Goal: Information Seeking & Learning: Learn about a topic

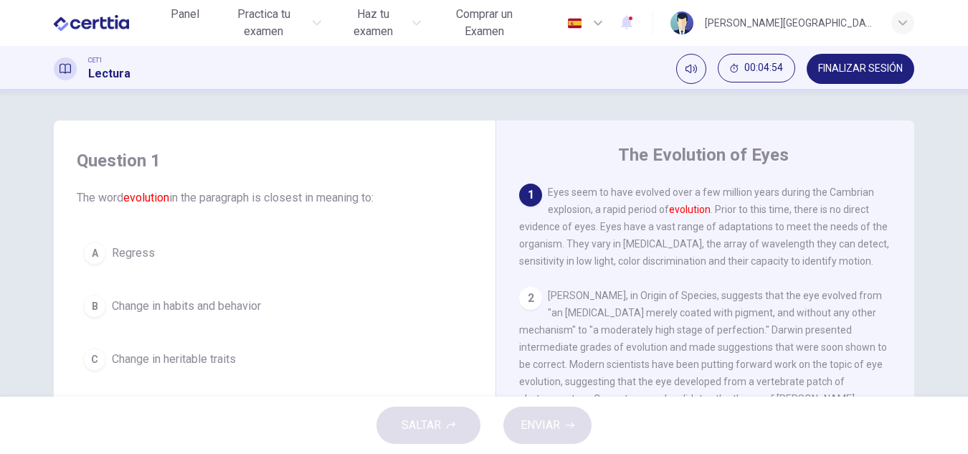
click at [87, 305] on div "B" at bounding box center [94, 306] width 23 height 23
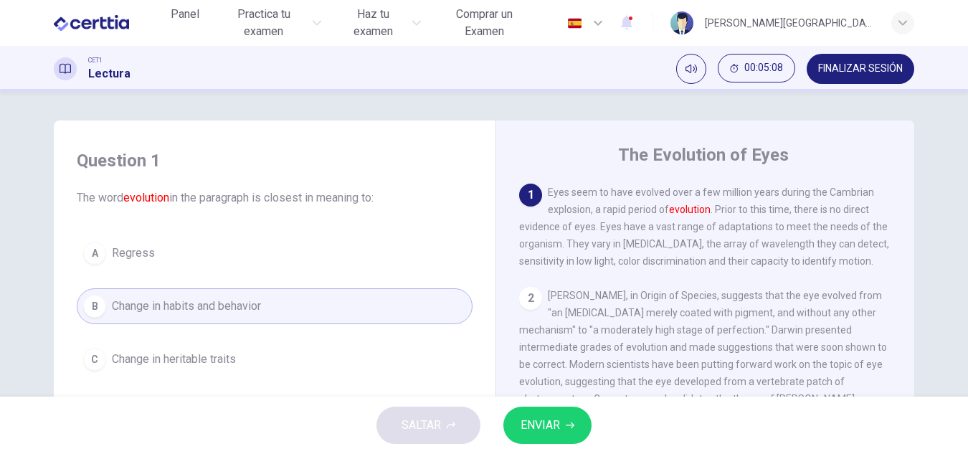
click at [143, 358] on span "Change in heritable traits" at bounding box center [174, 359] width 124 height 17
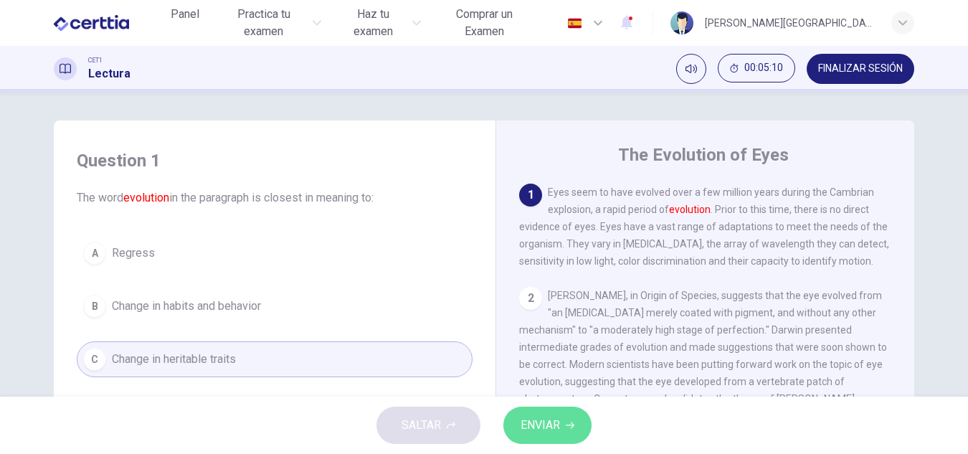
click at [554, 427] on span "ENVIAR" at bounding box center [540, 425] width 39 height 20
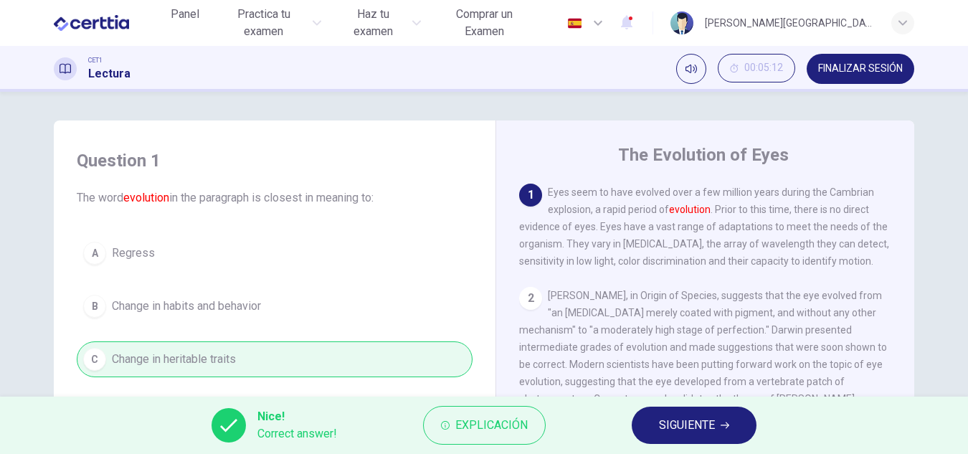
click at [685, 422] on span "SIGUIENTE" at bounding box center [687, 425] width 56 height 20
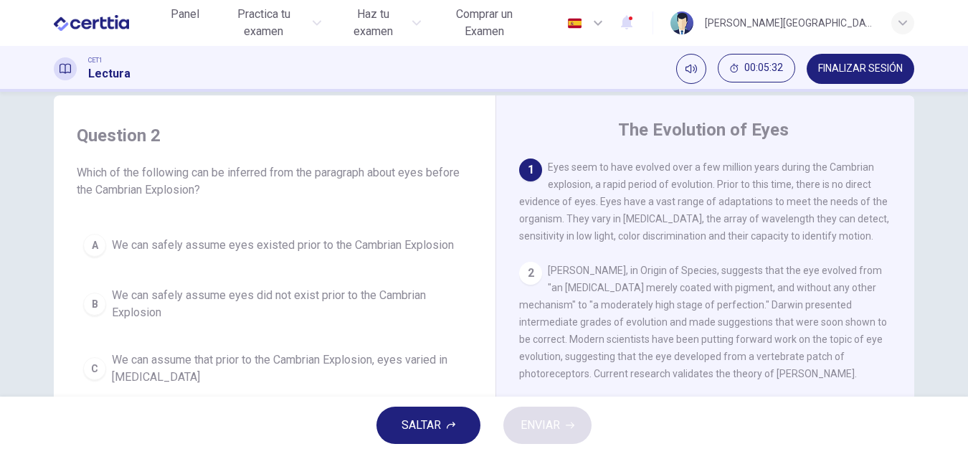
scroll to position [27, 0]
click at [93, 240] on div "A" at bounding box center [94, 243] width 23 height 23
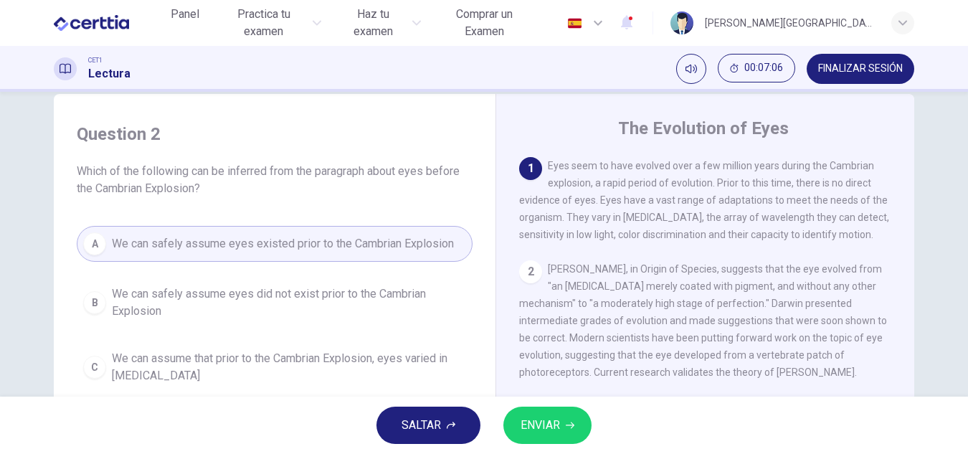
click at [126, 362] on span "We can assume that prior to the Cambrian Explosion, eyes varied in [MEDICAL_DAT…" at bounding box center [289, 367] width 354 height 34
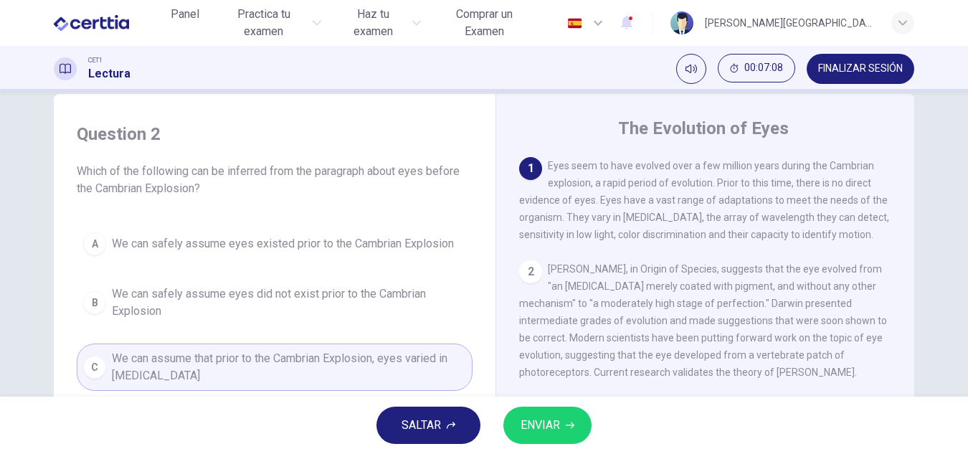
click at [538, 416] on span "ENVIAR" at bounding box center [540, 425] width 39 height 20
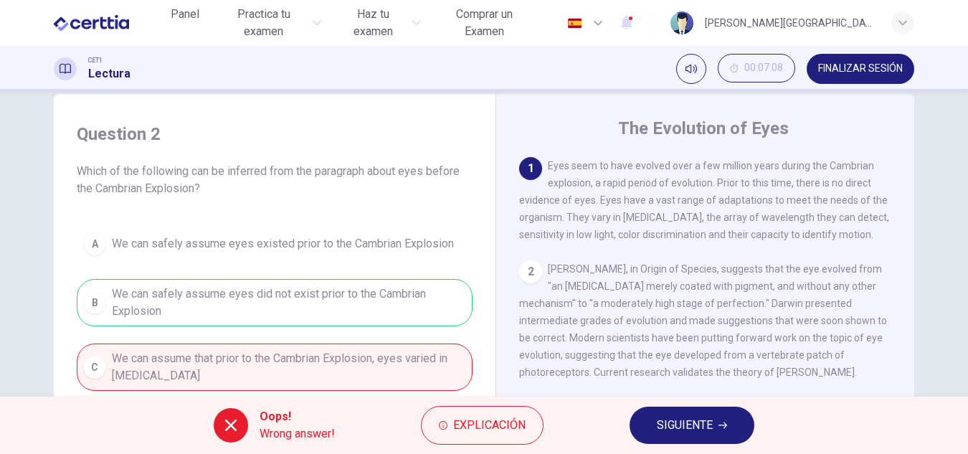
click at [655, 418] on button "SIGUIENTE" at bounding box center [692, 425] width 125 height 37
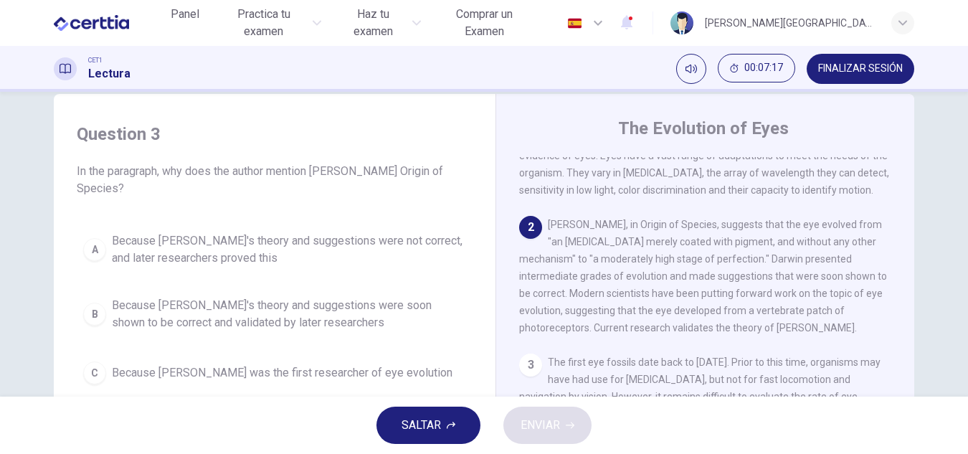
scroll to position [37, 0]
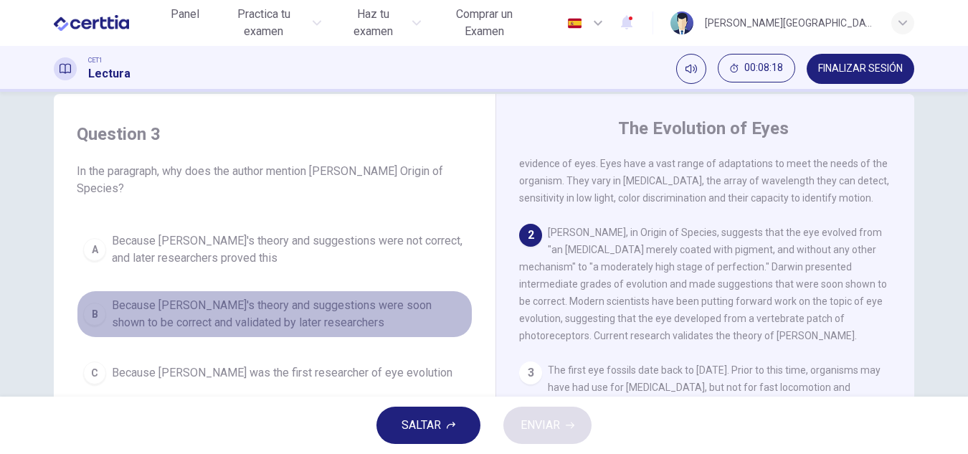
click at [108, 308] on button "B Because [PERSON_NAME]'s theory and suggestions were soon shown to be correct …" at bounding box center [275, 313] width 396 height 47
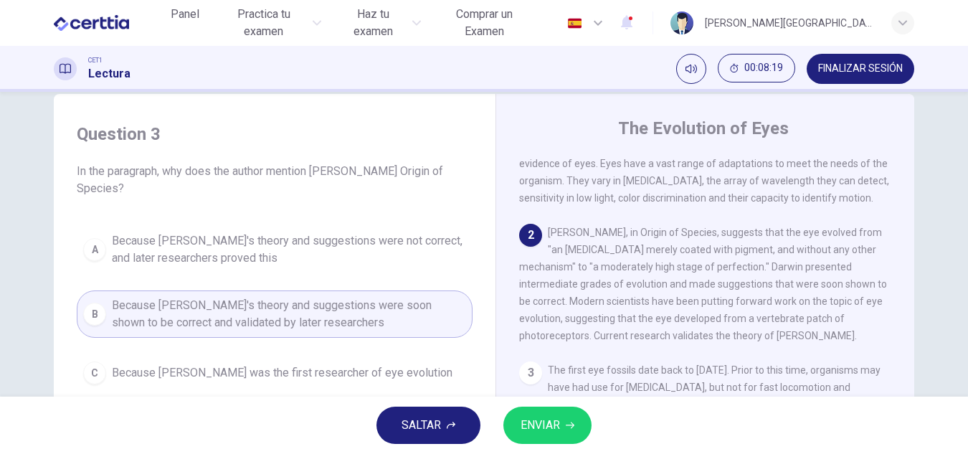
click at [534, 420] on span "ENVIAR" at bounding box center [540, 425] width 39 height 20
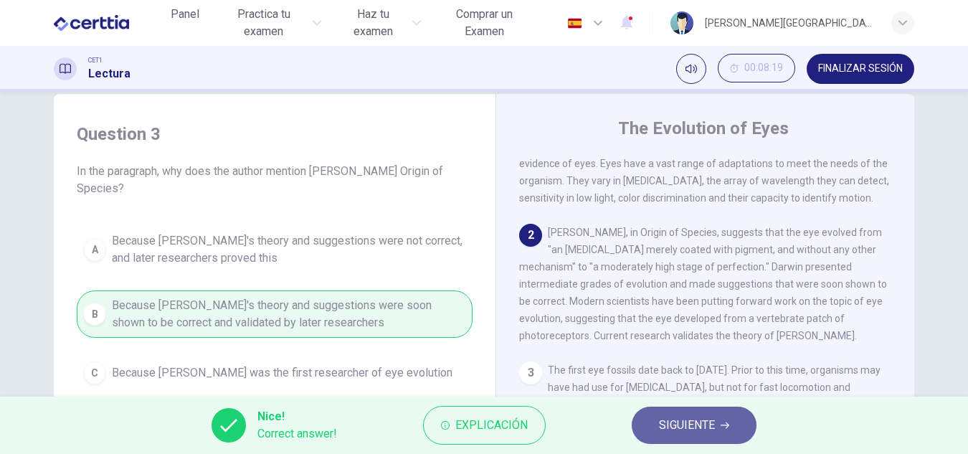
click at [712, 433] on span "SIGUIENTE" at bounding box center [687, 425] width 56 height 20
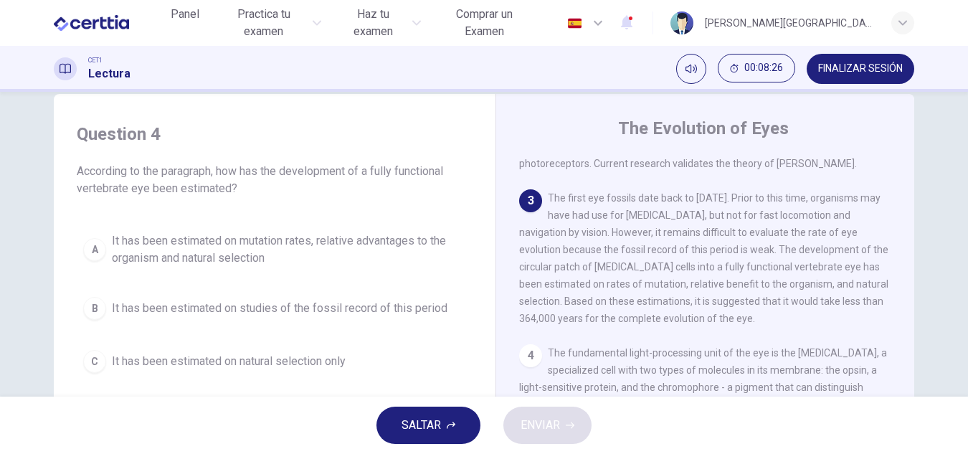
scroll to position [207, 0]
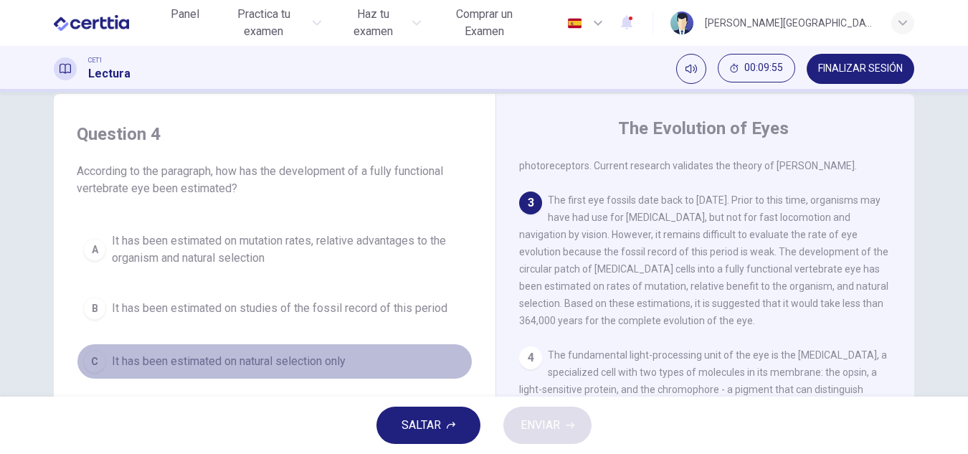
click at [306, 364] on span "It has been estimated on natural selection only" at bounding box center [229, 361] width 234 height 17
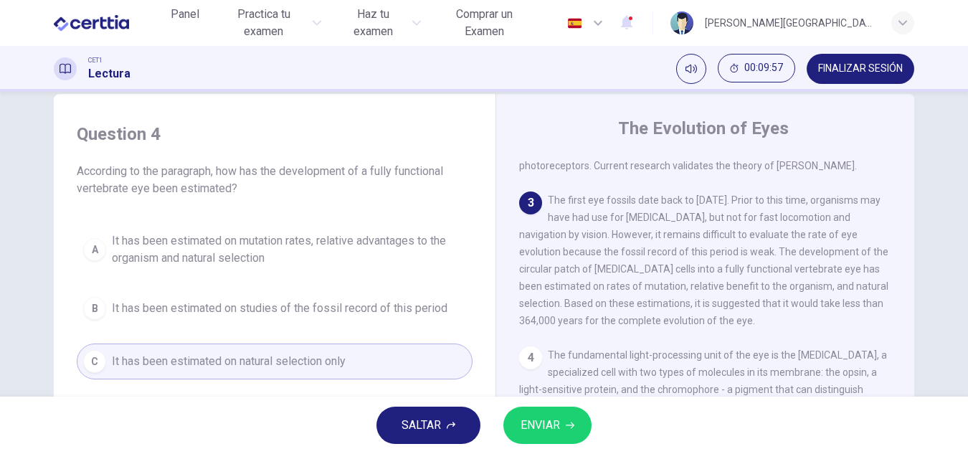
click at [577, 421] on button "ENVIAR" at bounding box center [547, 425] width 88 height 37
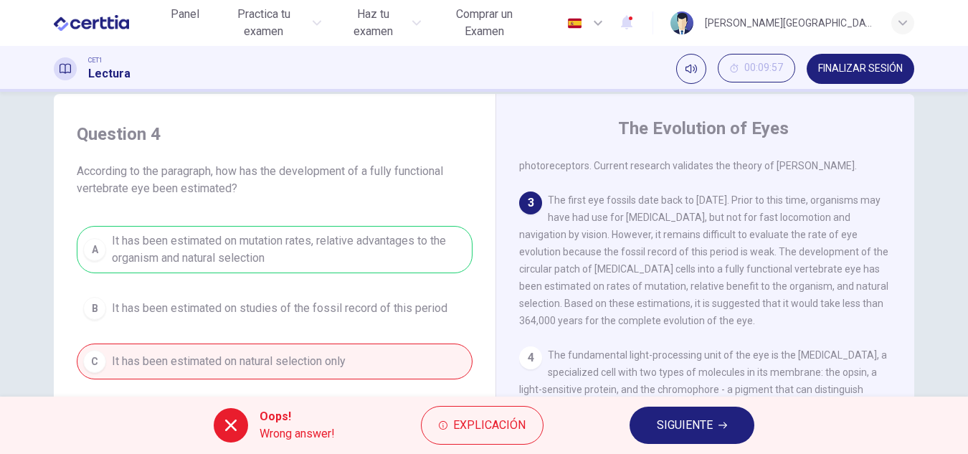
click at [681, 416] on span "SIGUIENTE" at bounding box center [685, 425] width 56 height 20
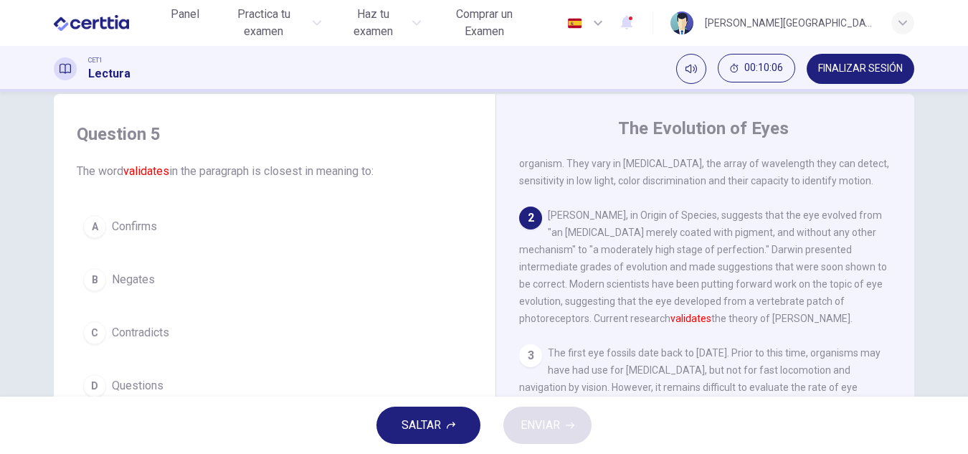
scroll to position [50, 0]
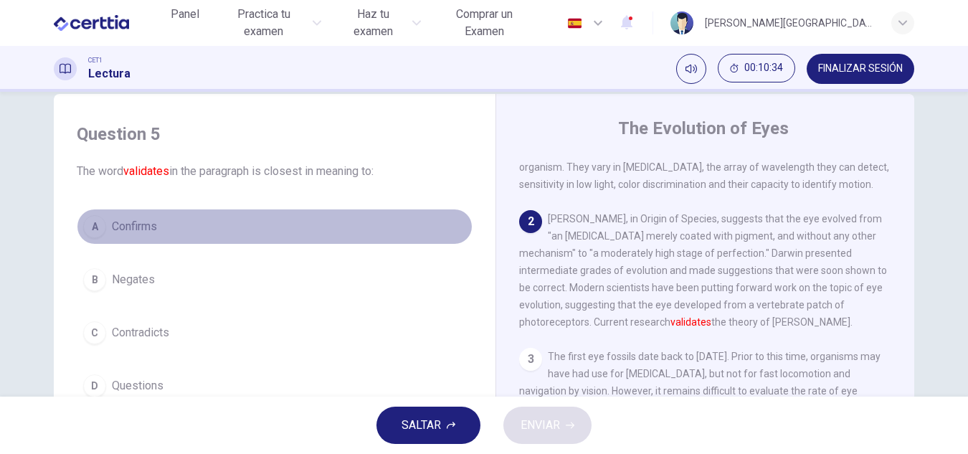
click at [91, 225] on div "A" at bounding box center [94, 226] width 23 height 23
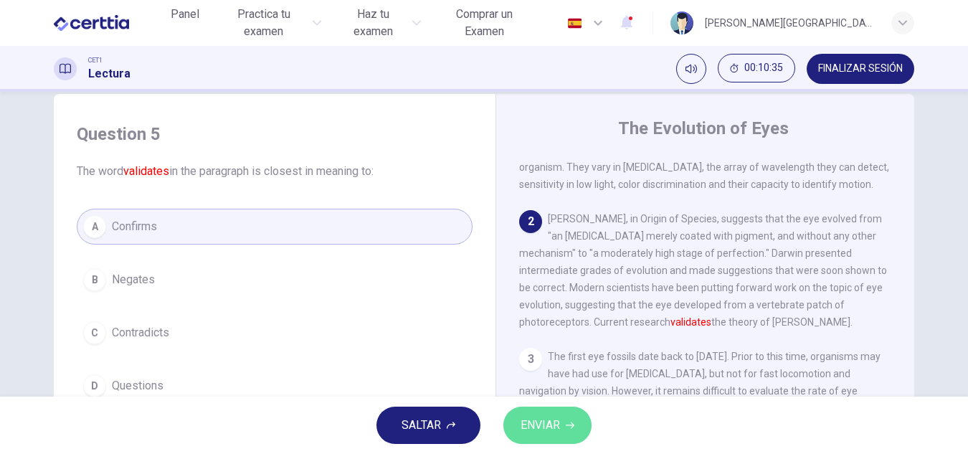
click at [537, 430] on span "ENVIAR" at bounding box center [540, 425] width 39 height 20
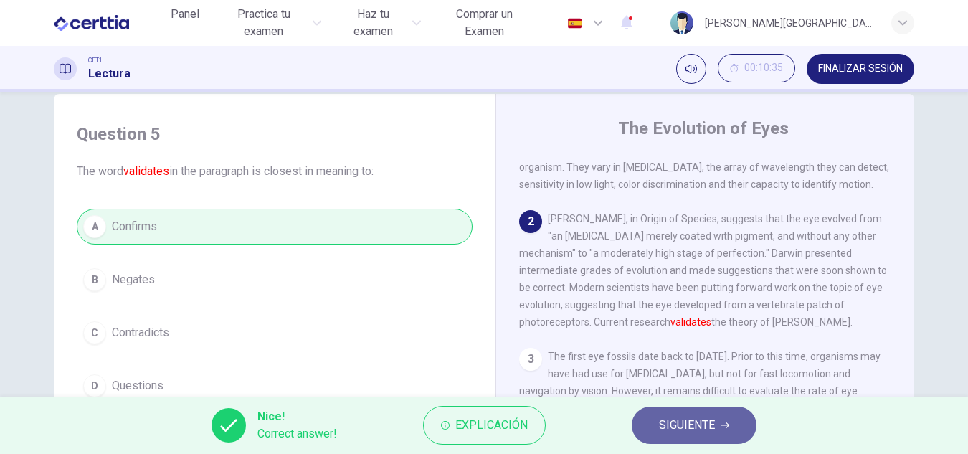
click at [698, 420] on span "SIGUIENTE" at bounding box center [687, 425] width 56 height 20
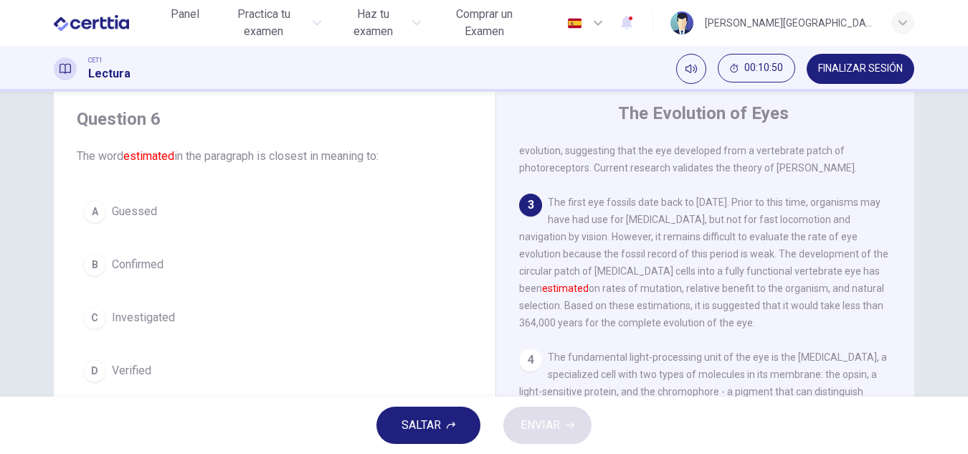
scroll to position [46, 0]
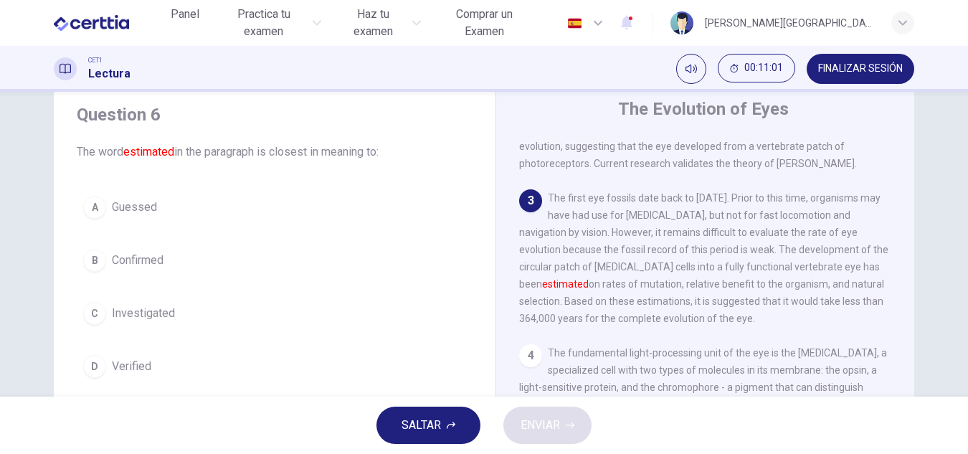
click at [123, 204] on span "Guessed" at bounding box center [134, 207] width 45 height 17
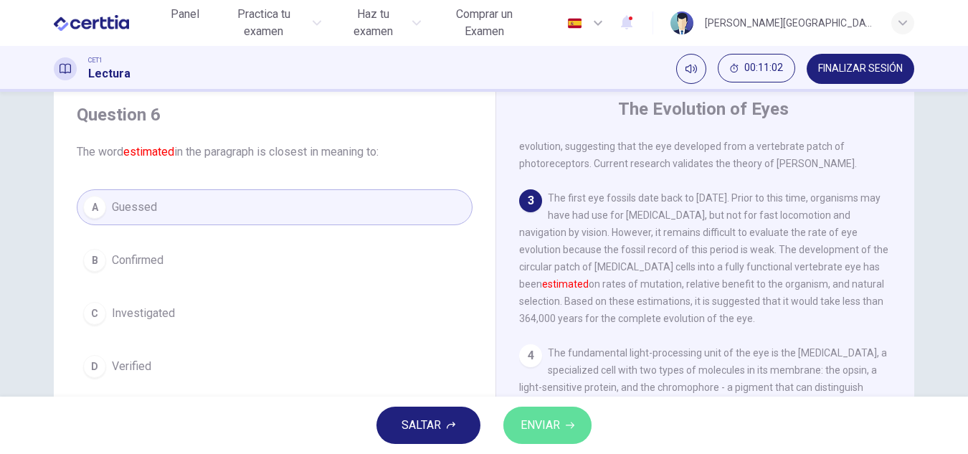
click at [559, 420] on span "ENVIAR" at bounding box center [540, 425] width 39 height 20
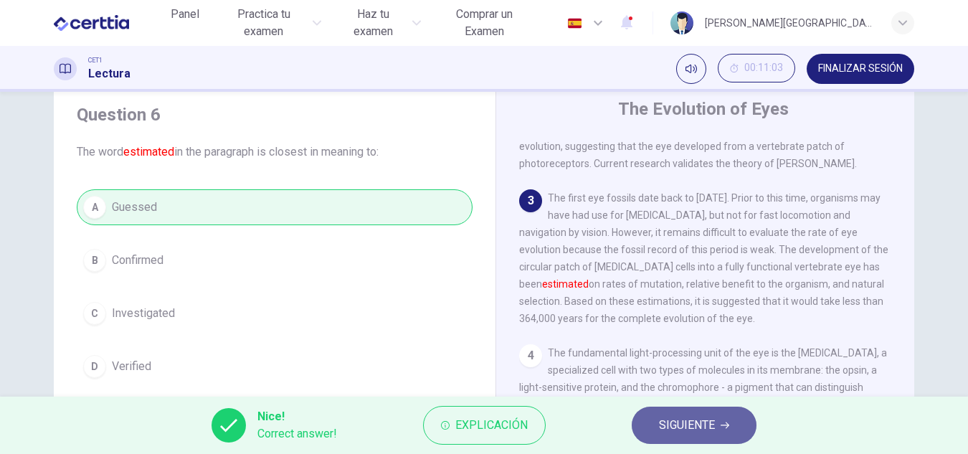
click at [691, 417] on span "SIGUIENTE" at bounding box center [687, 425] width 56 height 20
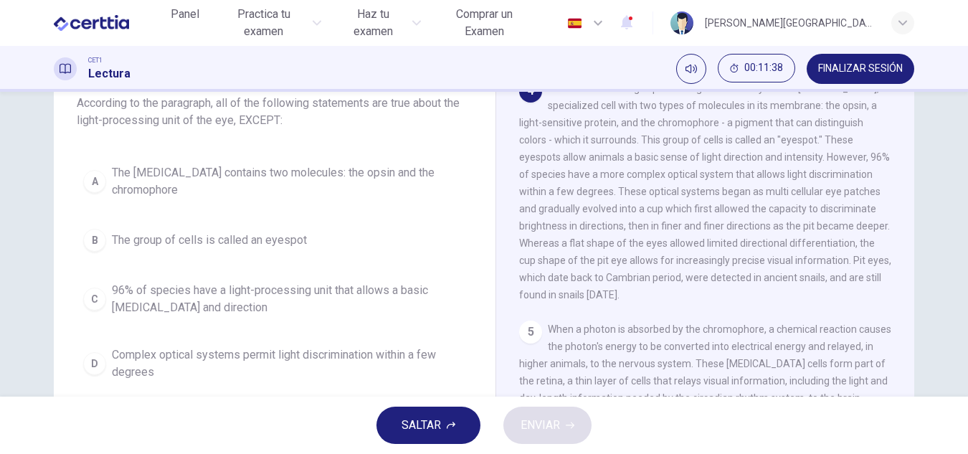
scroll to position [103, 0]
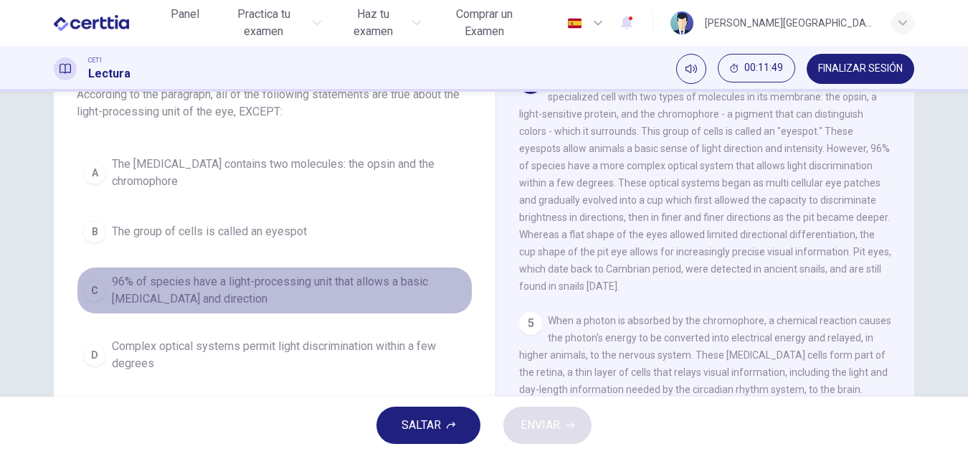
click at [125, 287] on span "96% of species have a light-processing unit that allows a basic [MEDICAL_DATA] …" at bounding box center [289, 290] width 354 height 34
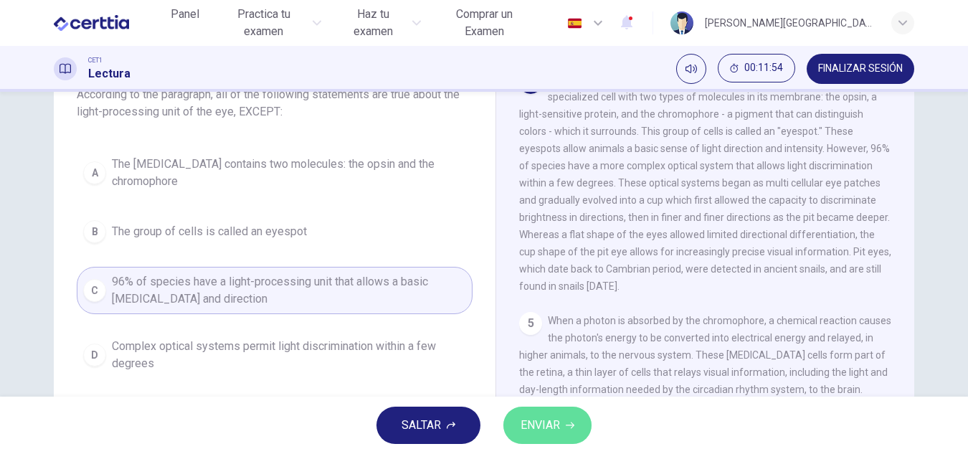
click at [557, 419] on span "ENVIAR" at bounding box center [540, 425] width 39 height 20
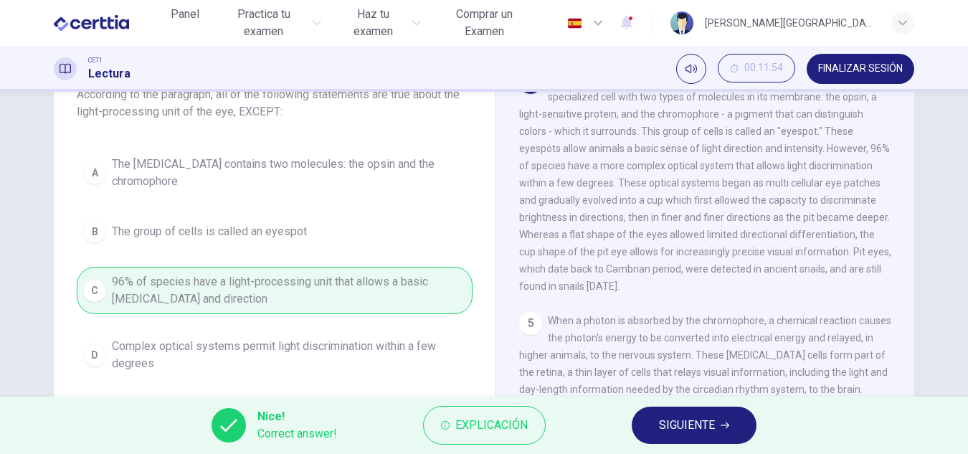
click at [692, 414] on button "SIGUIENTE" at bounding box center [694, 425] width 125 height 37
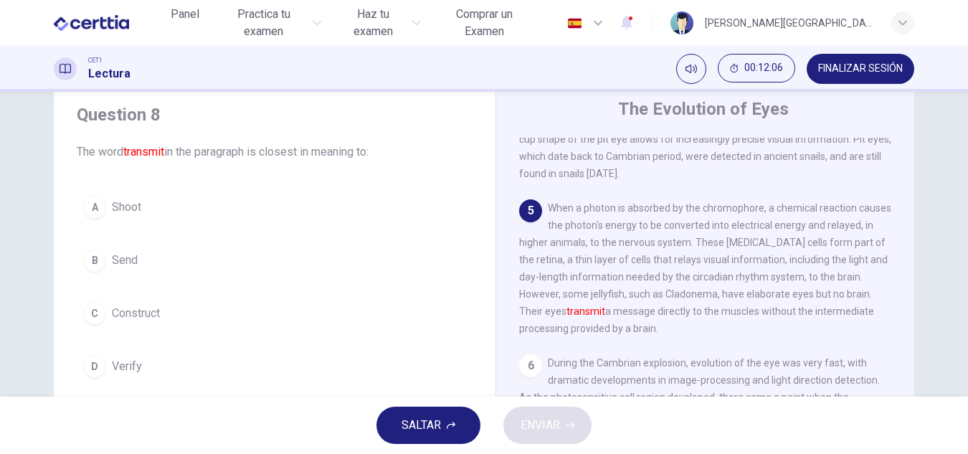
scroll to position [583, 0]
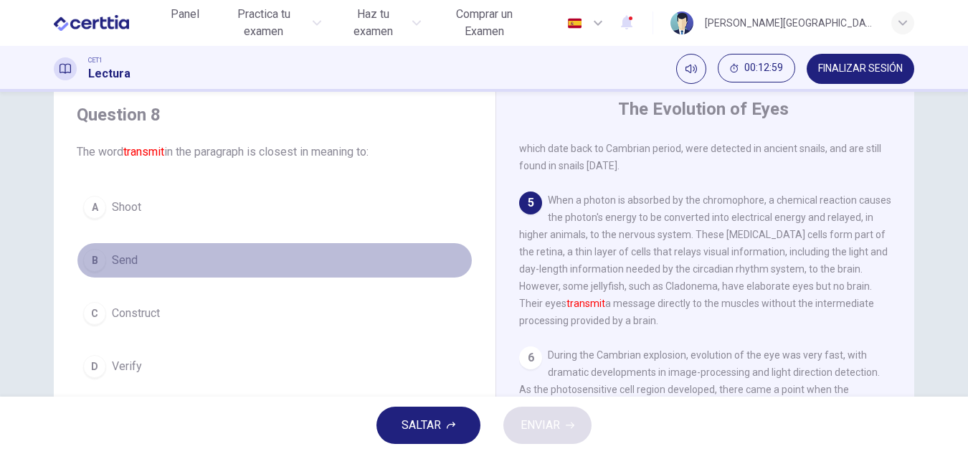
click at [108, 262] on button "B Send" at bounding box center [275, 260] width 396 height 36
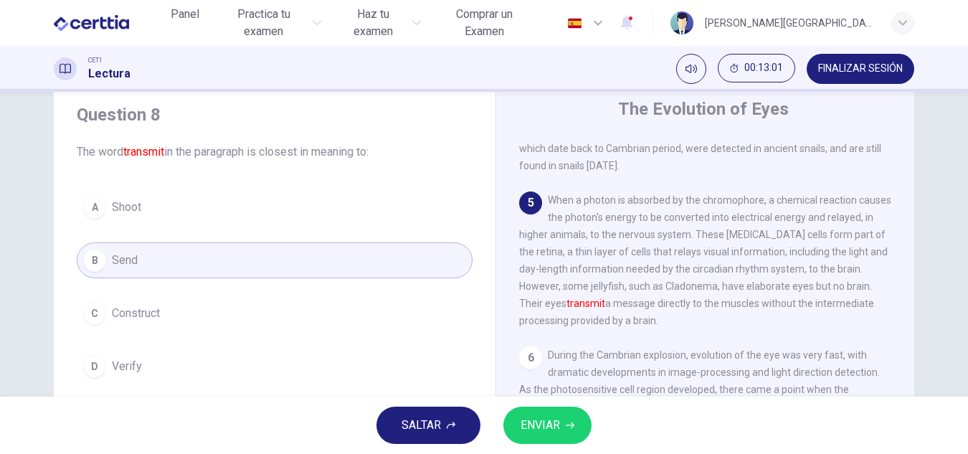
click at [534, 411] on button "ENVIAR" at bounding box center [547, 425] width 88 height 37
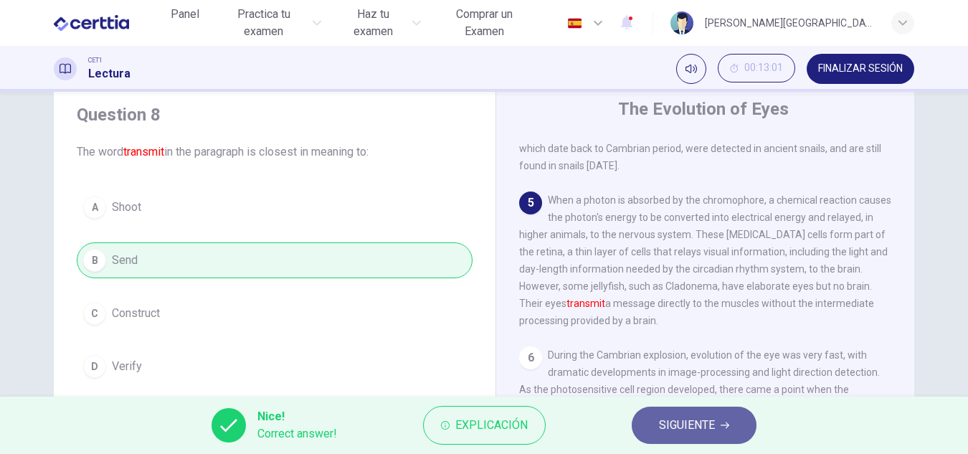
click at [697, 427] on span "SIGUIENTE" at bounding box center [687, 425] width 56 height 20
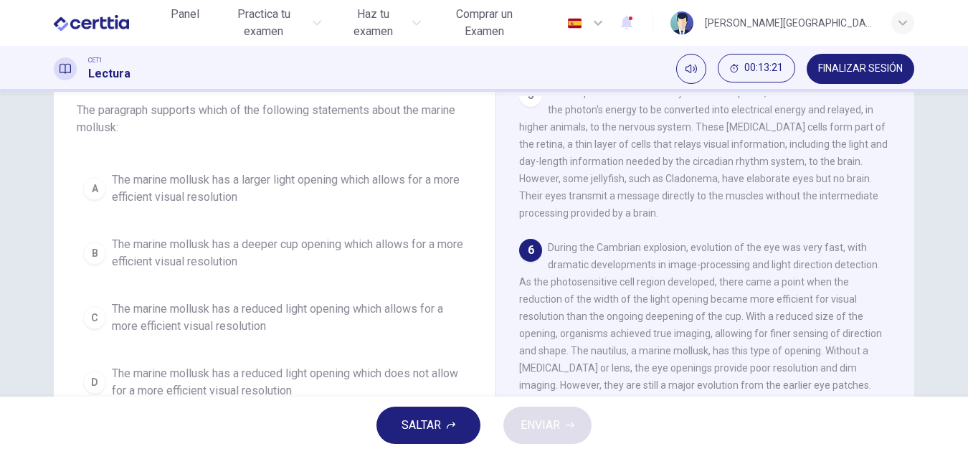
scroll to position [100, 0]
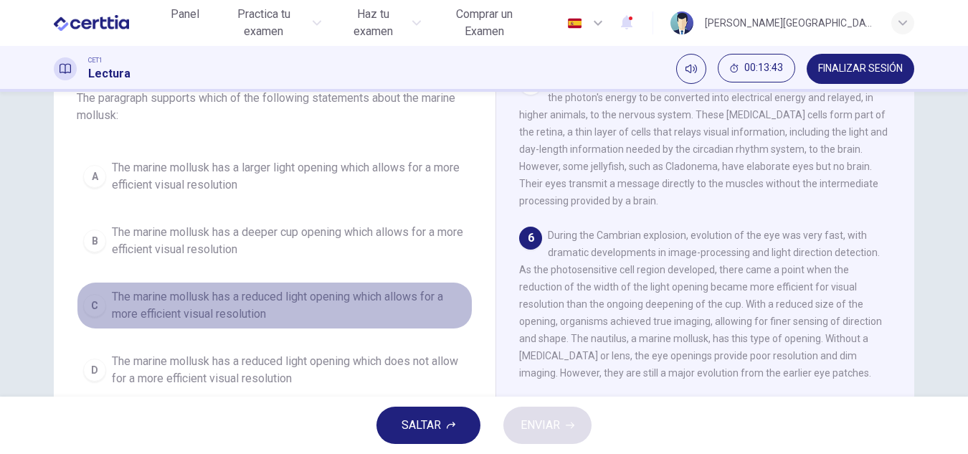
click at [133, 300] on span "The marine mollusk has a reduced light opening which allows for a more efficien…" at bounding box center [289, 305] width 354 height 34
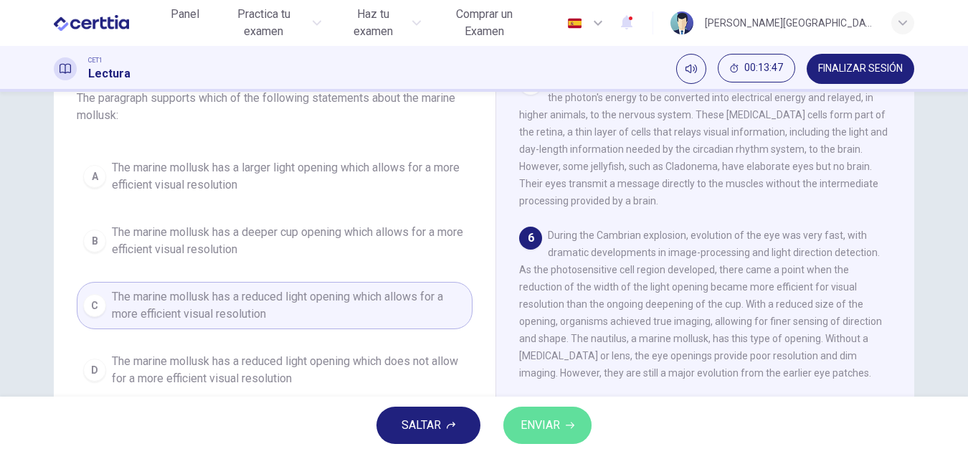
click at [543, 425] on span "ENVIAR" at bounding box center [540, 425] width 39 height 20
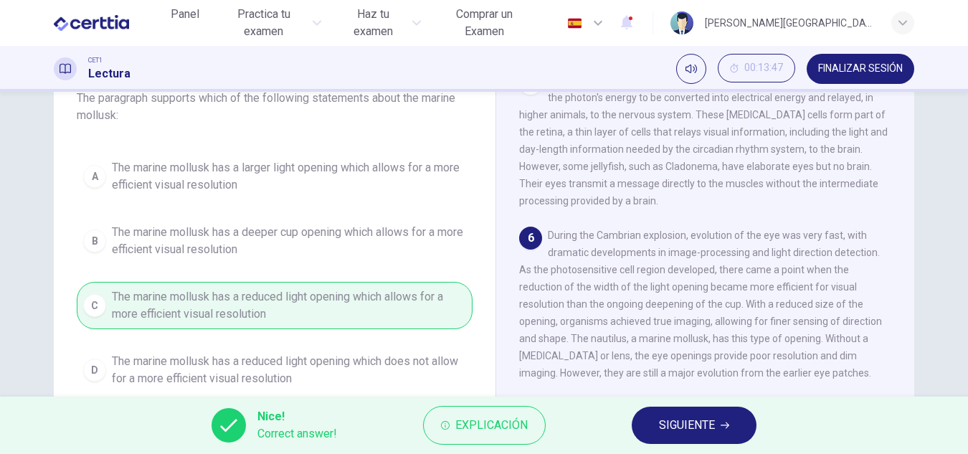
click at [684, 425] on span "SIGUIENTE" at bounding box center [687, 425] width 56 height 20
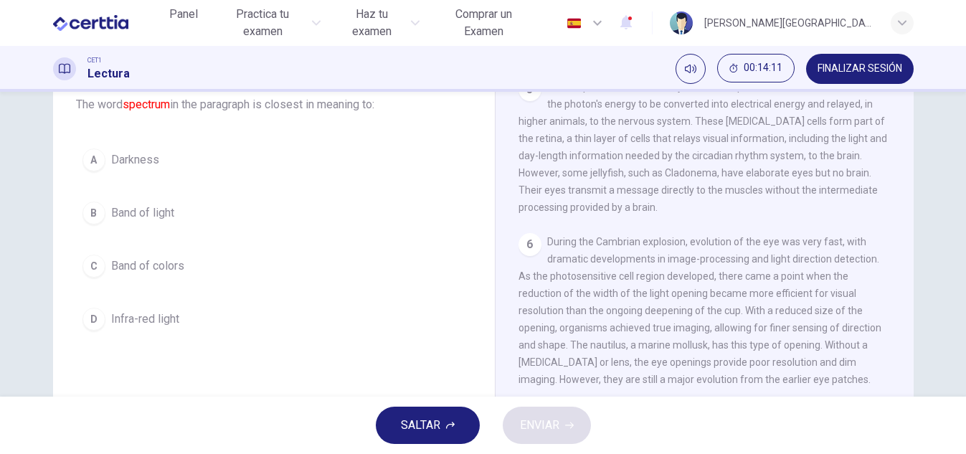
scroll to position [94, 0]
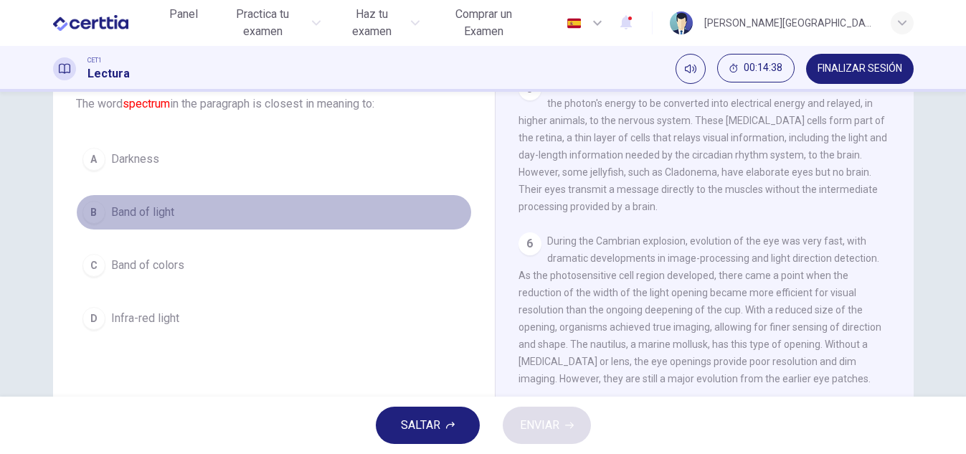
click at [123, 212] on span "Band of light" at bounding box center [142, 212] width 63 height 17
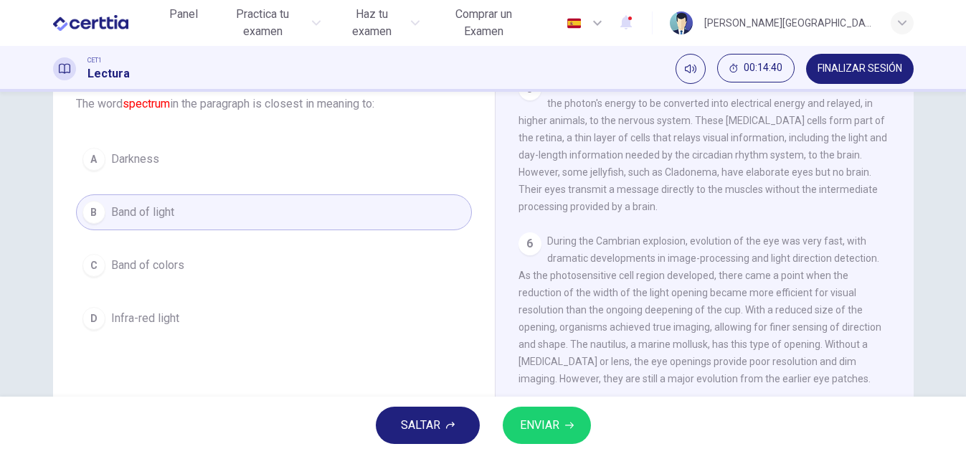
click at [532, 421] on span "ENVIAR" at bounding box center [539, 425] width 39 height 20
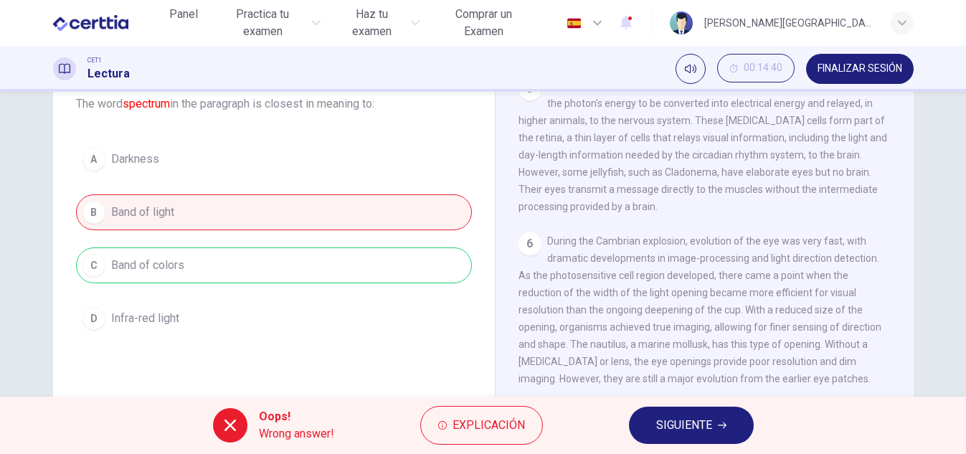
click at [734, 415] on button "SIGUIENTE" at bounding box center [691, 425] width 125 height 37
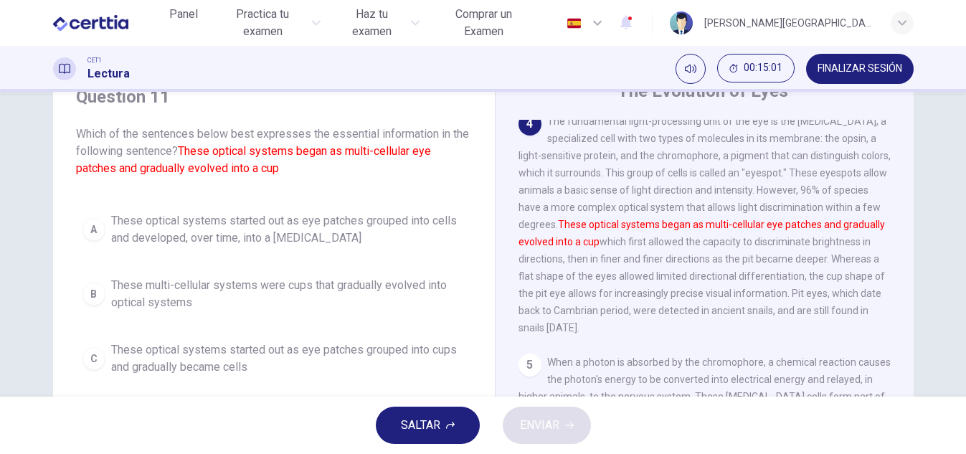
scroll to position [57, 0]
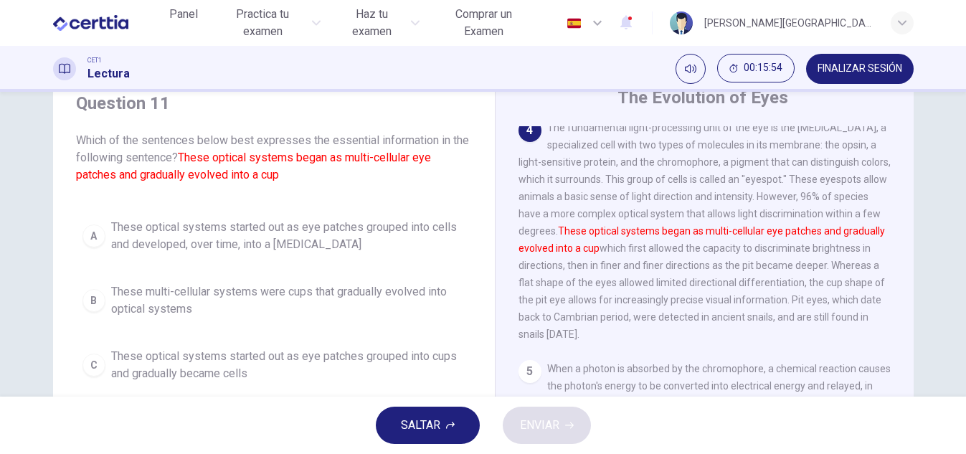
click at [105, 229] on button "A These optical systems started out as eye patches grouped into cells and devel…" at bounding box center [274, 235] width 396 height 47
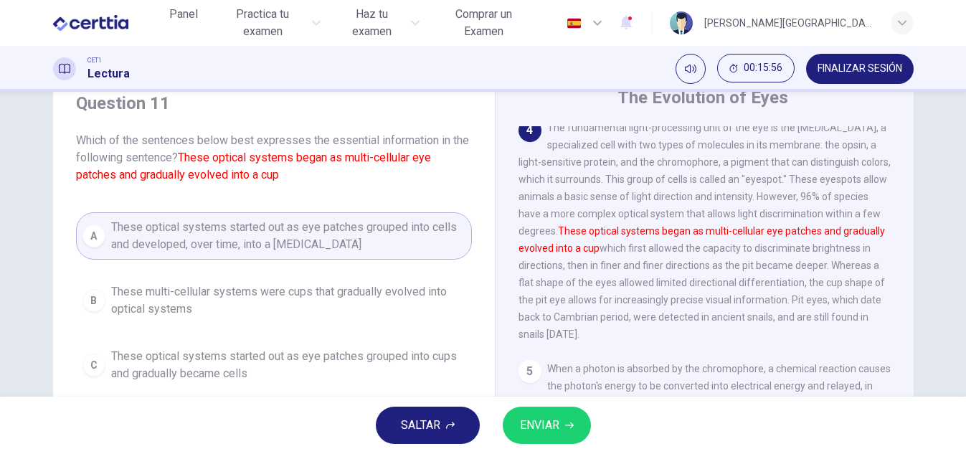
click at [551, 428] on span "ENVIAR" at bounding box center [539, 425] width 39 height 20
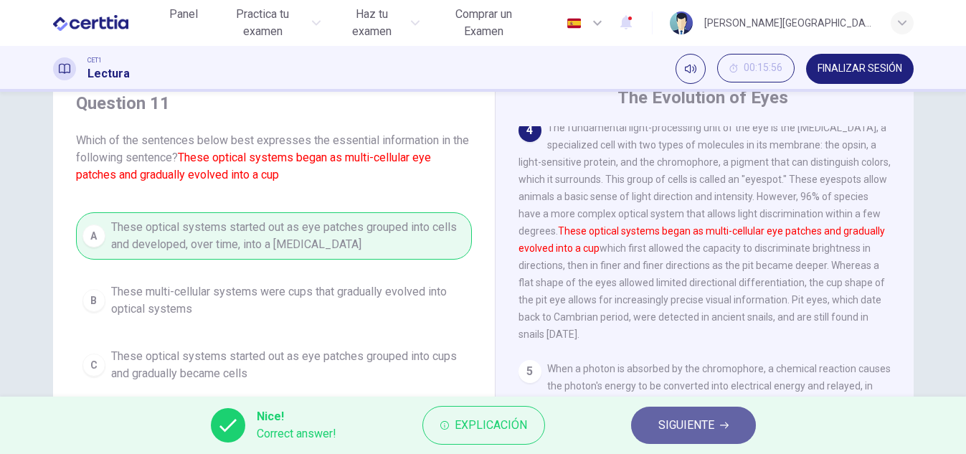
click at [676, 421] on span "SIGUIENTE" at bounding box center [686, 425] width 56 height 20
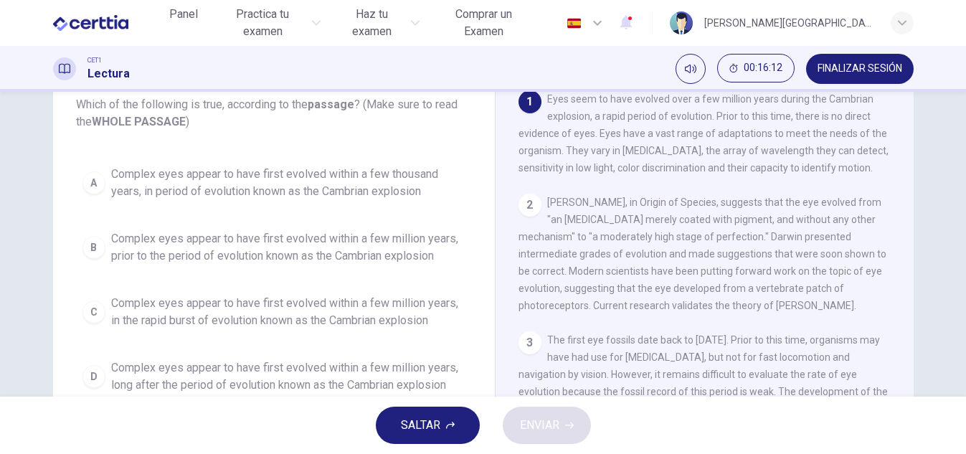
scroll to position [92, 0]
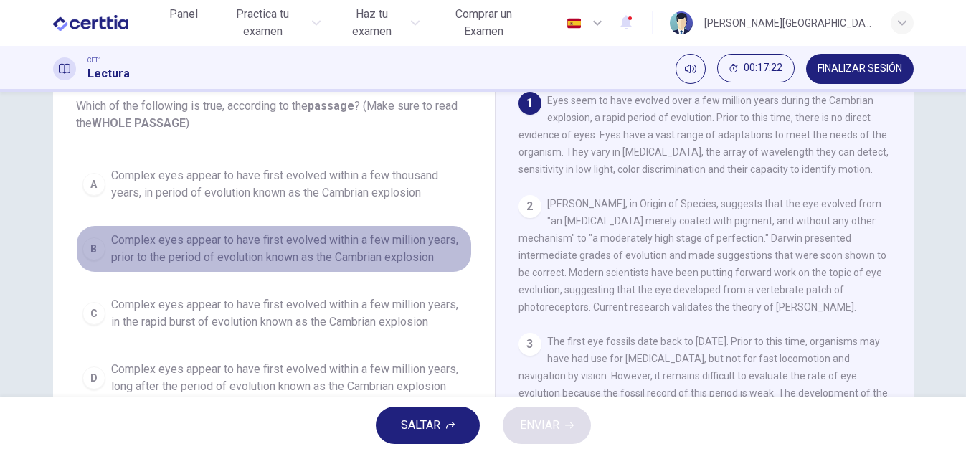
click at [130, 240] on span "Complex eyes appear to have first evolved within a few million years, prior to …" at bounding box center [288, 249] width 354 height 34
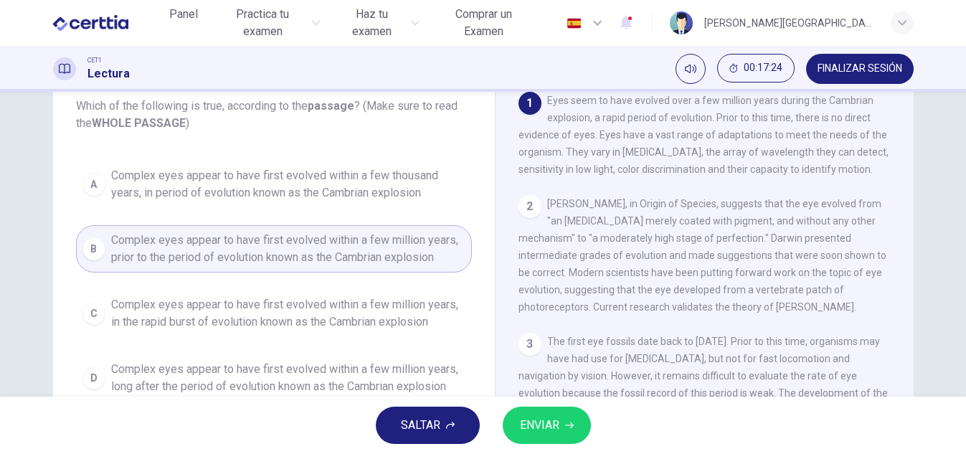
click at [545, 418] on span "ENVIAR" at bounding box center [539, 425] width 39 height 20
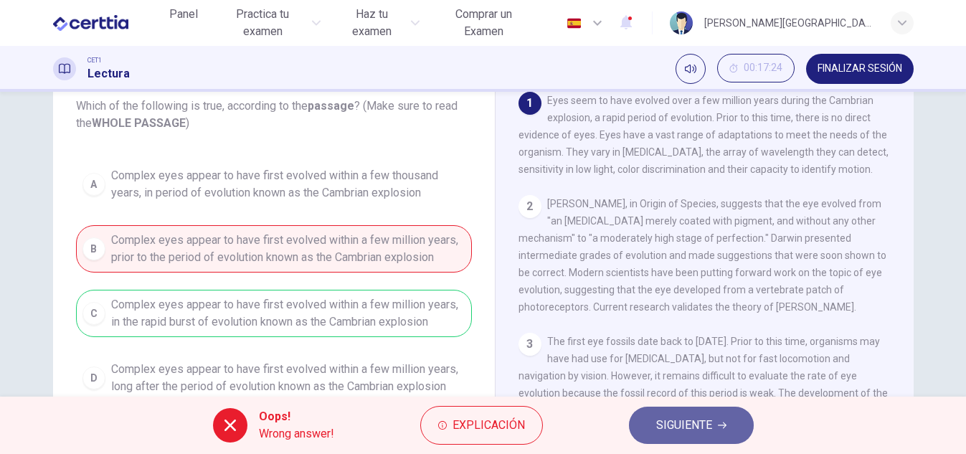
click at [699, 432] on span "SIGUIENTE" at bounding box center [684, 425] width 56 height 20
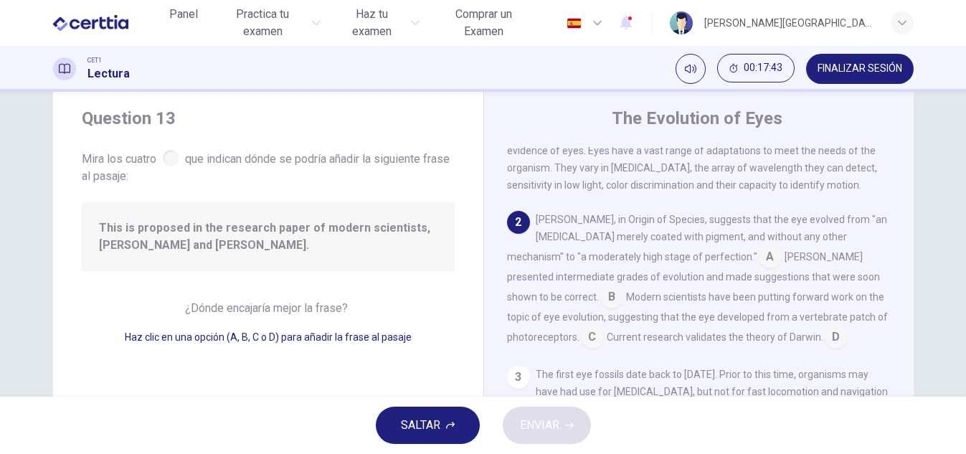
scroll to position [44, 0]
click at [623, 283] on input at bounding box center [611, 294] width 23 height 23
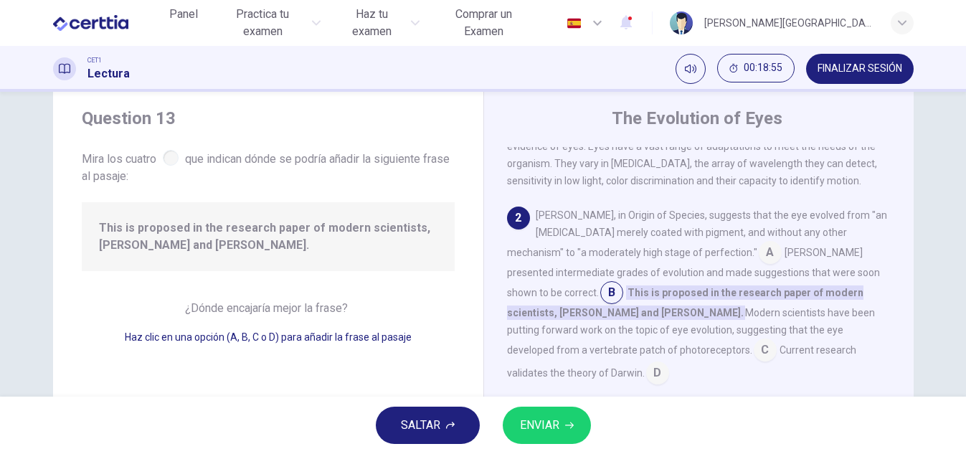
click at [547, 420] on span "ENVIAR" at bounding box center [539, 425] width 39 height 20
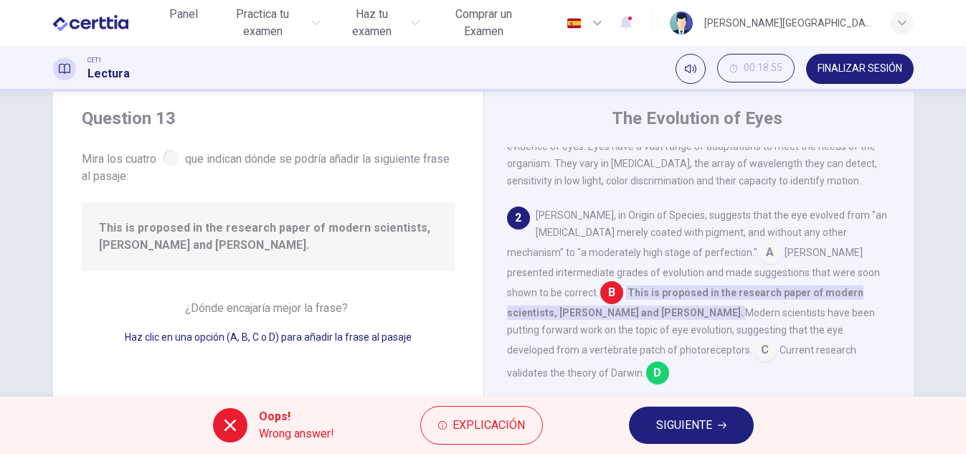
click at [694, 423] on span "SIGUIENTE" at bounding box center [684, 425] width 56 height 20
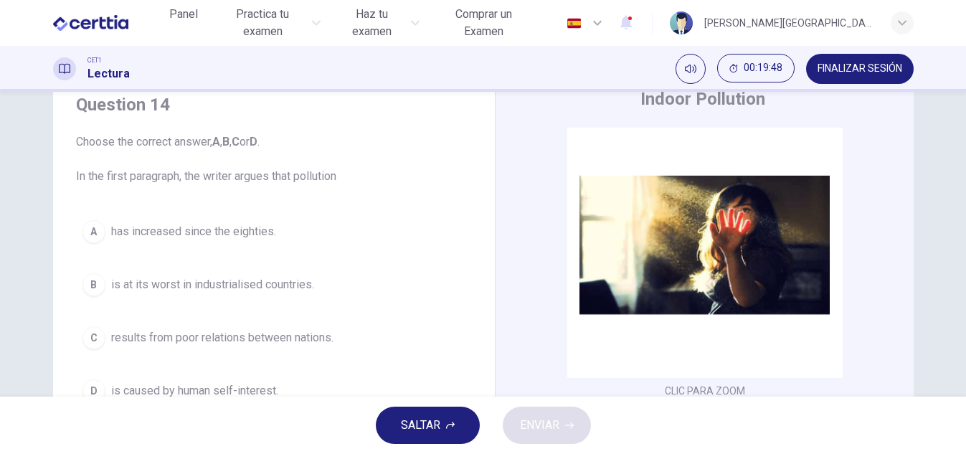
scroll to position [61, 0]
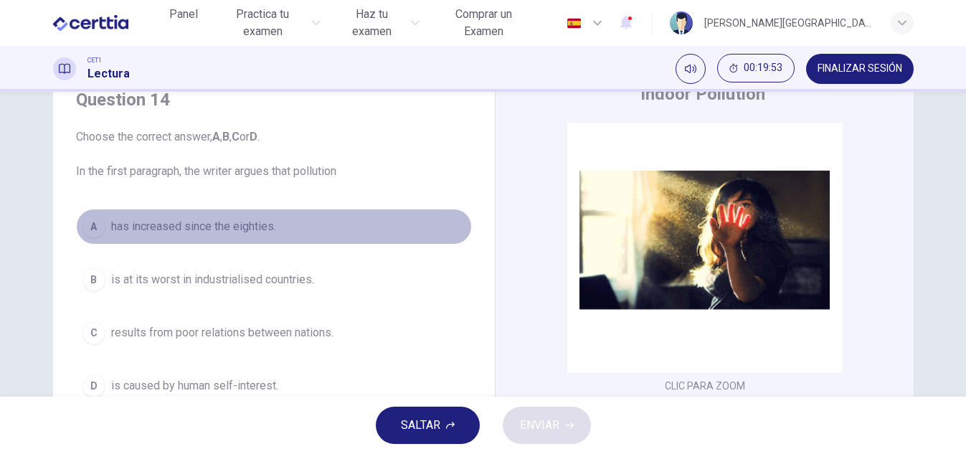
click at [120, 227] on span "has increased since the eighties." at bounding box center [193, 226] width 165 height 17
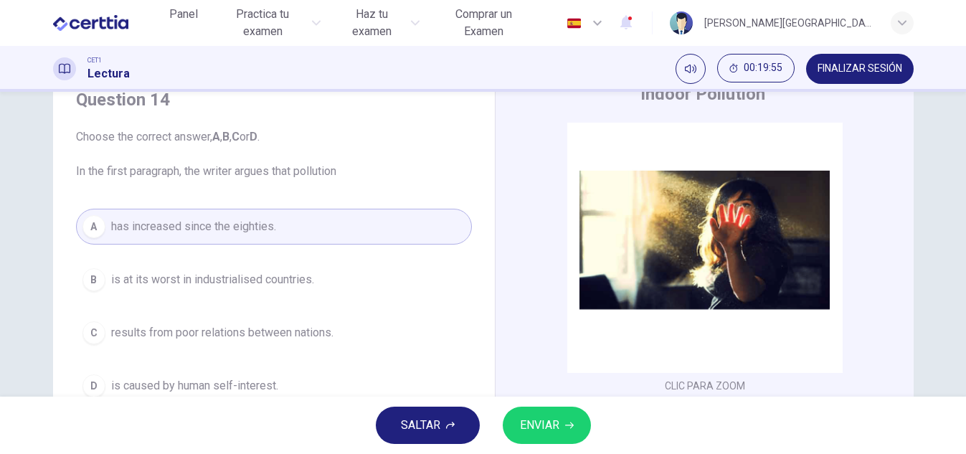
click at [541, 426] on span "ENVIAR" at bounding box center [539, 425] width 39 height 20
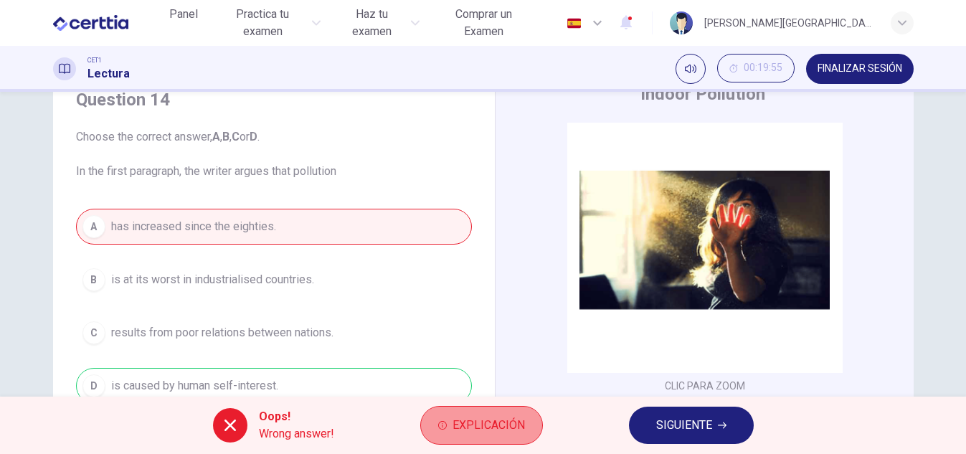
click at [529, 420] on button "Explicación" at bounding box center [481, 425] width 123 height 39
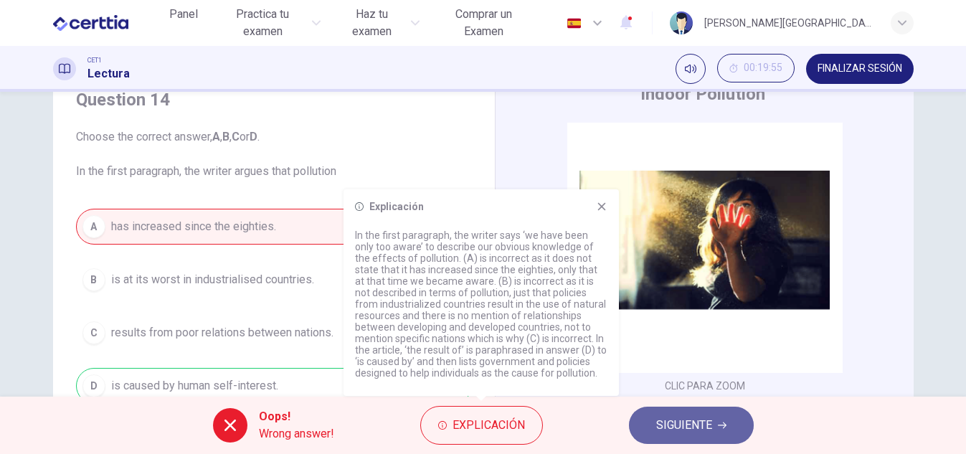
click at [682, 427] on span "SIGUIENTE" at bounding box center [684, 425] width 56 height 20
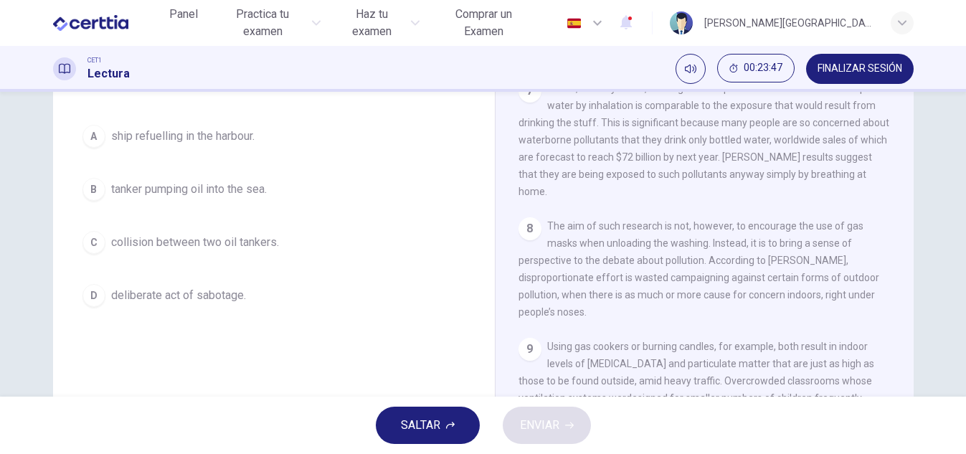
scroll to position [147, 0]
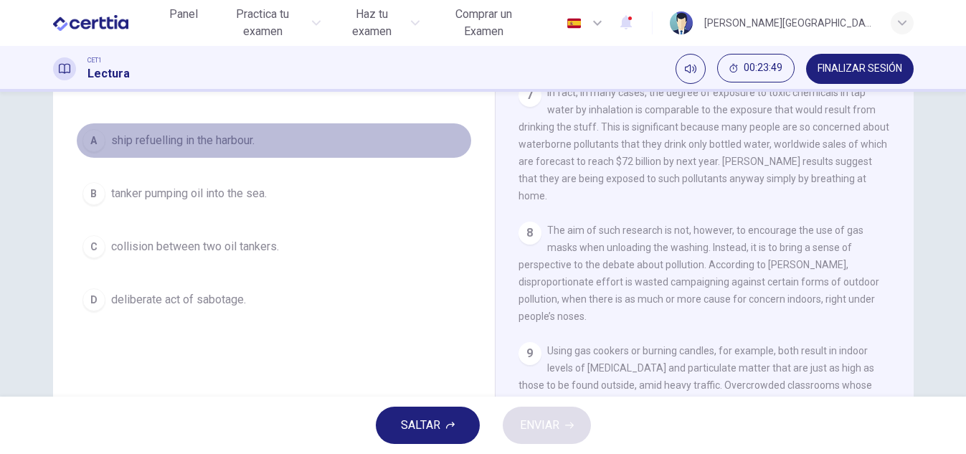
click at [84, 142] on div "A" at bounding box center [93, 140] width 23 height 23
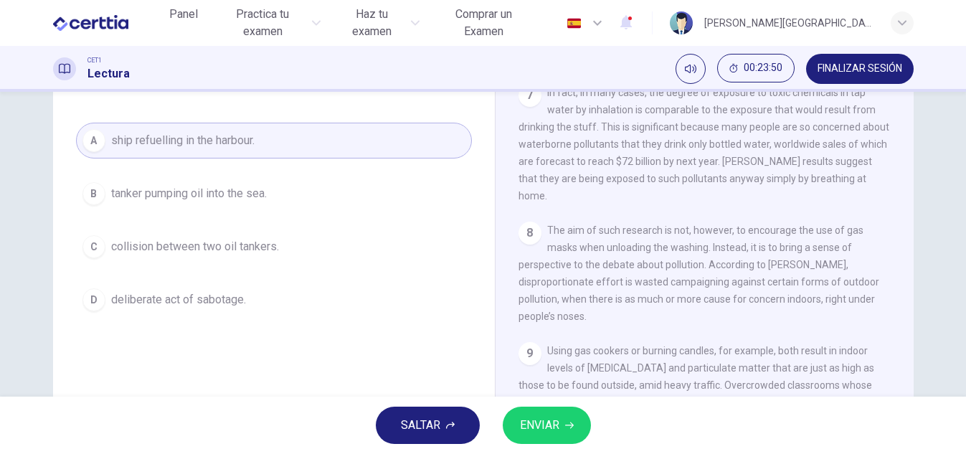
click at [542, 417] on span "ENVIAR" at bounding box center [539, 425] width 39 height 20
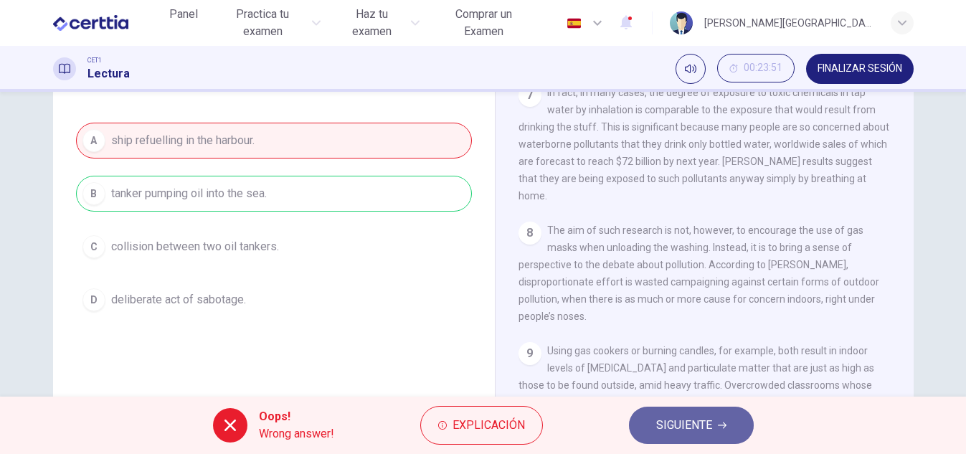
click at [677, 417] on span "SIGUIENTE" at bounding box center [684, 425] width 56 height 20
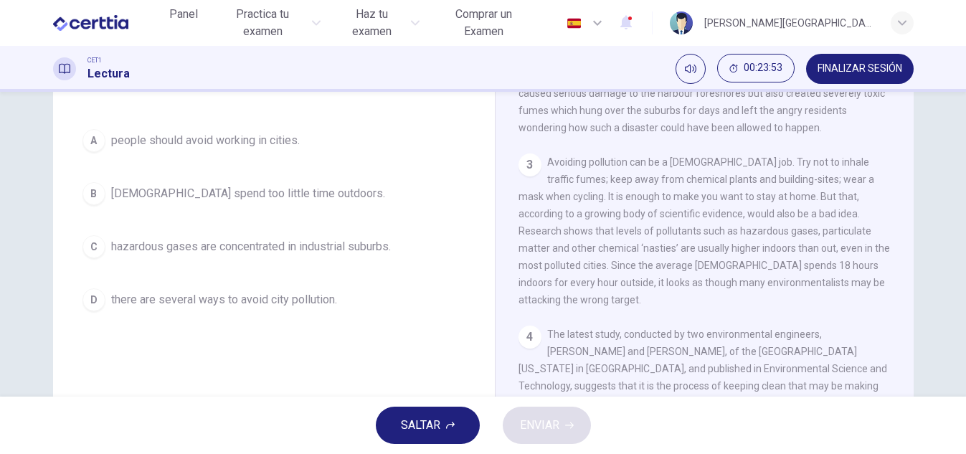
scroll to position [364, 0]
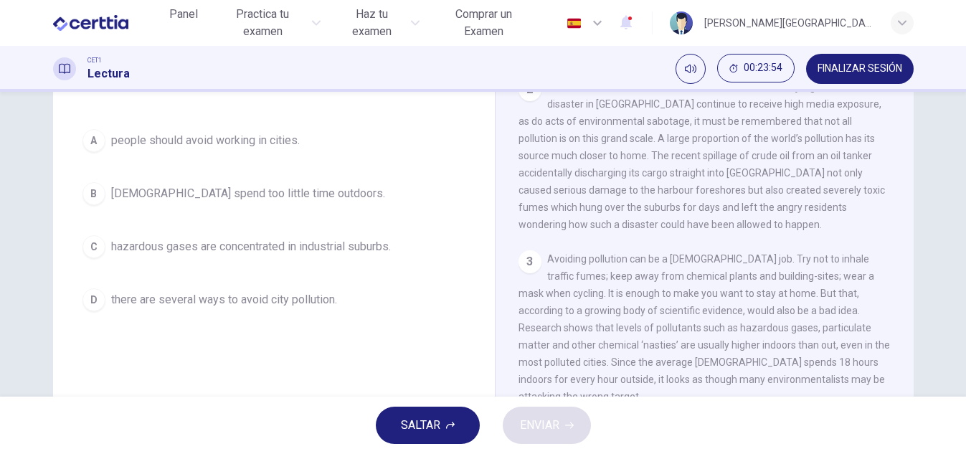
drag, startPoint x: 895, startPoint y: 151, endPoint x: 902, endPoint y: 119, distance: 32.2
click at [902, 119] on div "CLIC PARA ZOOM Clic para zoom 1 Since the early eighties we have been only too …" at bounding box center [715, 254] width 392 height 435
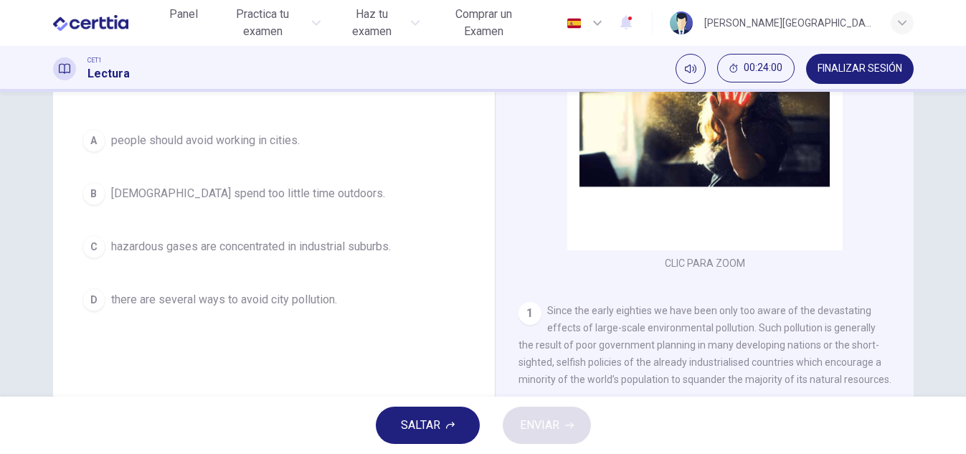
scroll to position [706, 0]
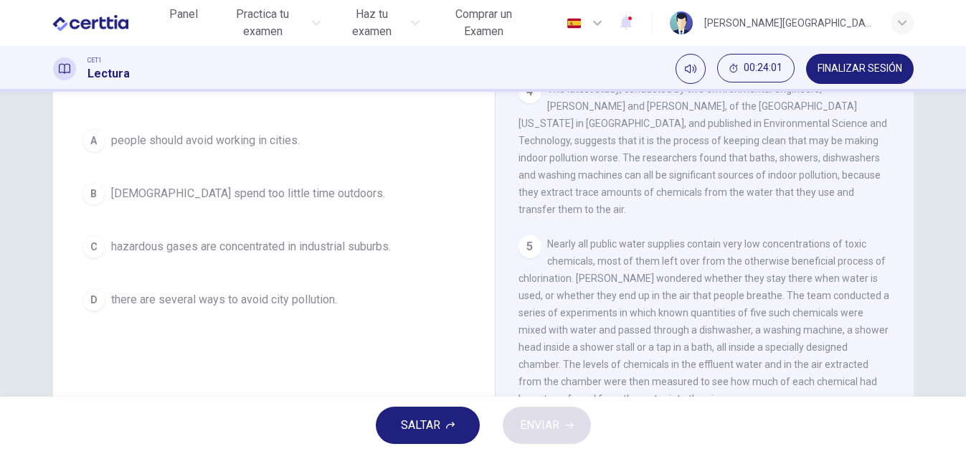
drag, startPoint x: 907, startPoint y: 247, endPoint x: 907, endPoint y: 257, distance: 10.1
click at [907, 257] on div "Indoor Pollution CLIC PARA ZOOM Clic para zoom 1 Since the early eighties we ha…" at bounding box center [704, 233] width 419 height 521
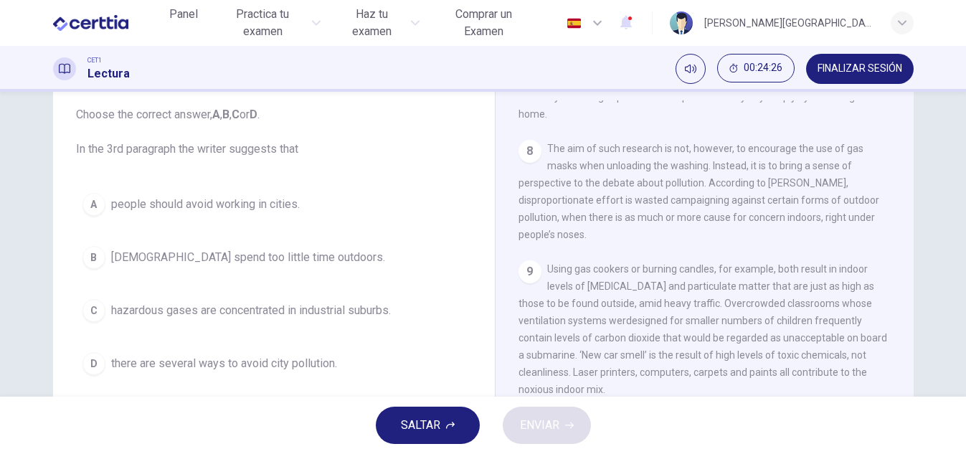
scroll to position [82, 0]
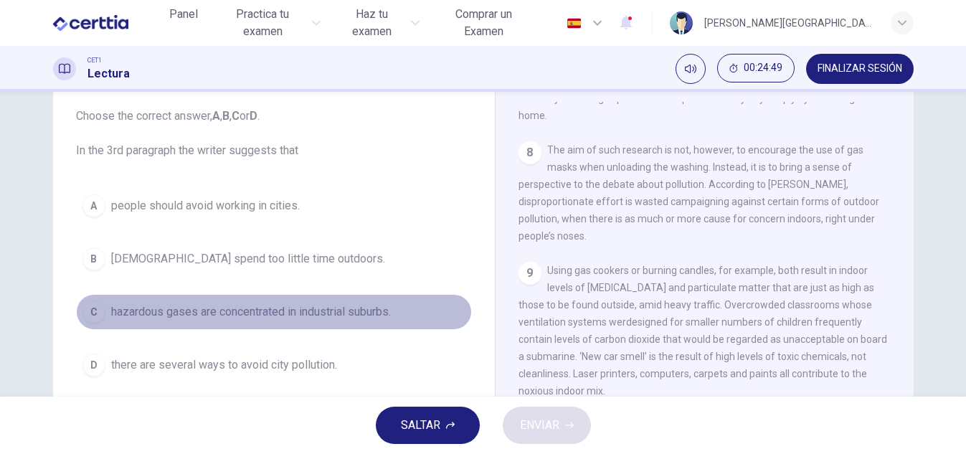
click at [88, 307] on div "C" at bounding box center [93, 312] width 23 height 23
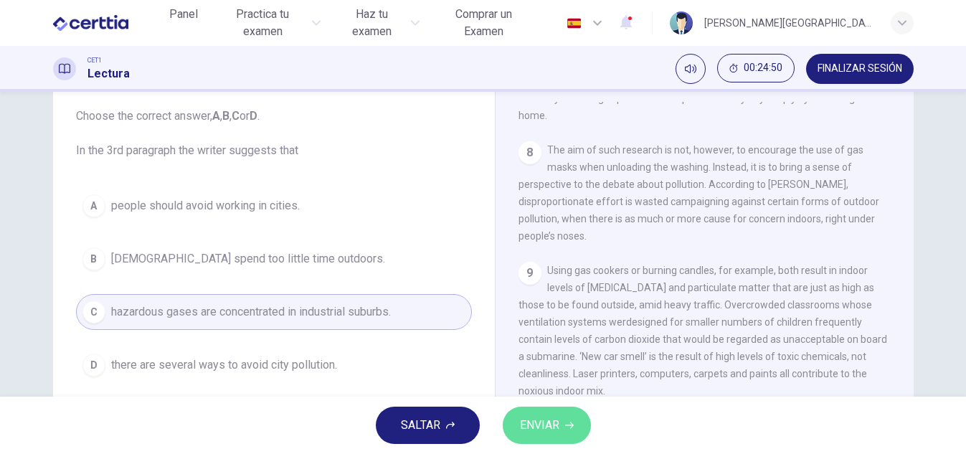
click at [568, 425] on icon "button" at bounding box center [569, 425] width 9 height 6
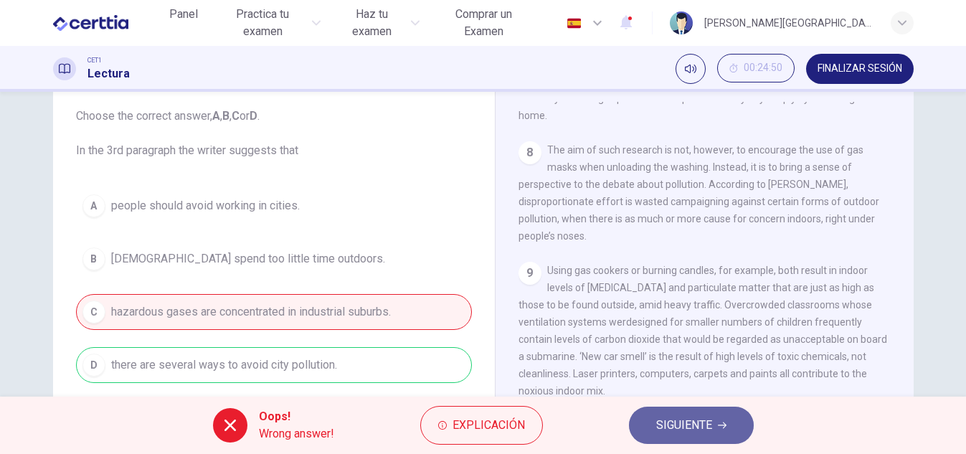
click at [693, 417] on span "SIGUIENTE" at bounding box center [684, 425] width 56 height 20
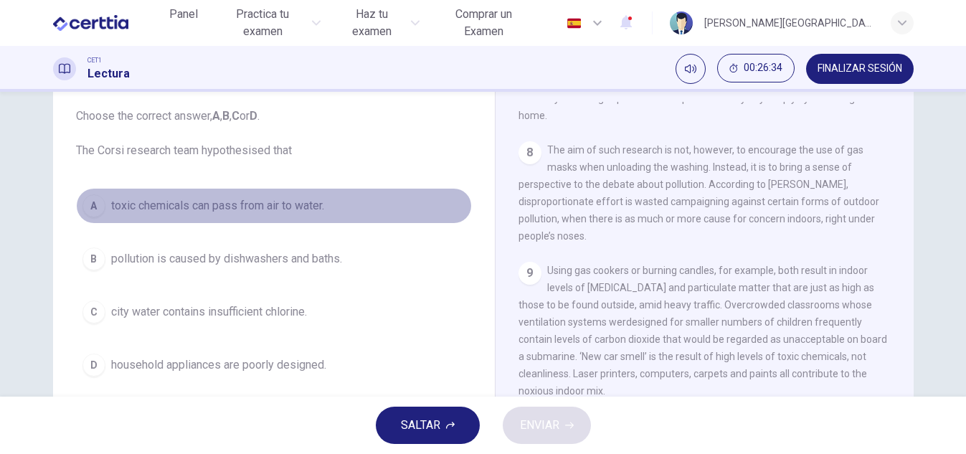
click at [124, 201] on span "toxic chemicals can pass from air to water." at bounding box center [217, 205] width 213 height 17
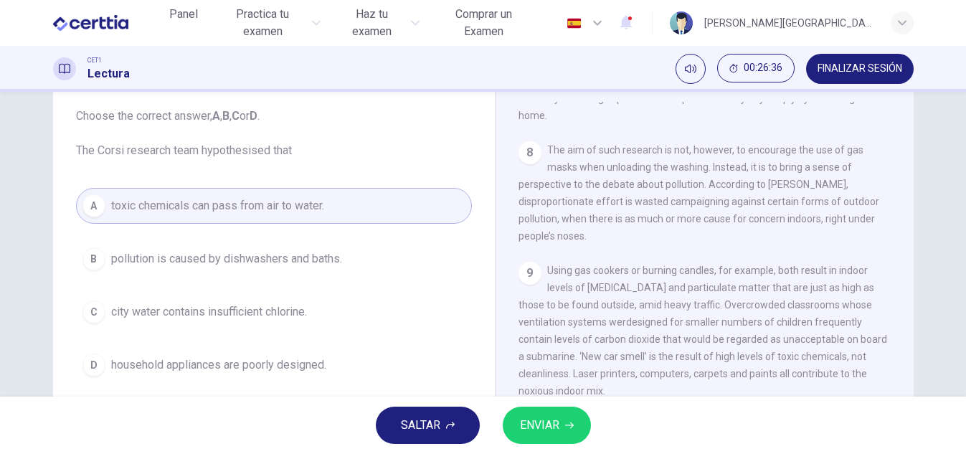
click at [541, 417] on span "ENVIAR" at bounding box center [539, 425] width 39 height 20
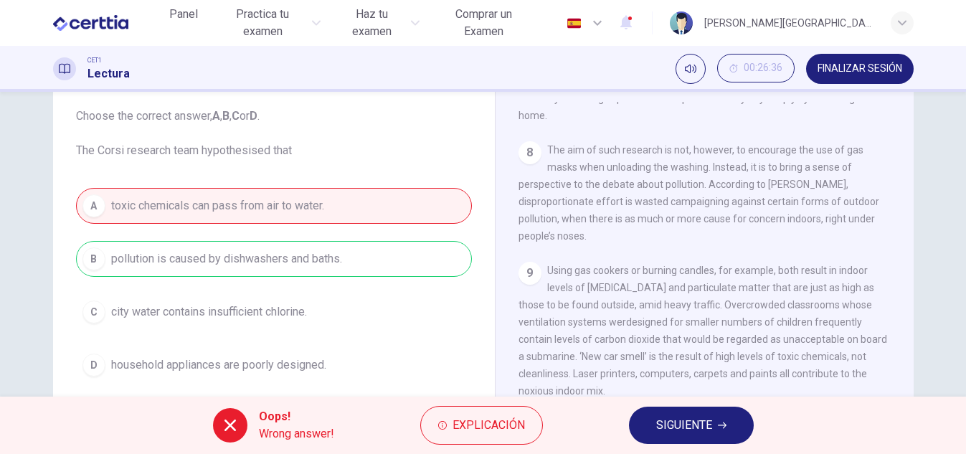
click at [666, 417] on span "SIGUIENTE" at bounding box center [684, 425] width 56 height 20
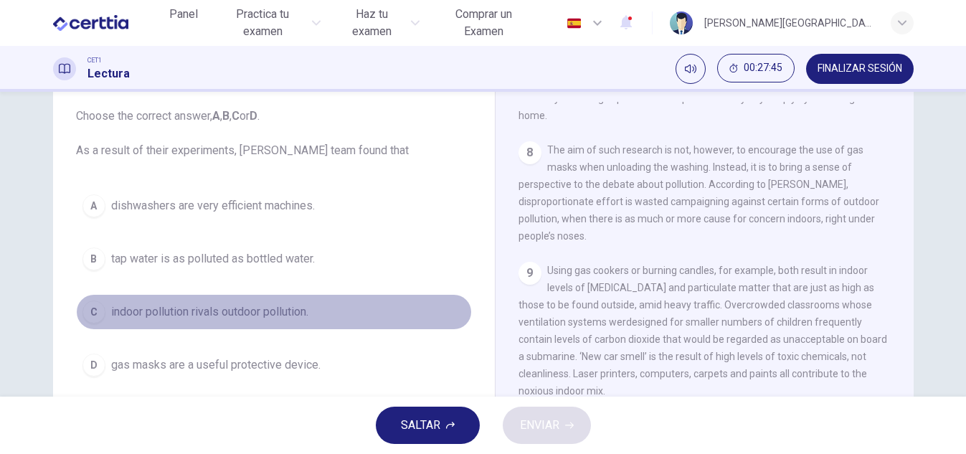
click at [160, 307] on span "indoor pollution rivals outdoor pollution." at bounding box center [209, 311] width 197 height 17
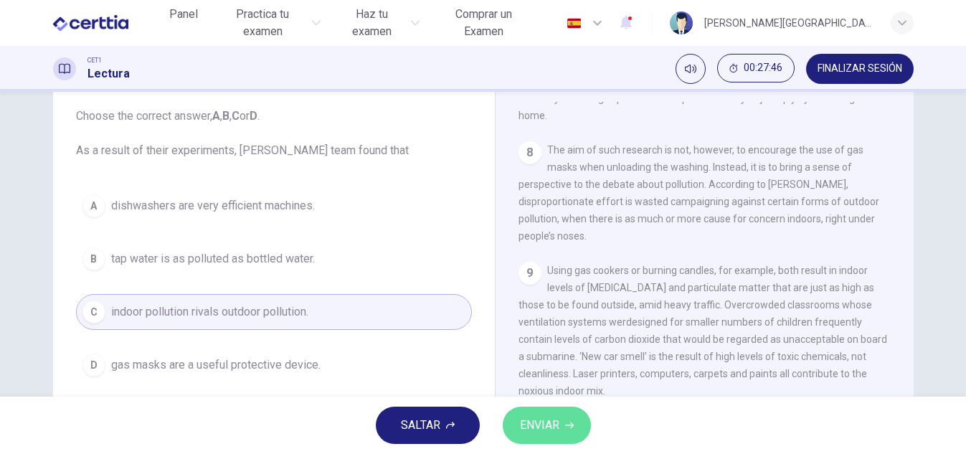
click at [559, 420] on span "ENVIAR" at bounding box center [539, 425] width 39 height 20
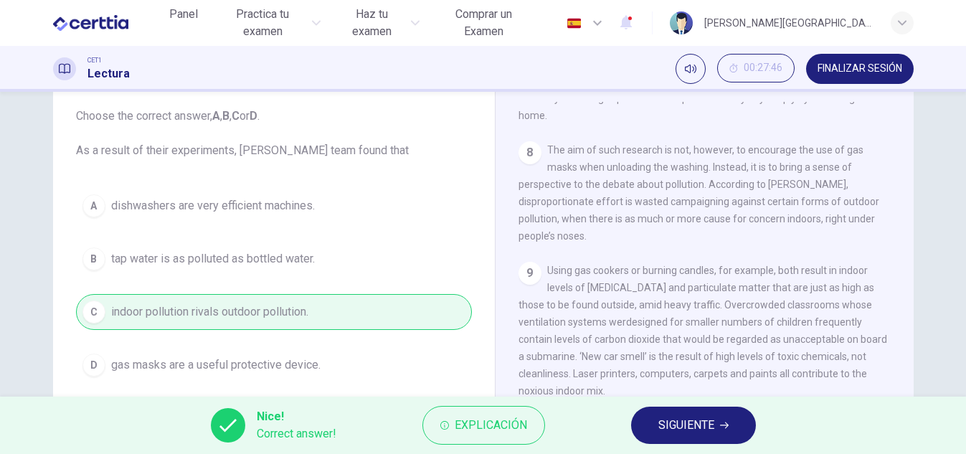
click at [694, 417] on span "SIGUIENTE" at bounding box center [686, 425] width 56 height 20
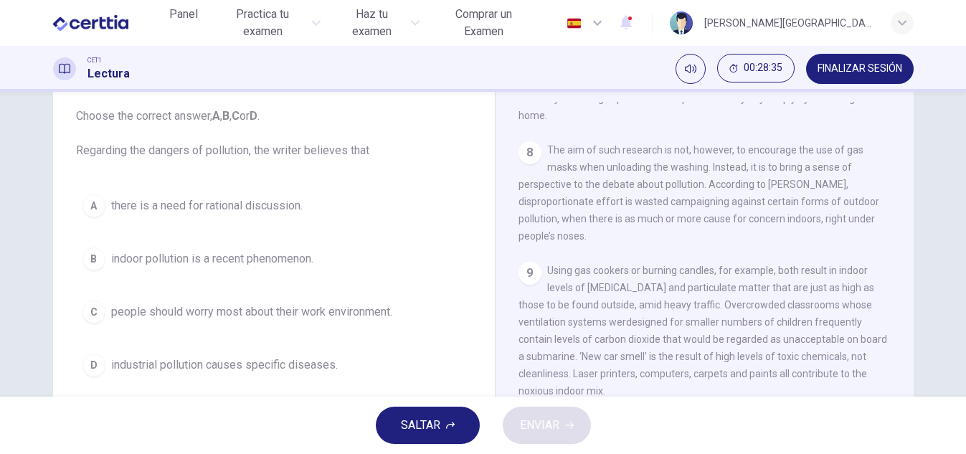
click at [278, 204] on span "there is a need for rational discussion." at bounding box center [206, 205] width 191 height 17
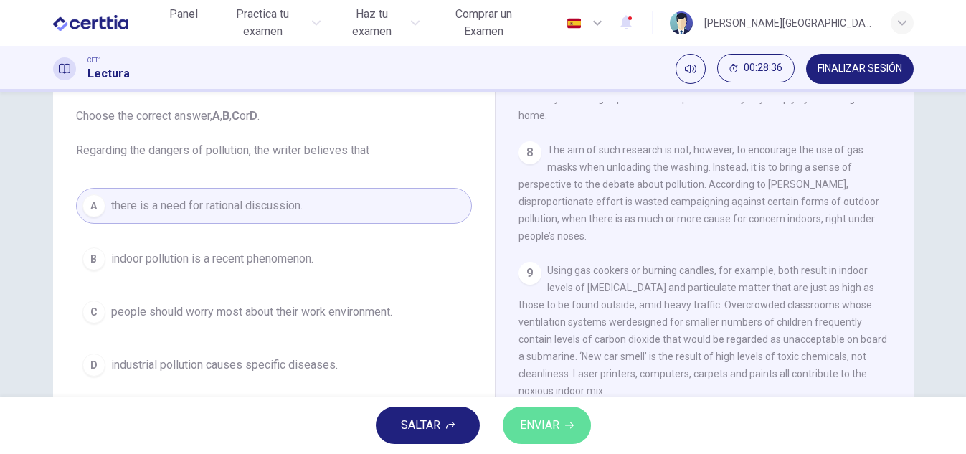
click at [567, 429] on icon "button" at bounding box center [569, 425] width 9 height 9
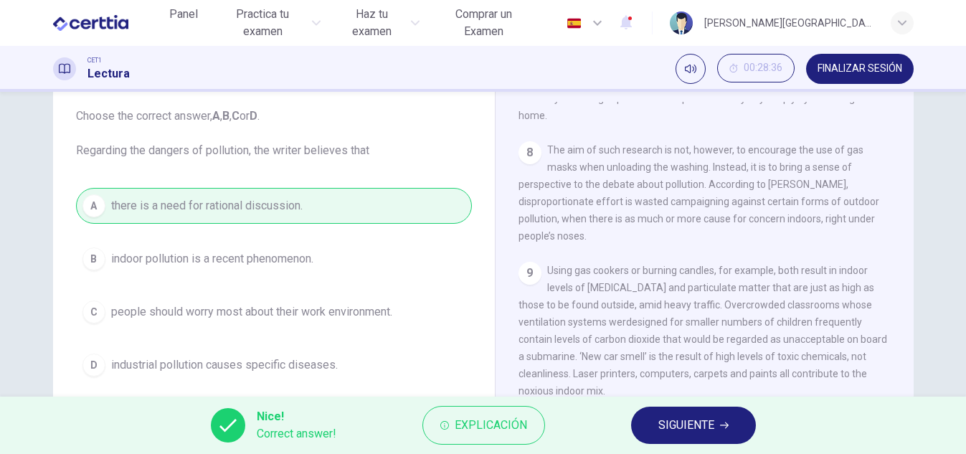
click at [666, 431] on span "SIGUIENTE" at bounding box center [686, 425] width 56 height 20
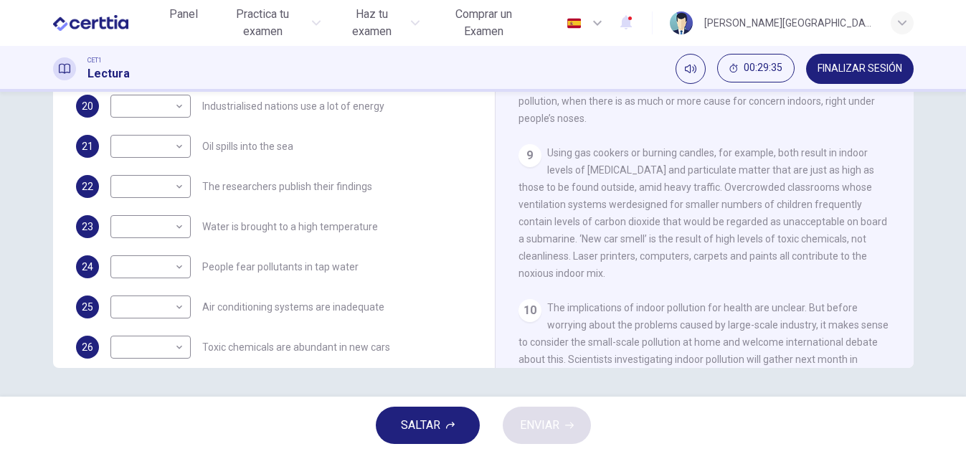
scroll to position [287, 0]
click at [177, 106] on body "Este sitio utiliza cookies, como se explica en nuestra Política de Privacidad .…" at bounding box center [483, 227] width 966 height 454
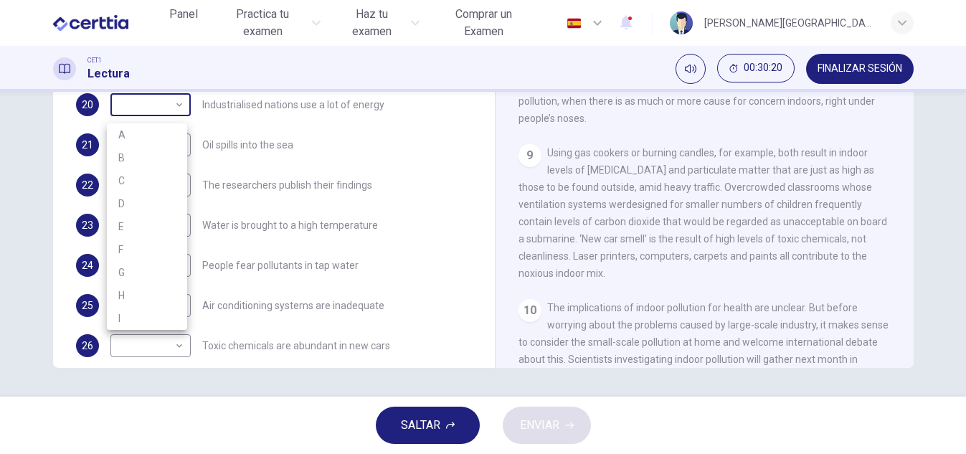
scroll to position [244, 0]
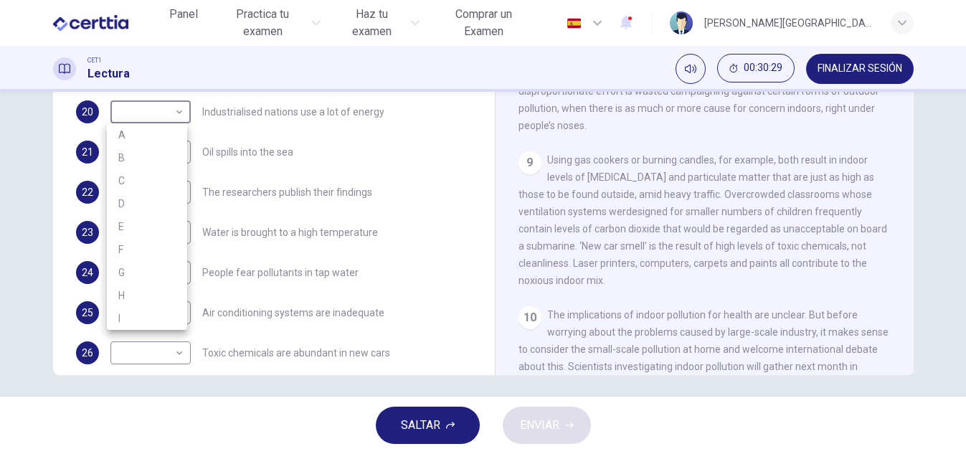
click at [476, 201] on div at bounding box center [483, 227] width 966 height 454
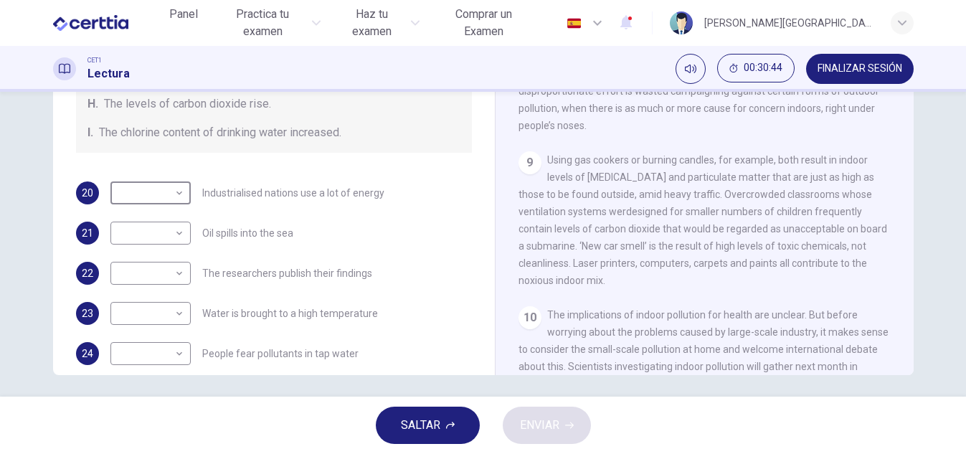
scroll to position [204, 0]
click at [177, 199] on body "Este sitio utiliza cookies, como se explica en nuestra Política de Privacidad .…" at bounding box center [483, 227] width 966 height 454
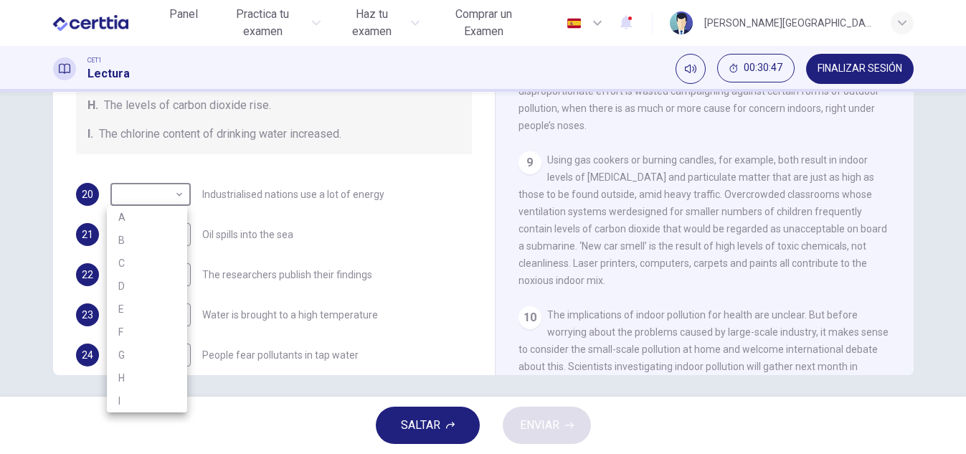
click at [127, 268] on li "C" at bounding box center [147, 263] width 80 height 23
type input "*"
click at [176, 233] on body "Este sitio utiliza cookies, como se explica en nuestra Política de Privacidad .…" at bounding box center [483, 227] width 966 height 454
click at [126, 361] on li "F" at bounding box center [147, 362] width 80 height 23
type input "*"
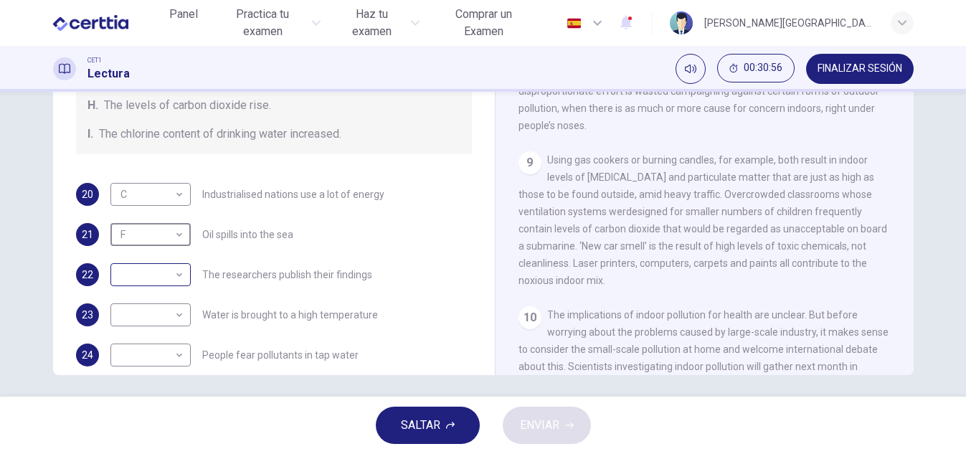
click at [176, 273] on body "Este sitio utiliza cookies, como se explica en nuestra Política de Privacidad .…" at bounding box center [483, 227] width 966 height 454
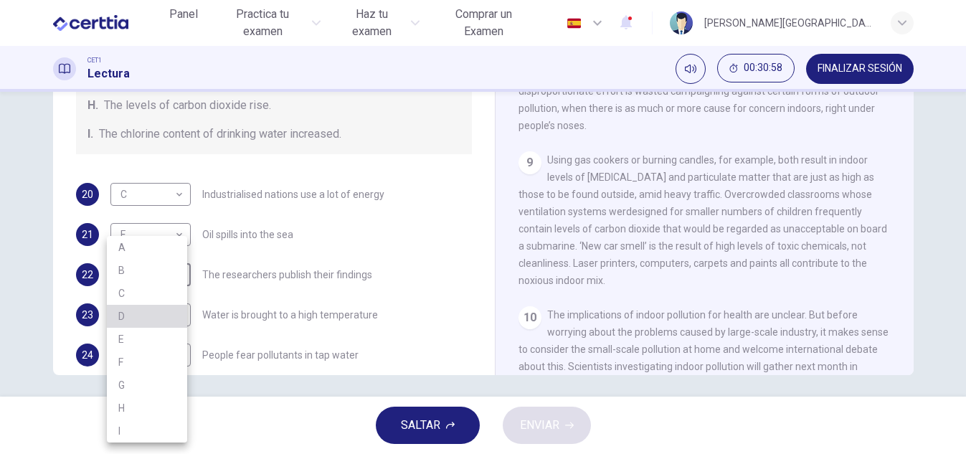
click at [129, 311] on li "D" at bounding box center [147, 316] width 80 height 23
type input "*"
click at [176, 313] on body "Este sitio utiliza cookies, como se explica en nuestra Política de Privacidad .…" at bounding box center [483, 227] width 966 height 454
click at [136, 336] on li "E" at bounding box center [147, 339] width 80 height 23
type input "*"
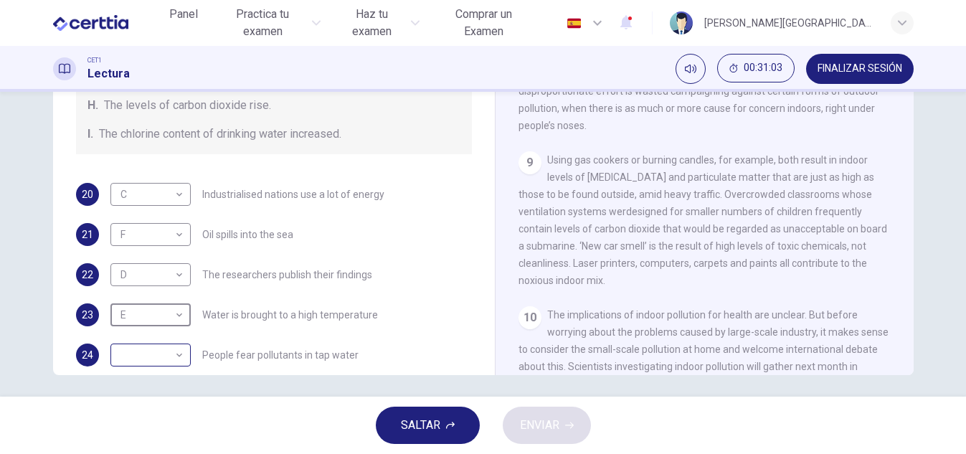
click at [176, 354] on body "Este sitio utiliza cookies, como se explica en nuestra Política de Privacidad .…" at bounding box center [483, 227] width 966 height 454
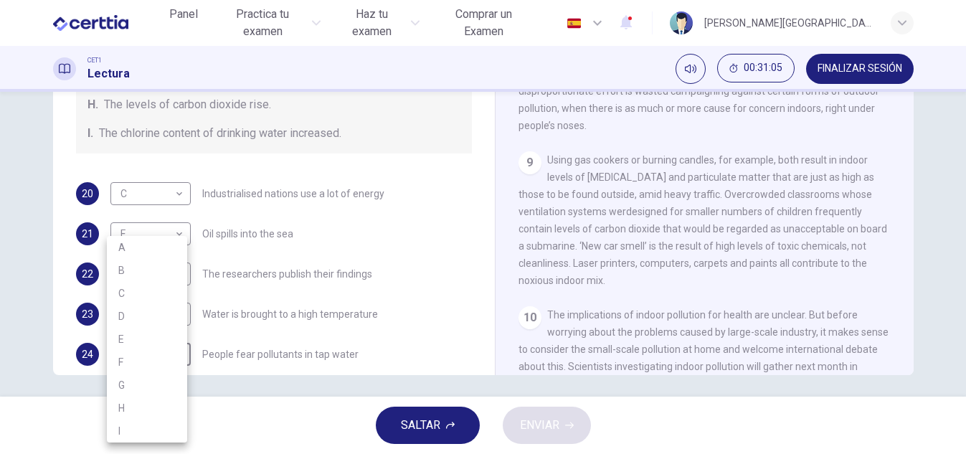
click at [131, 384] on li "G" at bounding box center [147, 385] width 80 height 23
type input "*"
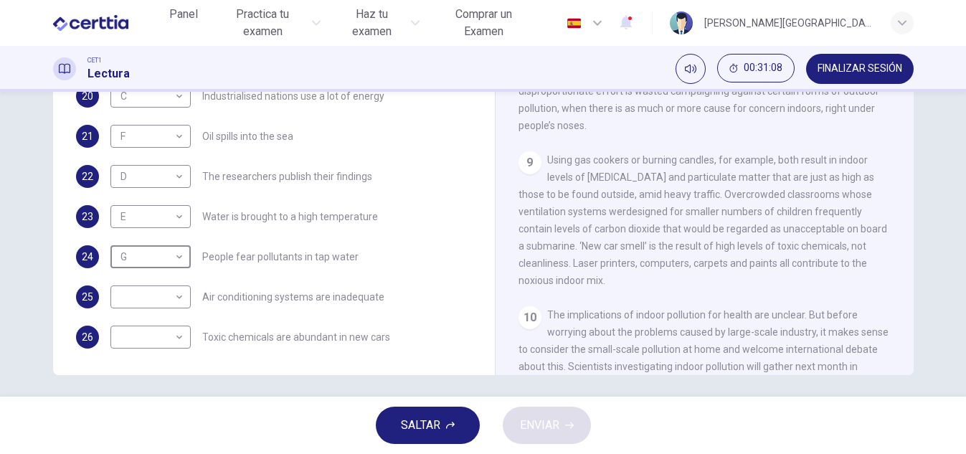
scroll to position [305, 0]
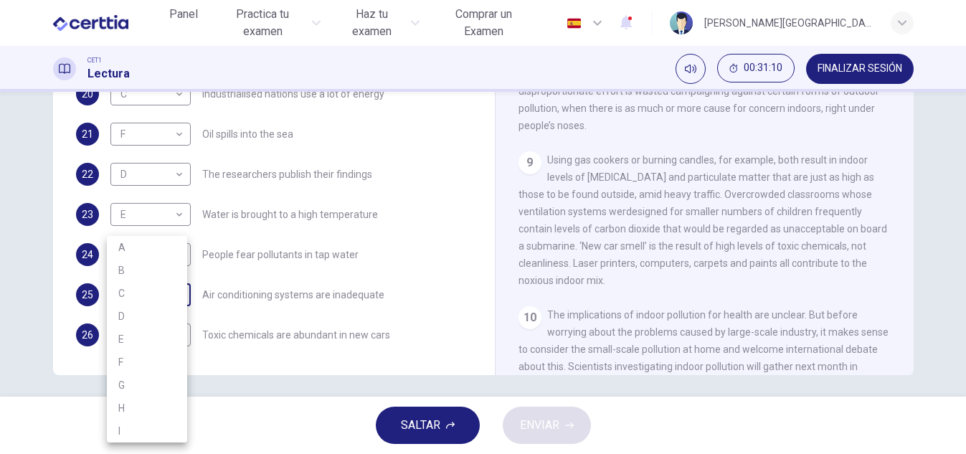
click at [176, 290] on body "Este sitio utiliza cookies, como se explica en nuestra Política de Privacidad .…" at bounding box center [483, 227] width 966 height 454
click at [134, 270] on li "B" at bounding box center [147, 270] width 80 height 23
type input "*"
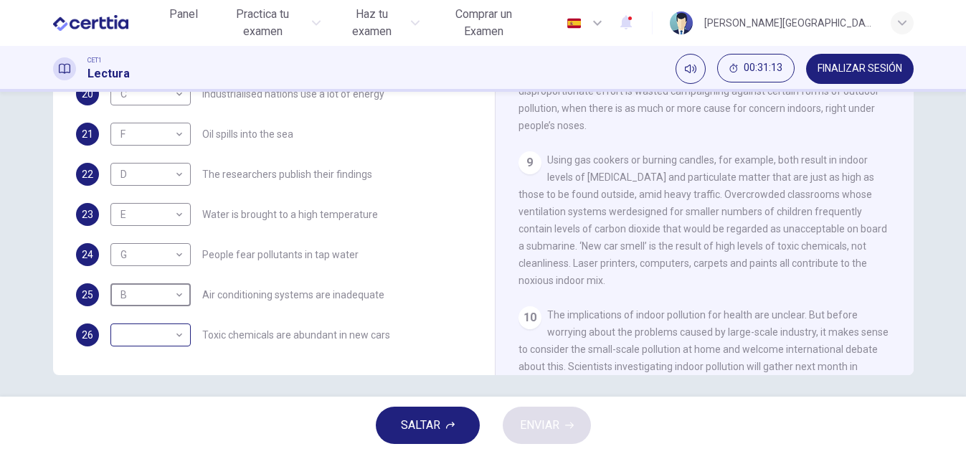
click at [176, 337] on body "Este sitio utiliza cookies, como se explica en nuestra Política de Privacidad .…" at bounding box center [483, 227] width 966 height 454
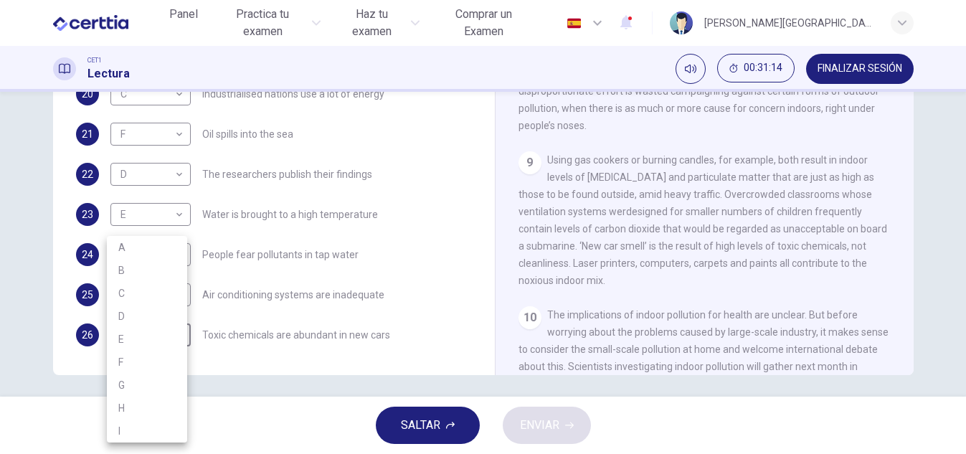
click at [130, 244] on li "A" at bounding box center [147, 247] width 80 height 23
type input "*"
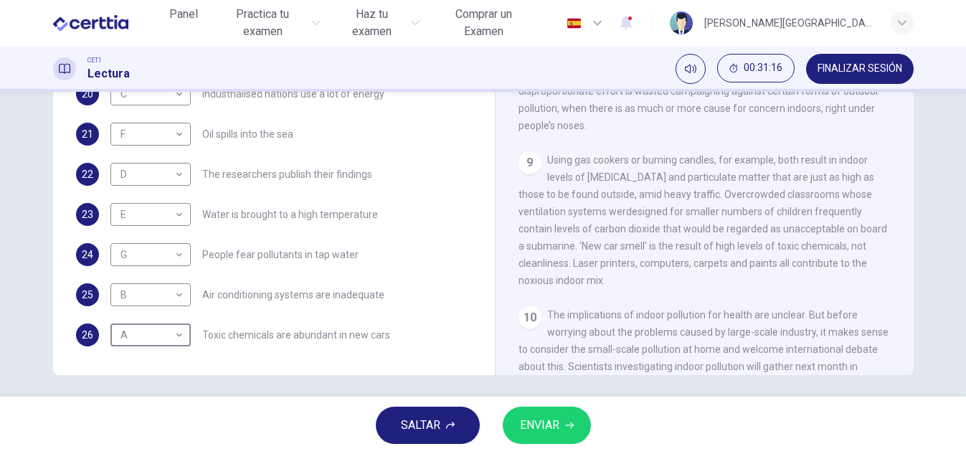
click at [539, 423] on span "ENVIAR" at bounding box center [539, 425] width 39 height 20
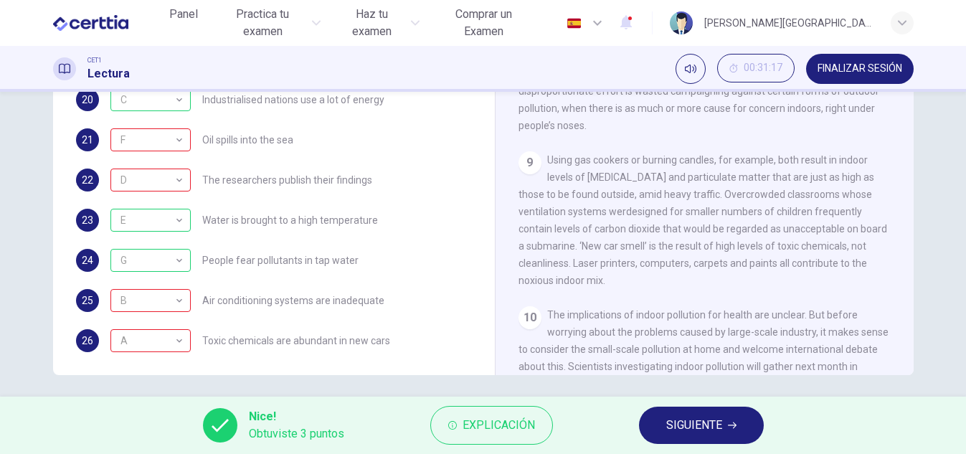
scroll to position [298, 0]
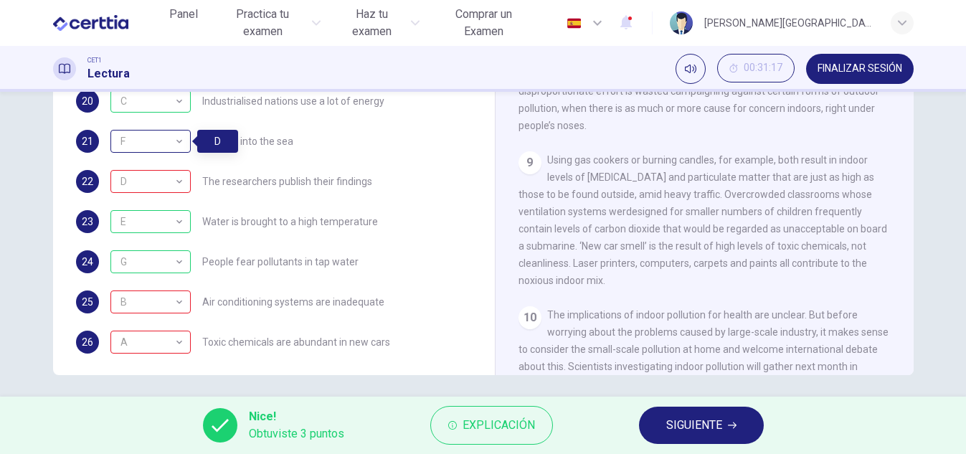
click at [179, 141] on div "F" at bounding box center [147, 141] width 75 height 41
click at [675, 423] on span "SIGUIENTE" at bounding box center [694, 425] width 56 height 20
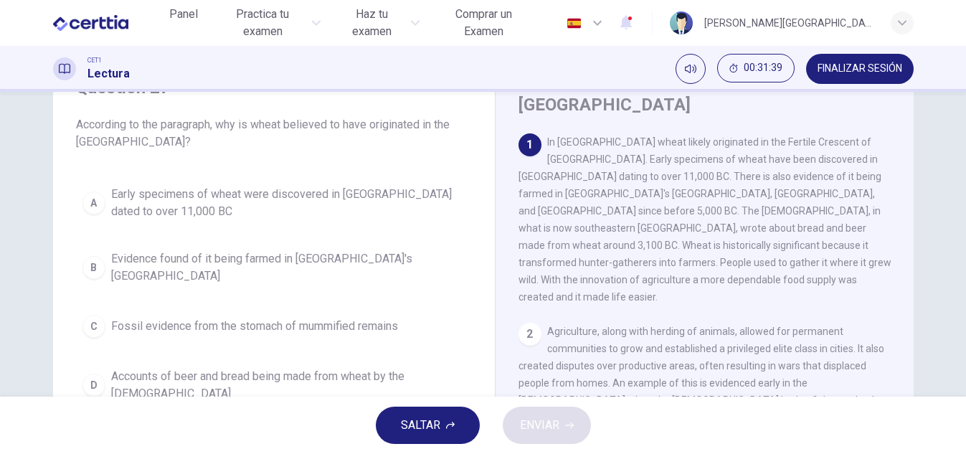
scroll to position [72, 0]
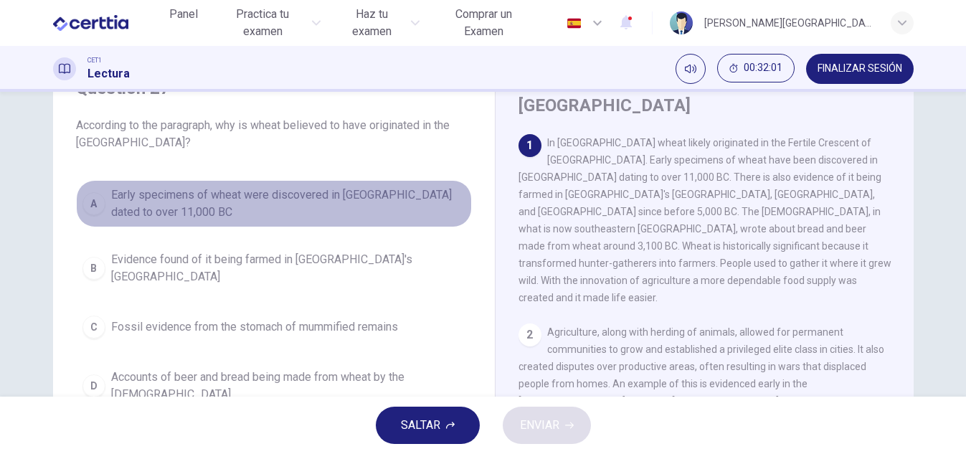
click at [116, 201] on span "Early specimens of wheat were discovered in [GEOGRAPHIC_DATA] dated to over 11,…" at bounding box center [288, 203] width 354 height 34
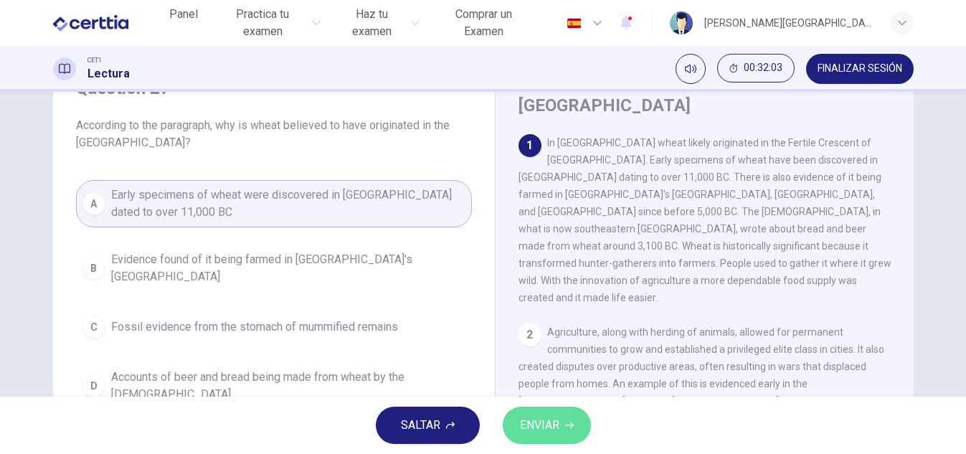
click at [542, 429] on span "ENVIAR" at bounding box center [539, 425] width 39 height 20
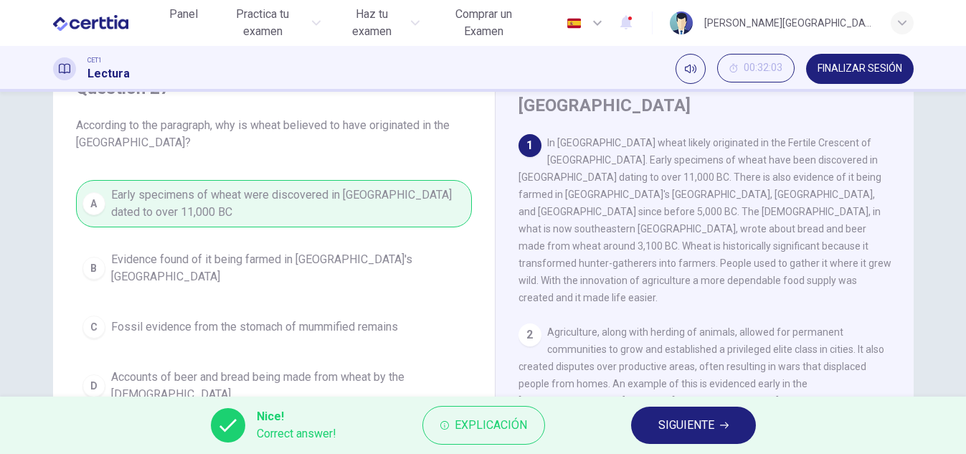
click at [664, 417] on span "SIGUIENTE" at bounding box center [686, 425] width 56 height 20
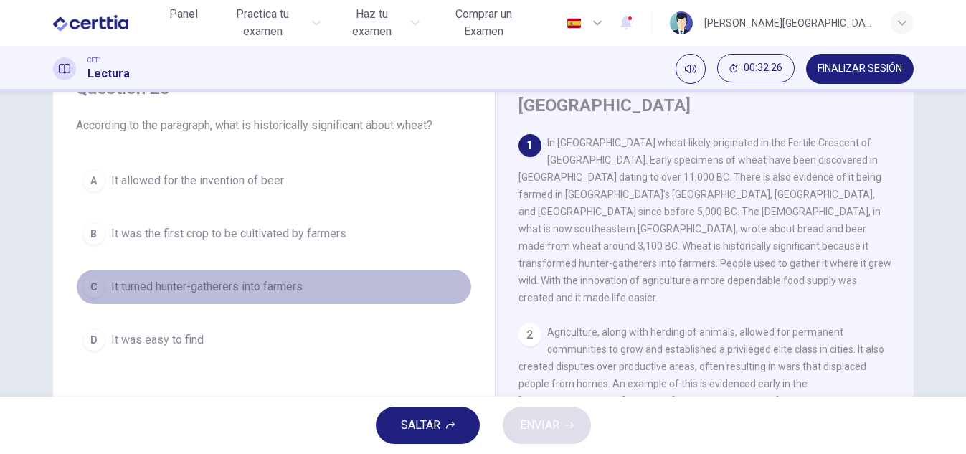
click at [201, 283] on span "It turned hunter-gatherers into farmers" at bounding box center [206, 286] width 191 height 17
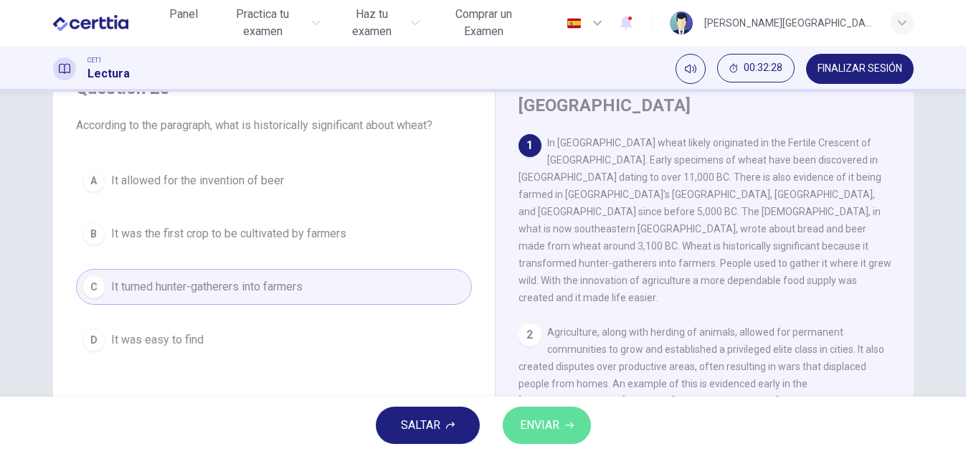
click at [570, 428] on icon "button" at bounding box center [569, 425] width 9 height 9
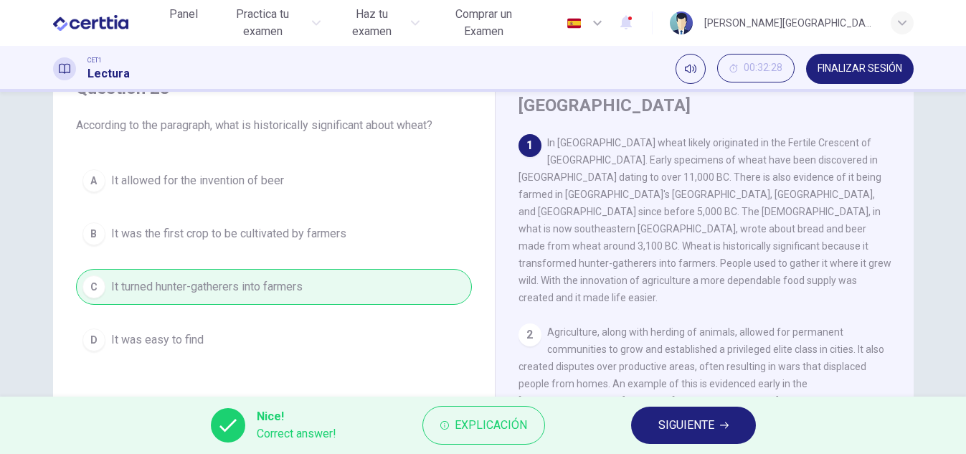
click at [713, 430] on span "SIGUIENTE" at bounding box center [686, 425] width 56 height 20
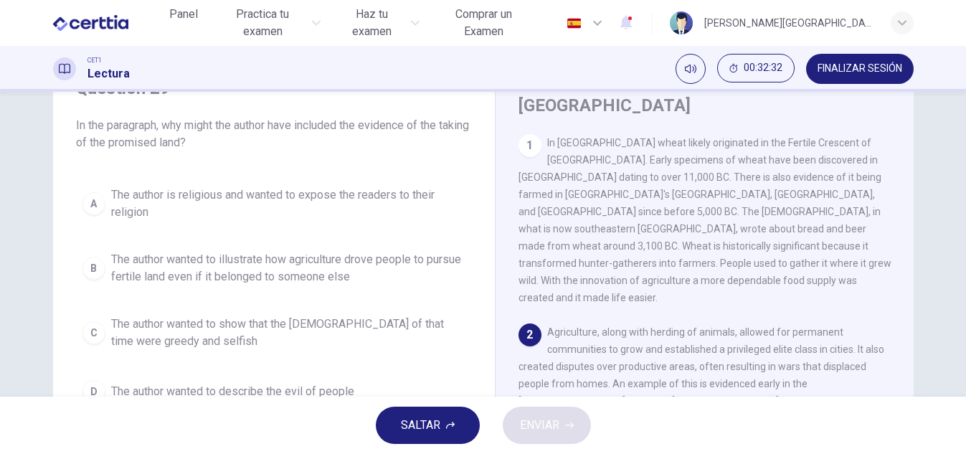
click at [958, 389] on div "Question 29 In the paragraph, why might the author have included the evidence o…" at bounding box center [483, 244] width 966 height 305
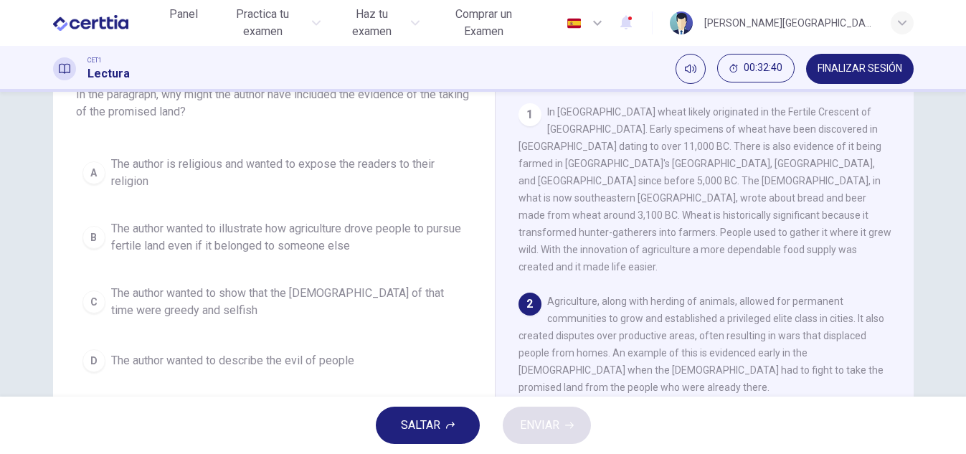
scroll to position [101, 0]
click at [161, 231] on span "The author wanted to illustrate how agriculture drove people to pursue fertile …" at bounding box center [288, 239] width 354 height 34
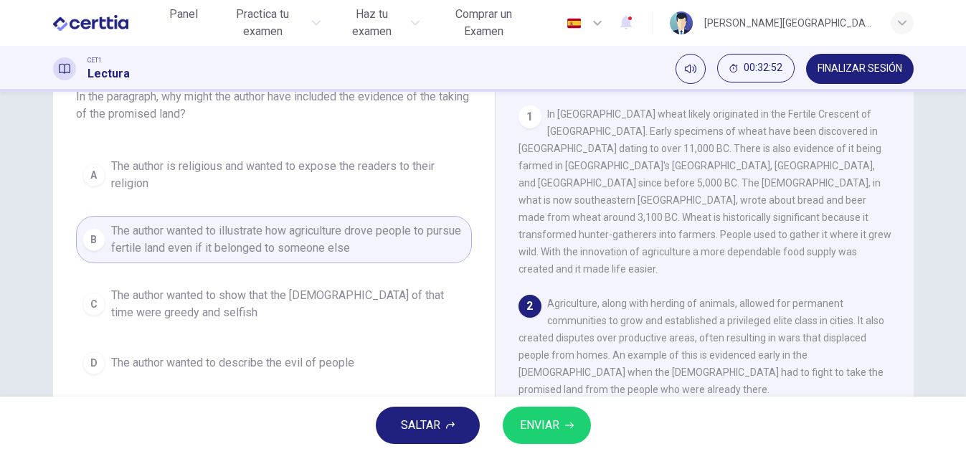
click at [524, 426] on span "ENVIAR" at bounding box center [539, 425] width 39 height 20
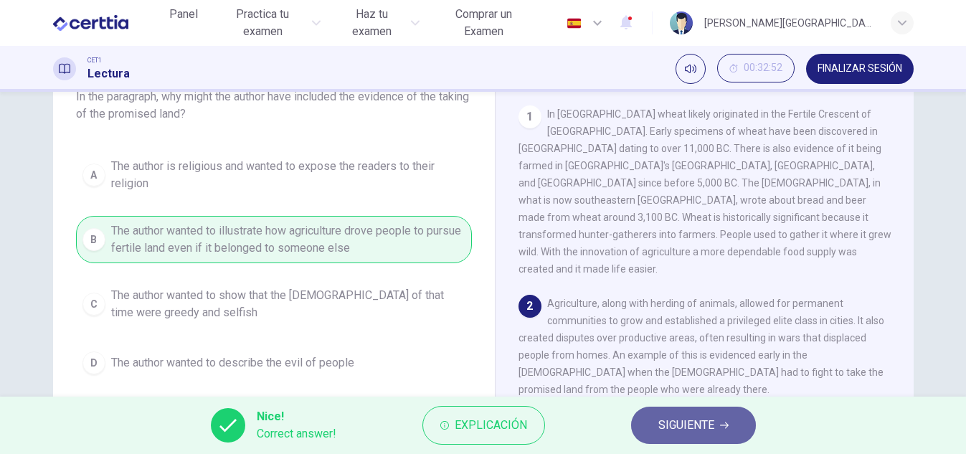
click at [685, 421] on span "SIGUIENTE" at bounding box center [686, 425] width 56 height 20
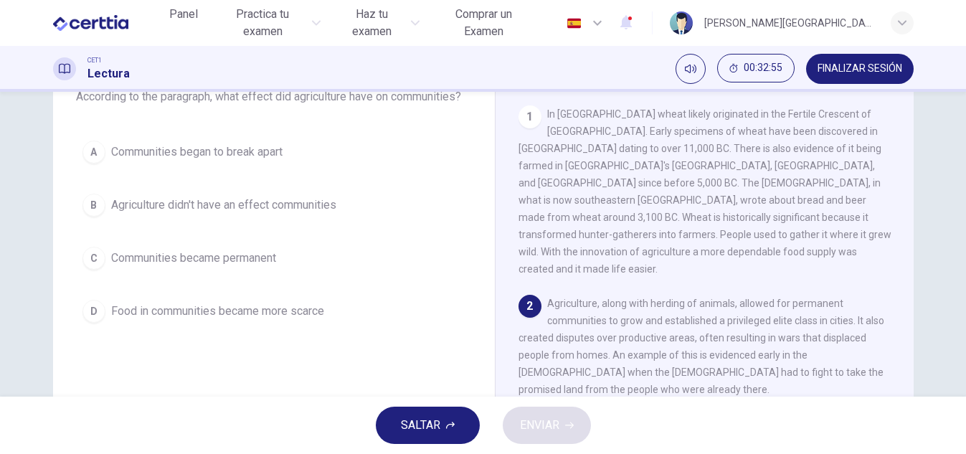
scroll to position [72, 0]
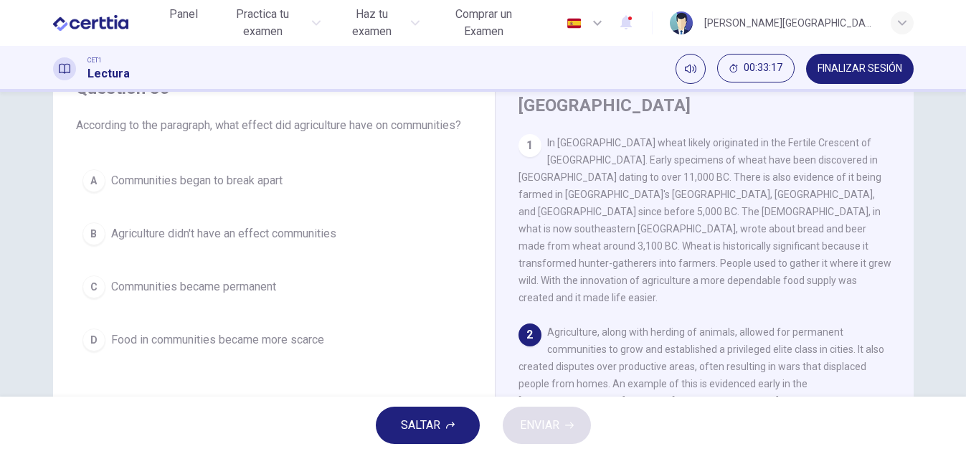
click at [135, 286] on span "Communities became permanent" at bounding box center [193, 286] width 165 height 17
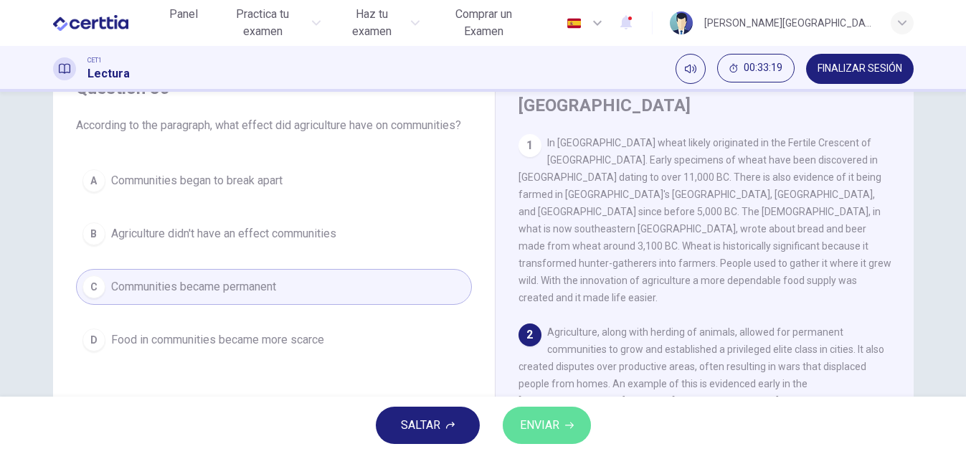
click at [554, 424] on span "ENVIAR" at bounding box center [539, 425] width 39 height 20
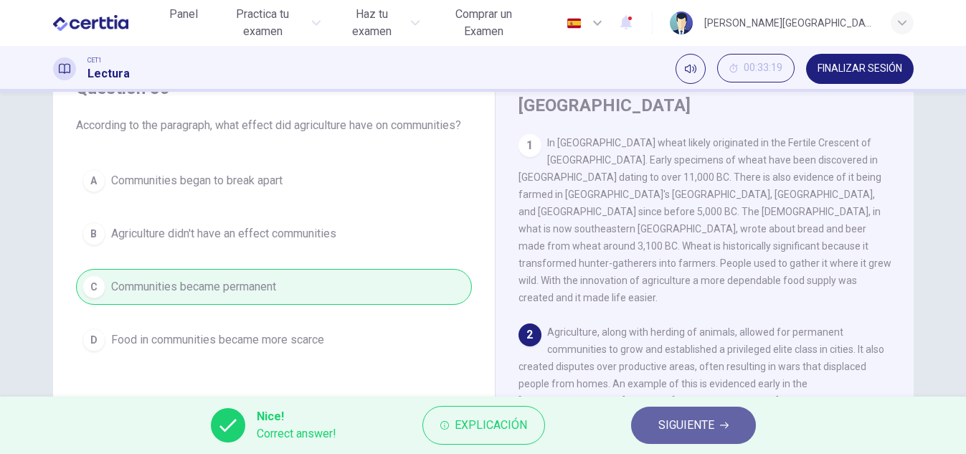
click at [701, 427] on span "SIGUIENTE" at bounding box center [686, 425] width 56 height 20
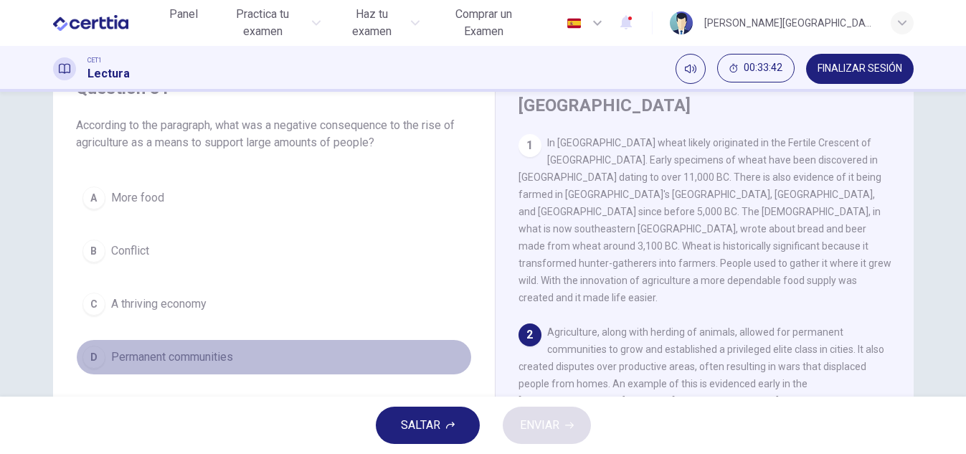
click at [139, 363] on span "Permanent communities" at bounding box center [172, 357] width 122 height 17
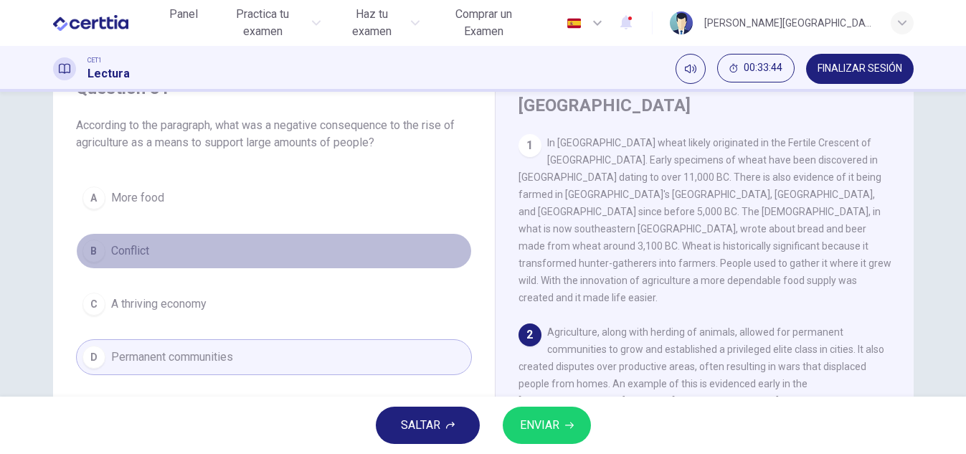
click at [125, 250] on span "Conflict" at bounding box center [130, 250] width 38 height 17
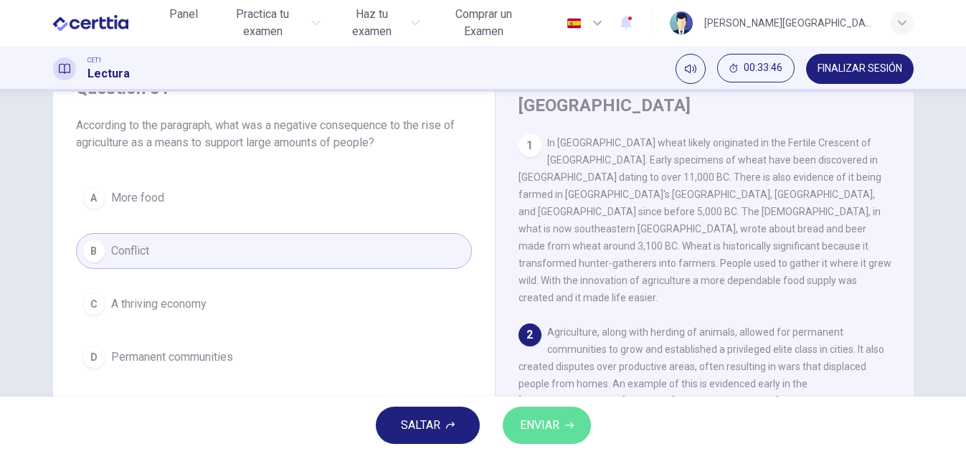
click at [532, 417] on span "ENVIAR" at bounding box center [539, 425] width 39 height 20
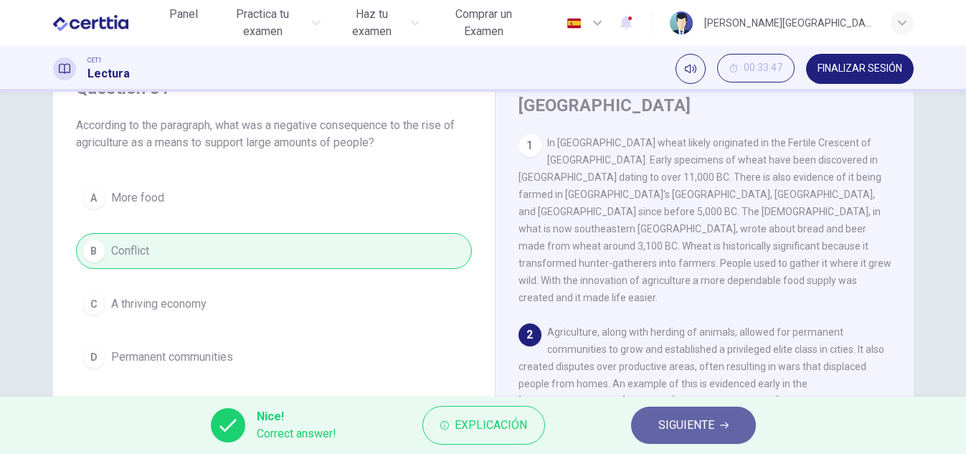
click at [661, 422] on span "SIGUIENTE" at bounding box center [686, 425] width 56 height 20
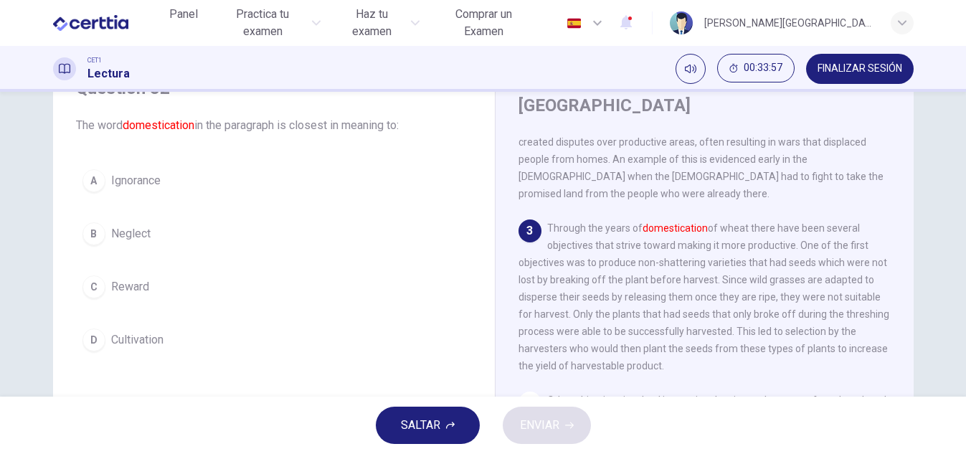
scroll to position [222, 0]
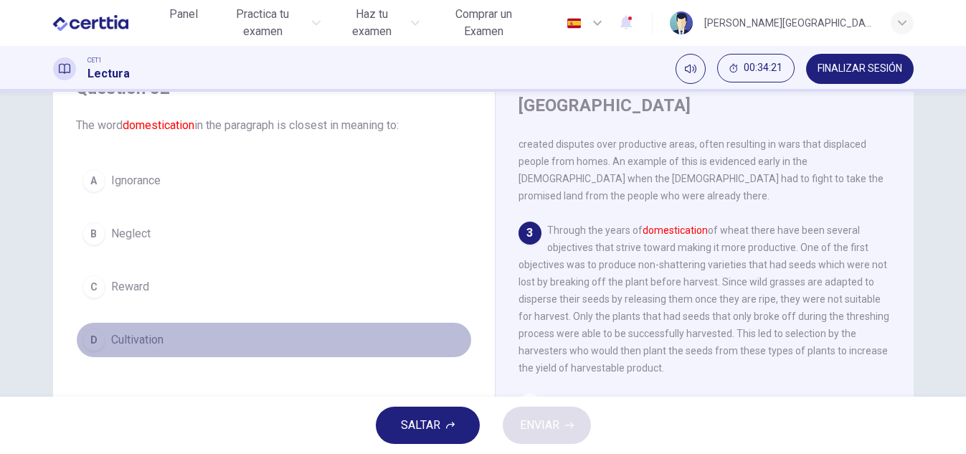
click at [153, 334] on span "Cultivation" at bounding box center [137, 339] width 52 height 17
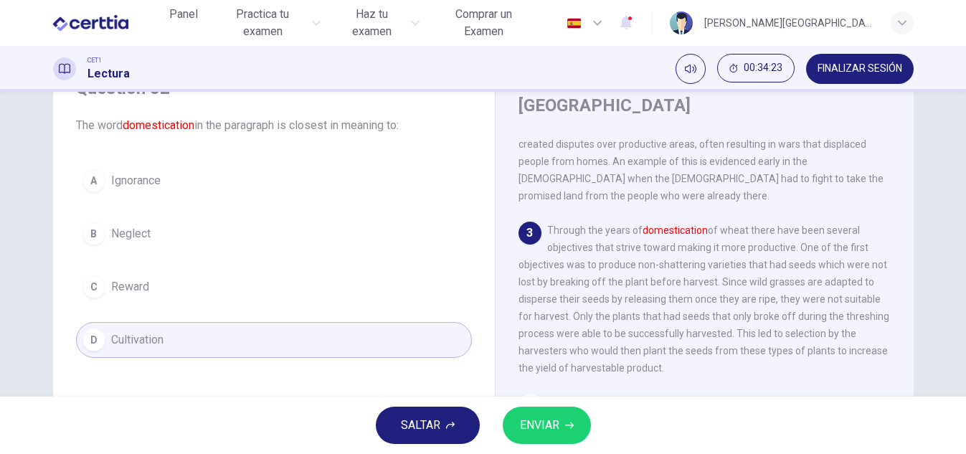
click at [519, 419] on button "ENVIAR" at bounding box center [547, 425] width 88 height 37
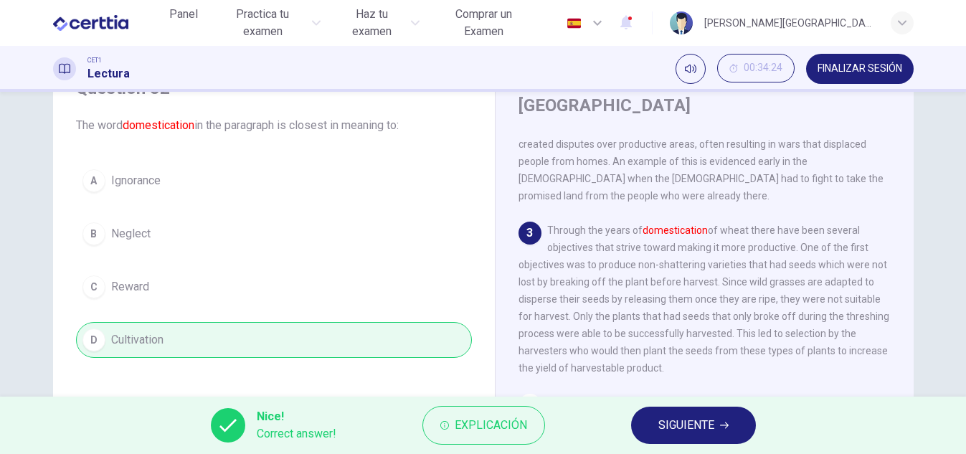
click at [711, 429] on span "SIGUIENTE" at bounding box center [686, 425] width 56 height 20
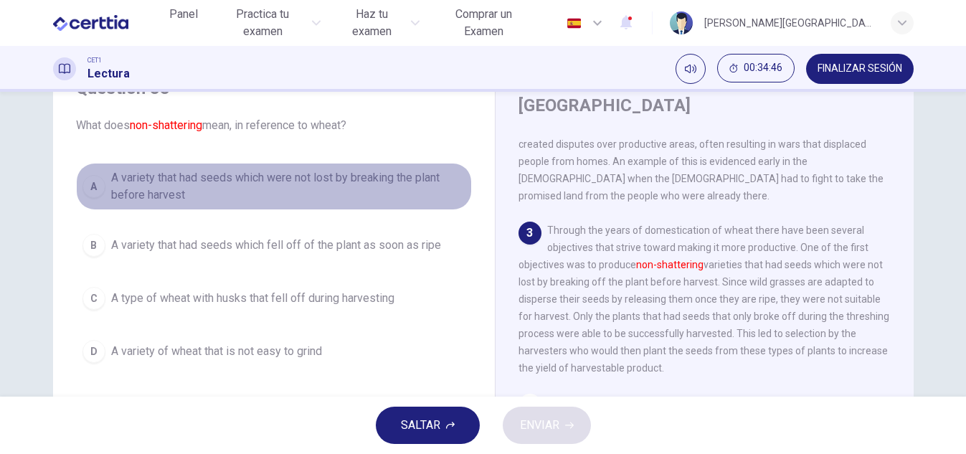
click at [353, 174] on span "A variety that had seeds which were not lost by breaking the plant before harve…" at bounding box center [288, 186] width 354 height 34
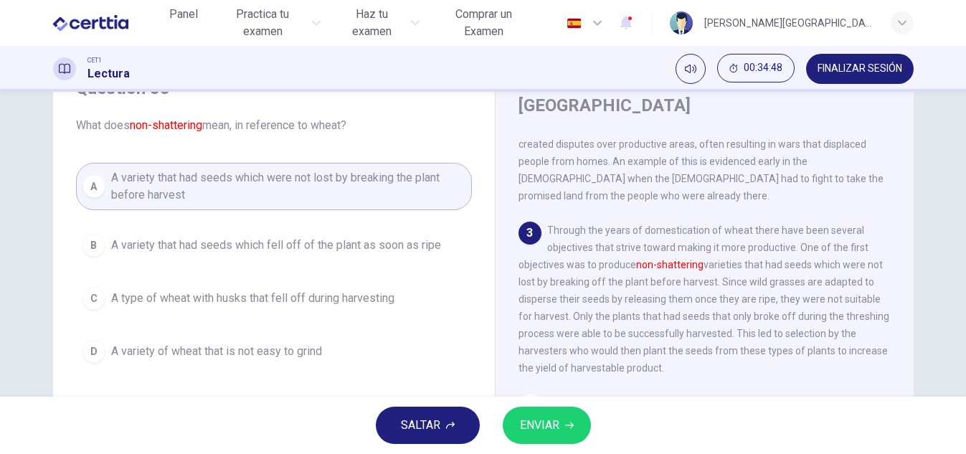
click at [554, 427] on span "ENVIAR" at bounding box center [539, 425] width 39 height 20
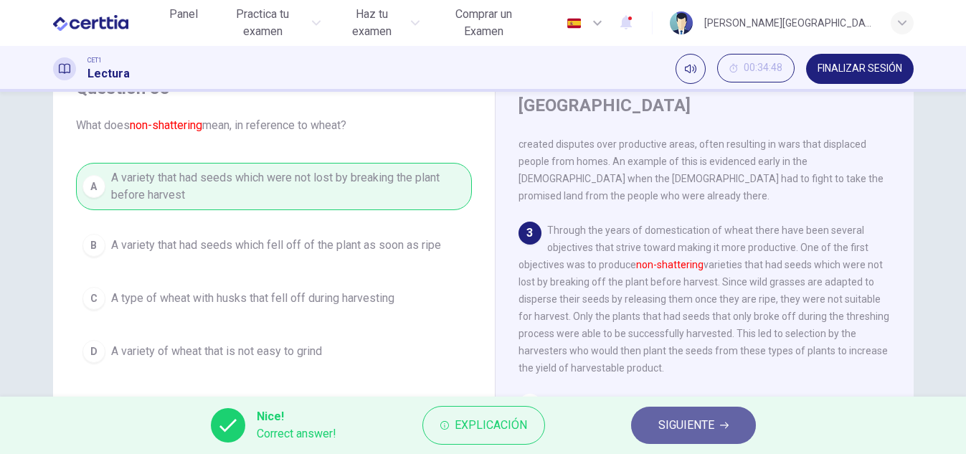
click at [708, 427] on span "SIGUIENTE" at bounding box center [686, 425] width 56 height 20
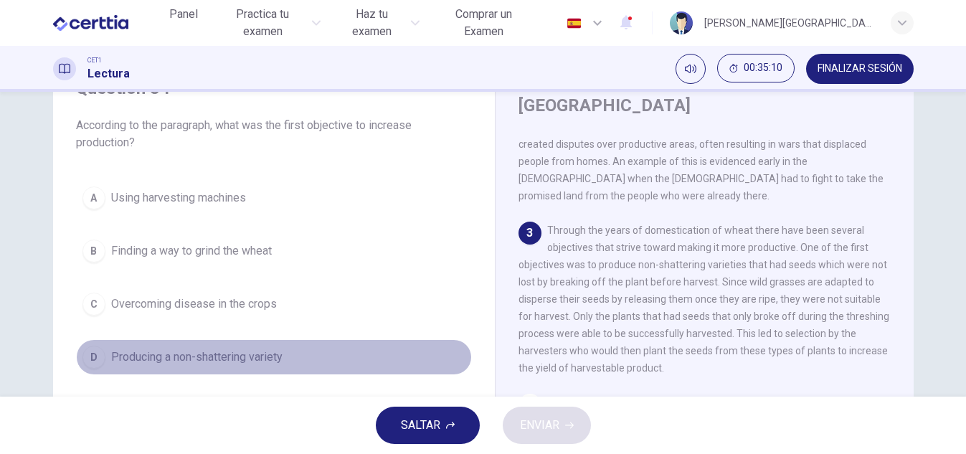
click at [198, 359] on span "Producing a non-shattering variety" at bounding box center [196, 357] width 171 height 17
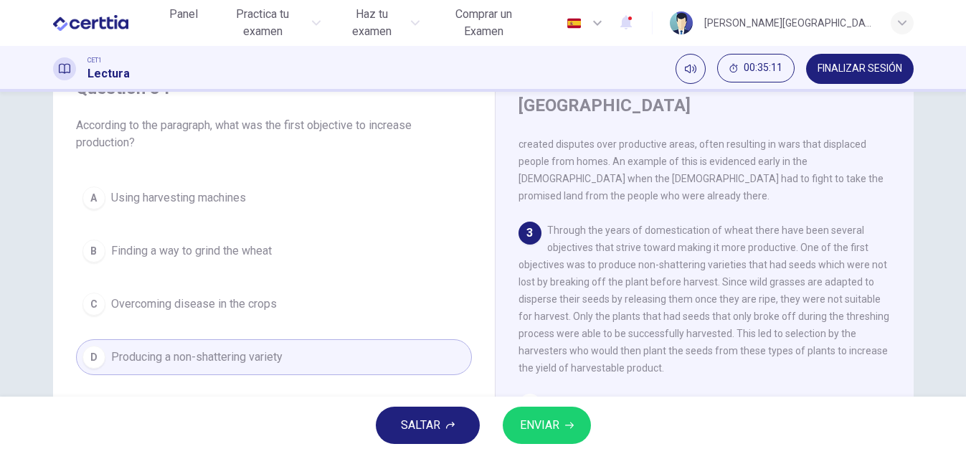
click at [542, 416] on span "ENVIAR" at bounding box center [539, 425] width 39 height 20
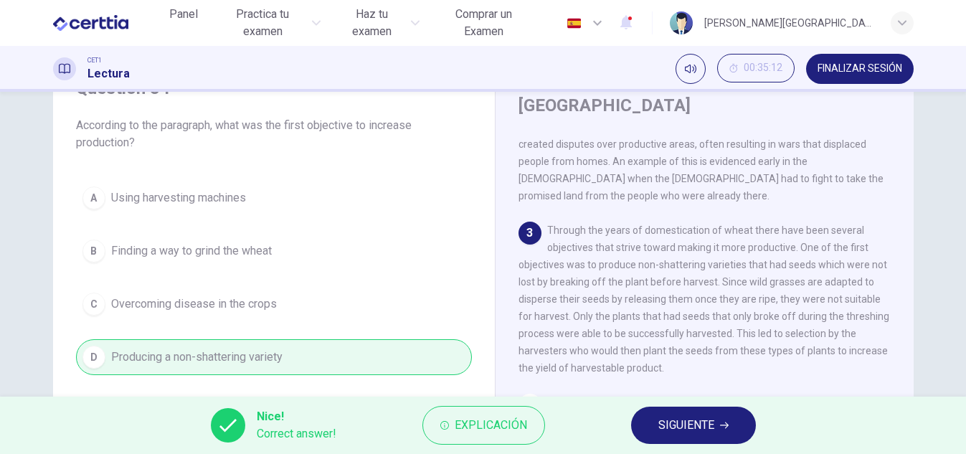
click at [706, 428] on span "SIGUIENTE" at bounding box center [686, 425] width 56 height 20
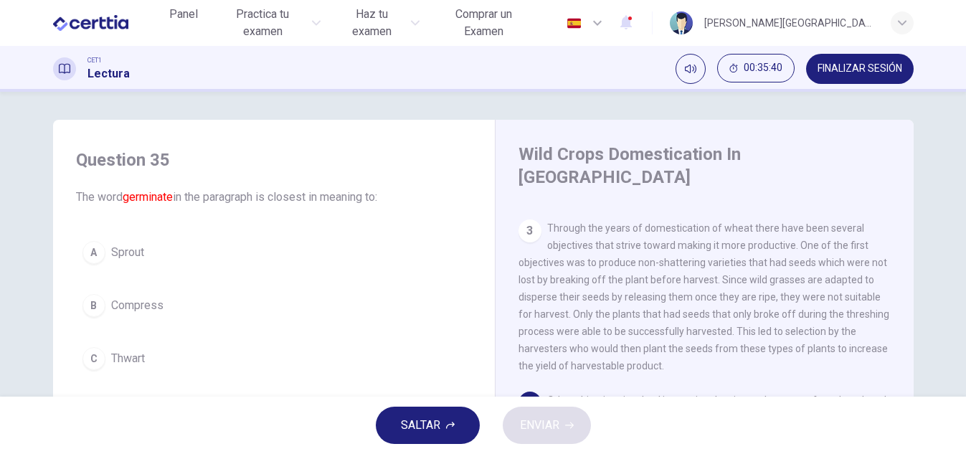
scroll to position [0, 0]
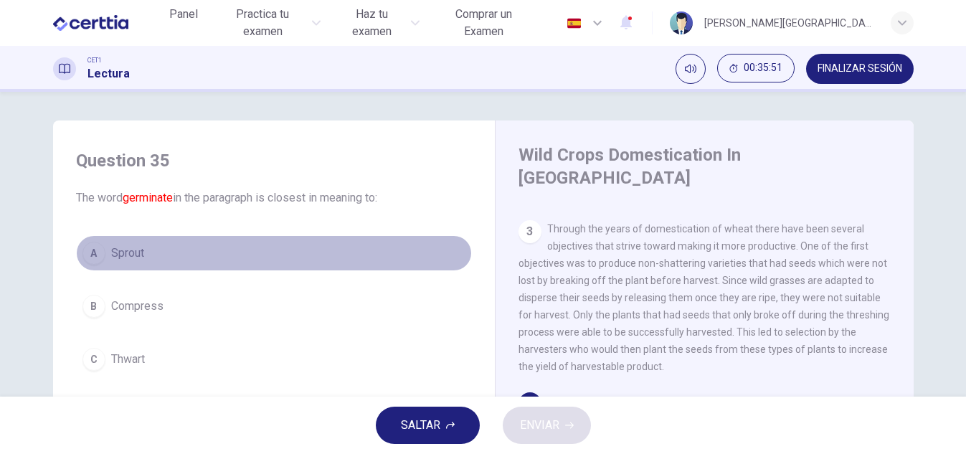
click at [115, 252] on span "Sprout" at bounding box center [127, 253] width 33 height 17
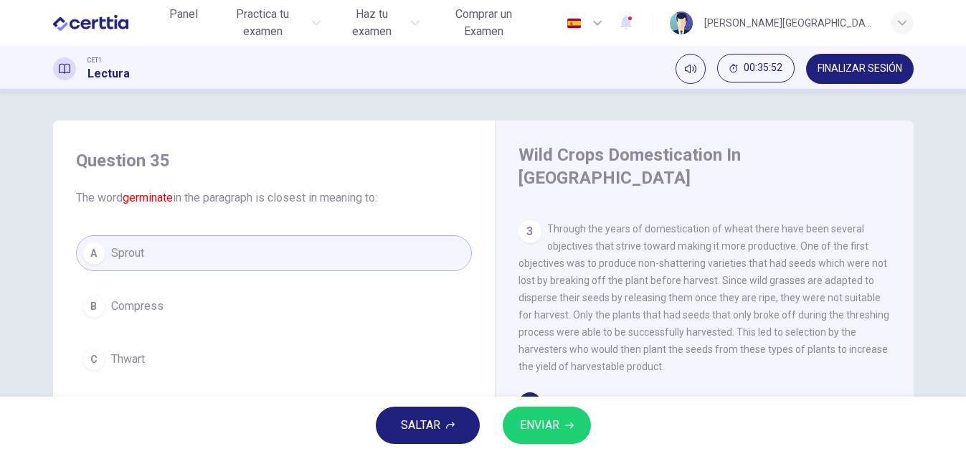
click at [537, 420] on span "ENVIAR" at bounding box center [539, 425] width 39 height 20
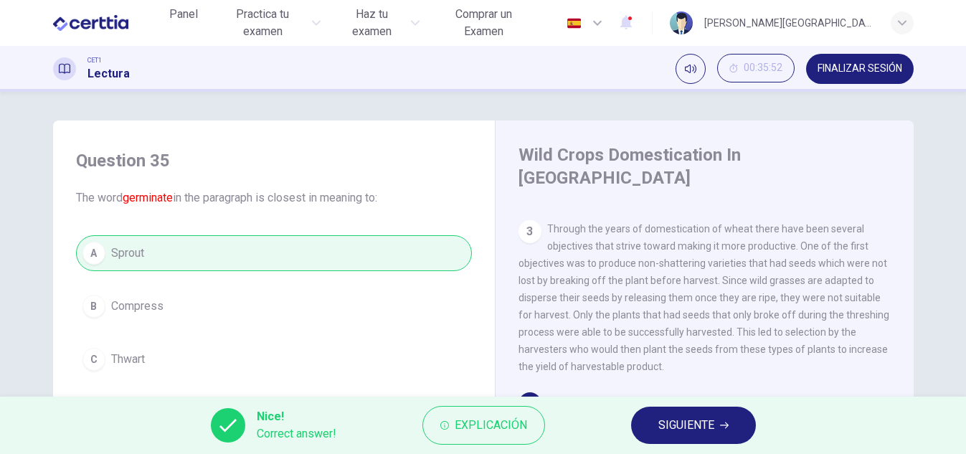
click at [664, 431] on span "SIGUIENTE" at bounding box center [686, 425] width 56 height 20
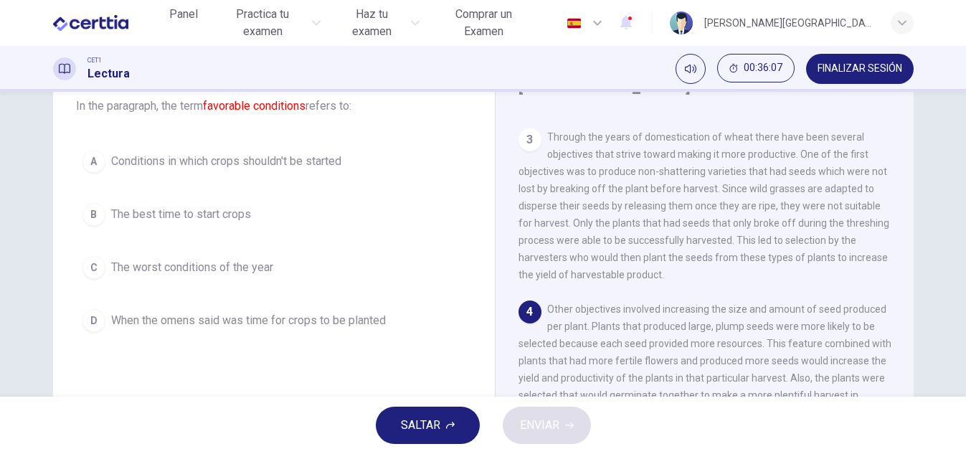
scroll to position [90, 0]
click at [150, 214] on span "The best time to start crops" at bounding box center [181, 215] width 140 height 17
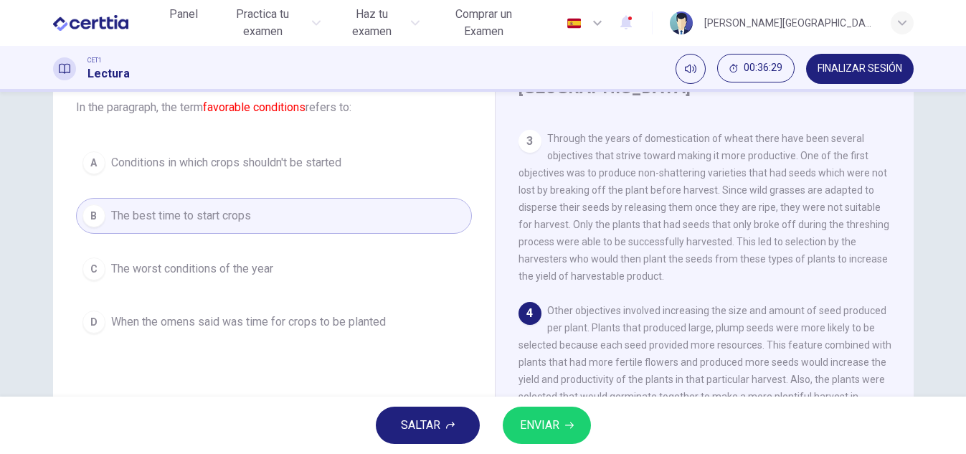
click at [551, 429] on span "ENVIAR" at bounding box center [539, 425] width 39 height 20
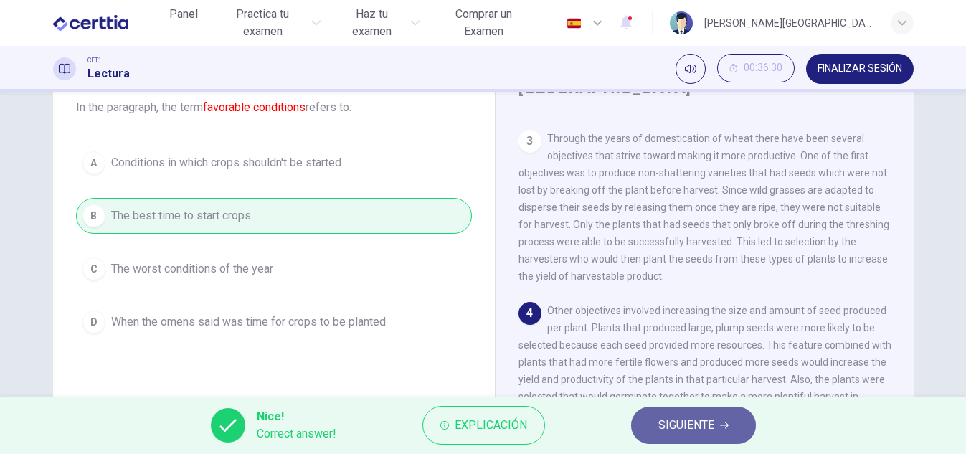
click at [699, 417] on span "SIGUIENTE" at bounding box center [686, 425] width 56 height 20
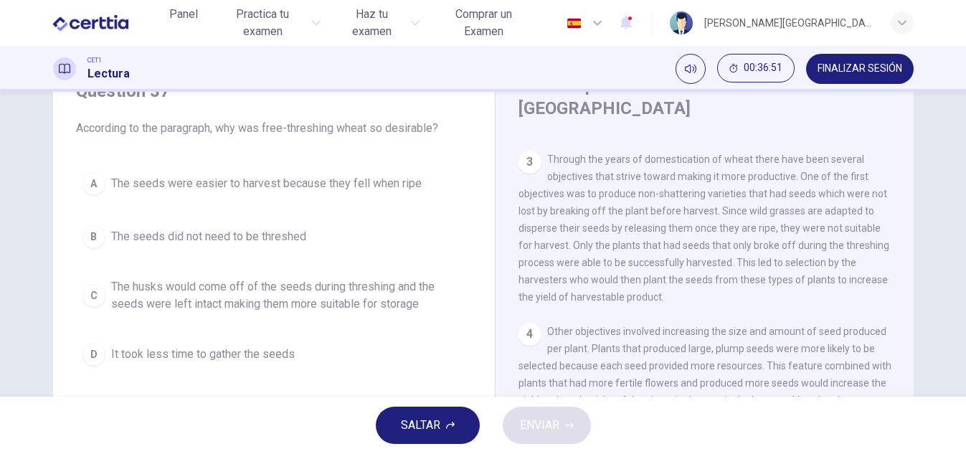
scroll to position [71, 0]
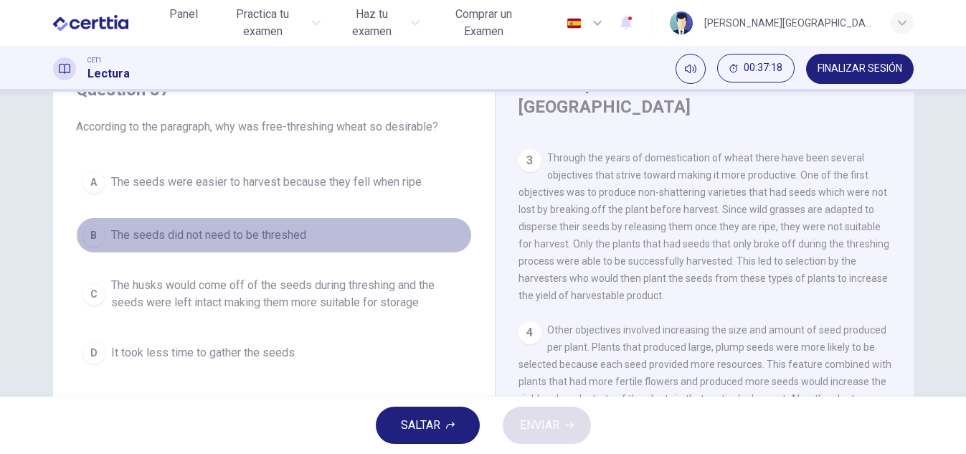
click at [161, 240] on span "The seeds did not need to be threshed" at bounding box center [208, 235] width 195 height 17
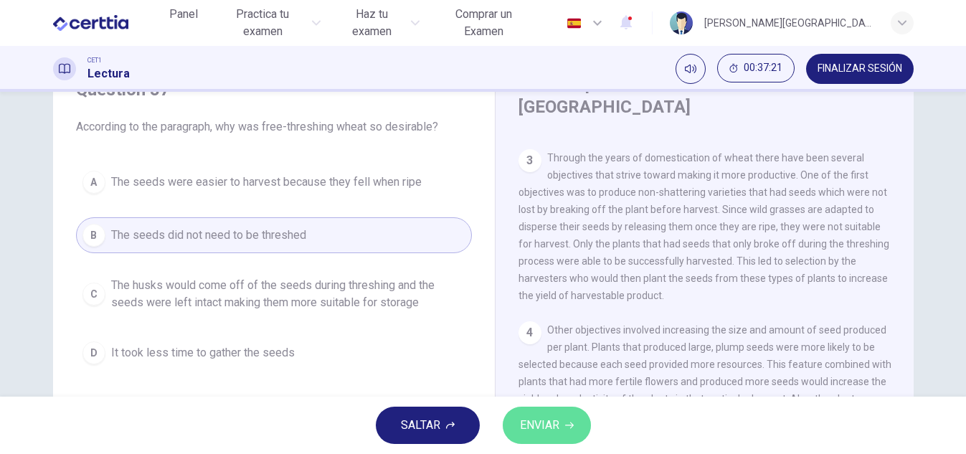
click at [533, 434] on span "ENVIAR" at bounding box center [539, 425] width 39 height 20
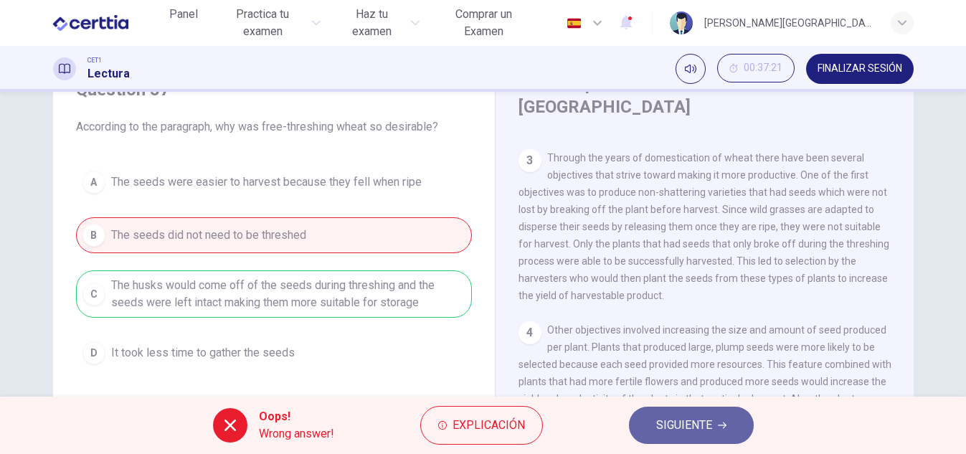
click at [654, 417] on button "SIGUIENTE" at bounding box center [691, 425] width 125 height 37
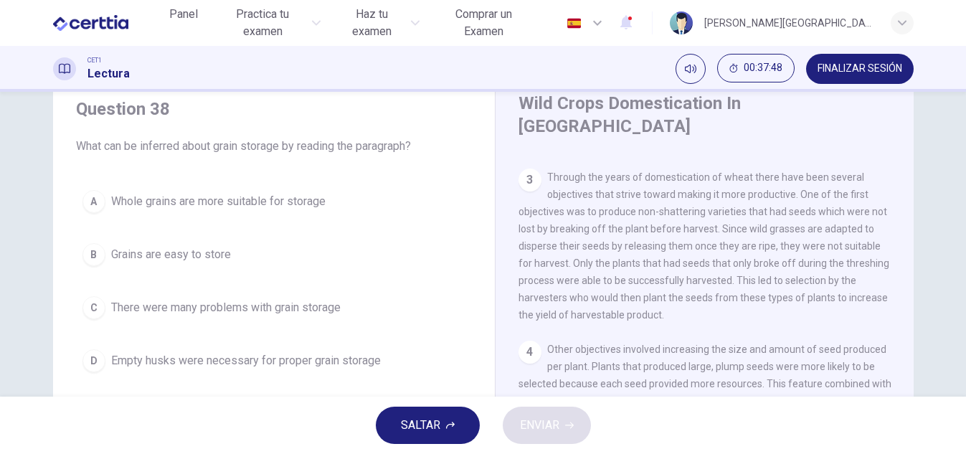
scroll to position [67, 0]
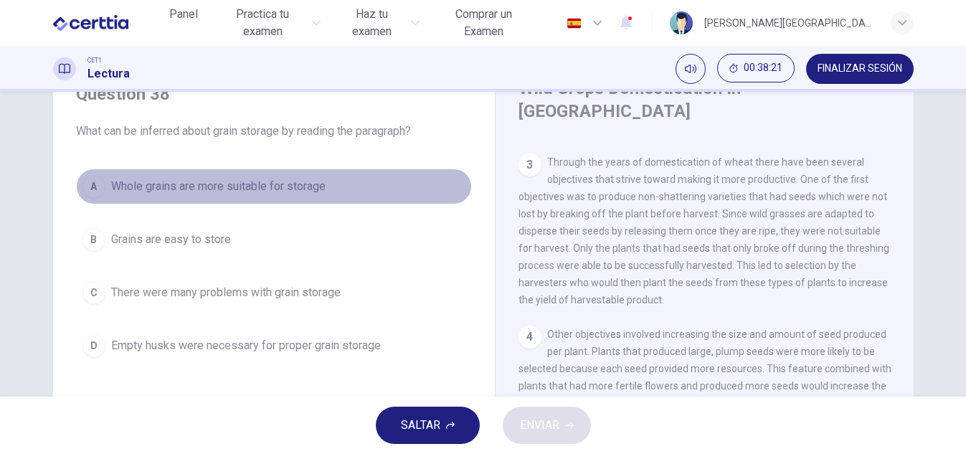
click at [181, 188] on span "Whole grains are more suitable for storage" at bounding box center [218, 186] width 214 height 17
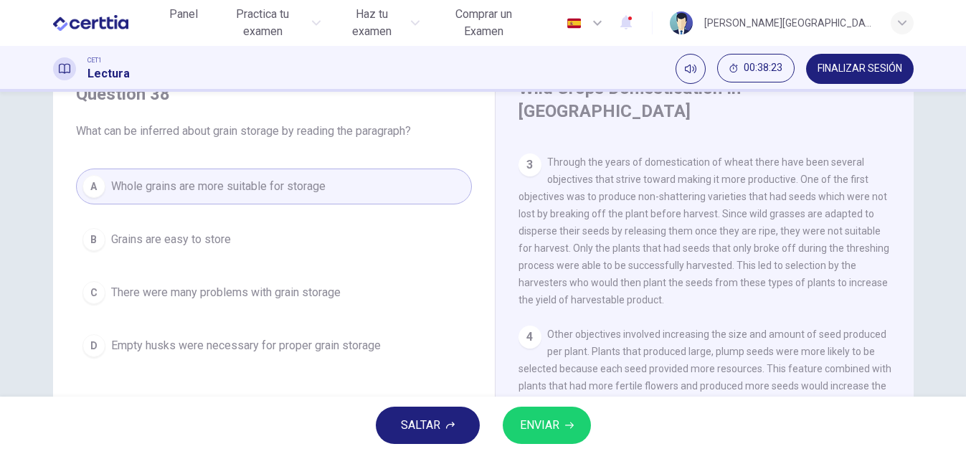
click at [534, 412] on button "ENVIAR" at bounding box center [547, 425] width 88 height 37
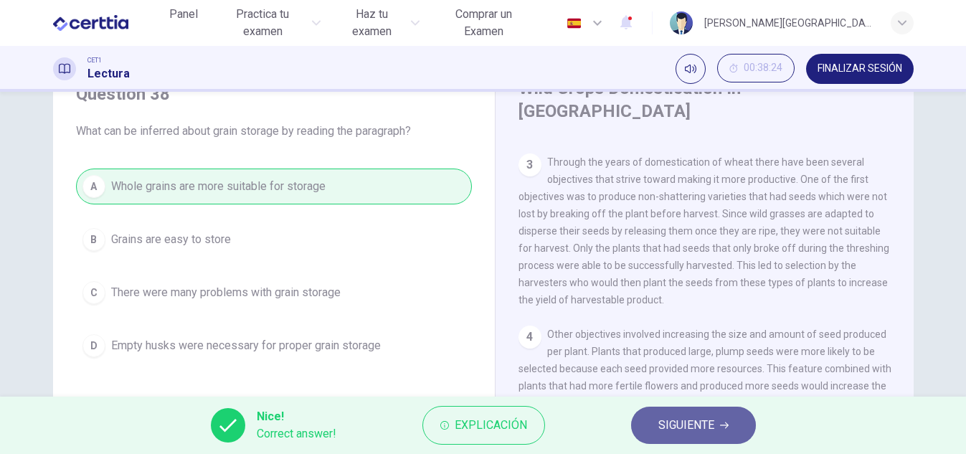
click at [694, 431] on span "SIGUIENTE" at bounding box center [686, 425] width 56 height 20
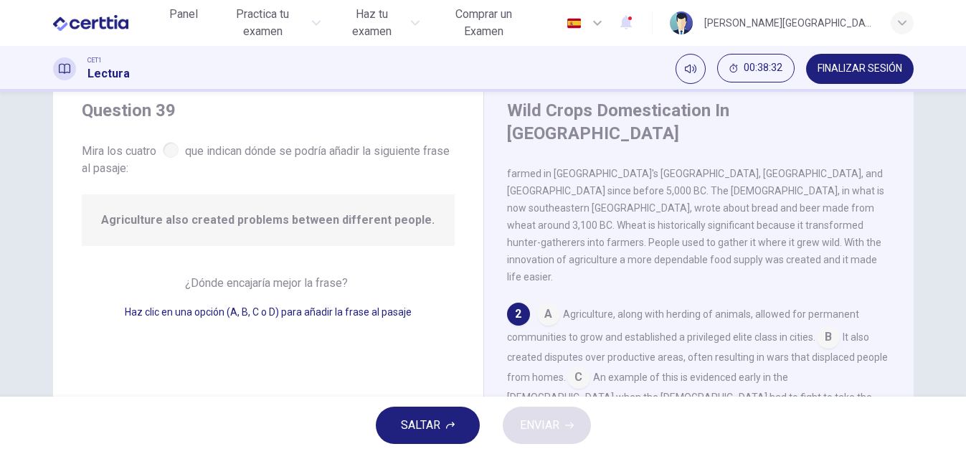
scroll to position [43, 0]
click at [830, 328] on input at bounding box center [828, 339] width 23 height 23
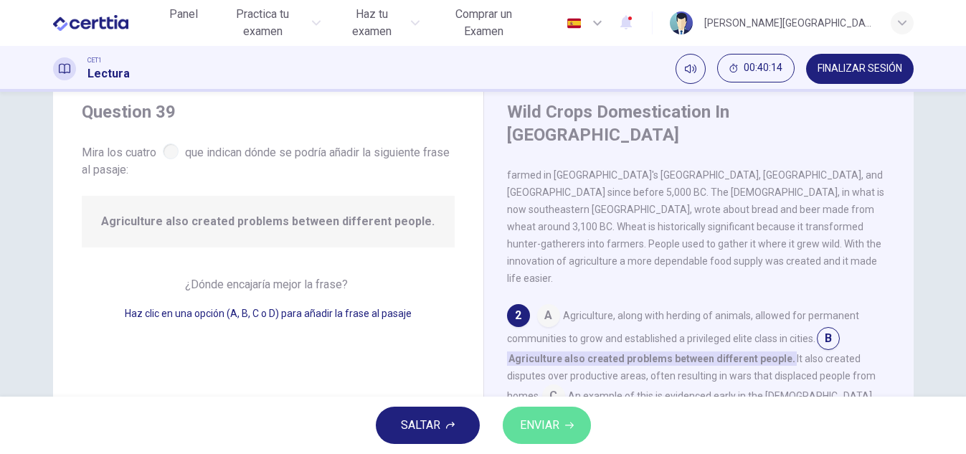
click at [558, 417] on span "ENVIAR" at bounding box center [539, 425] width 39 height 20
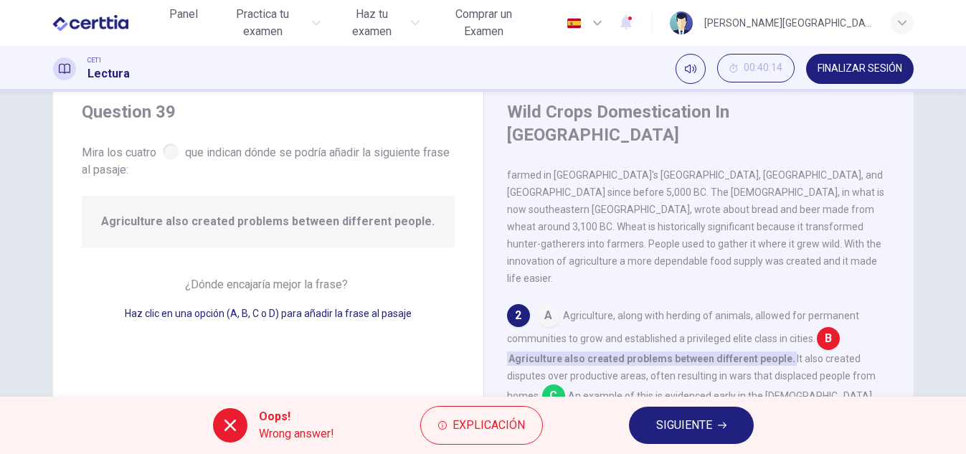
click at [666, 423] on span "SIGUIENTE" at bounding box center [684, 425] width 56 height 20
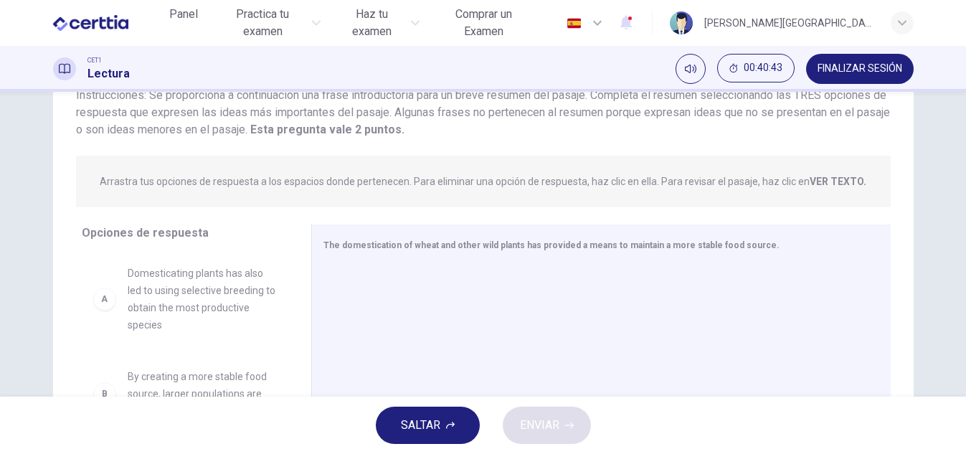
scroll to position [114, 0]
click at [958, 128] on div "Question 40 Ver texto Instrucciones: Se proporciona a continuación una [PERSON_…" at bounding box center [483, 244] width 966 height 305
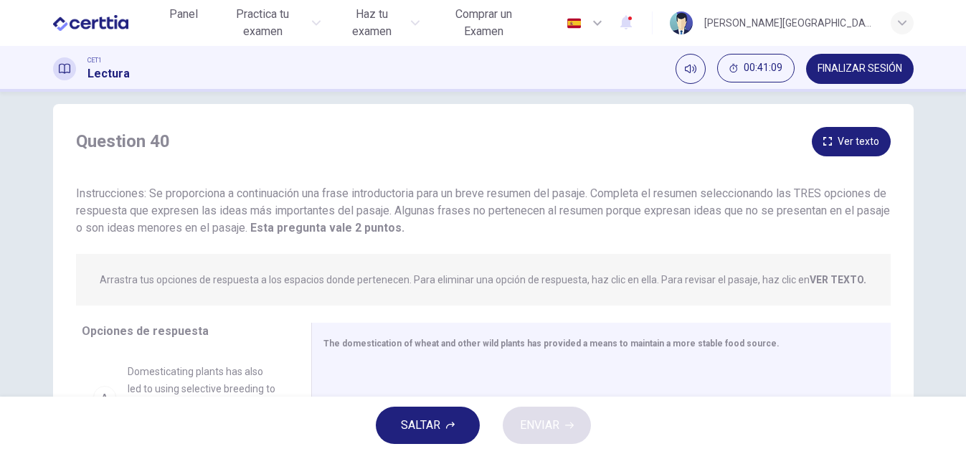
scroll to position [15, 0]
click at [861, 149] on button "Ver texto" at bounding box center [851, 142] width 79 height 29
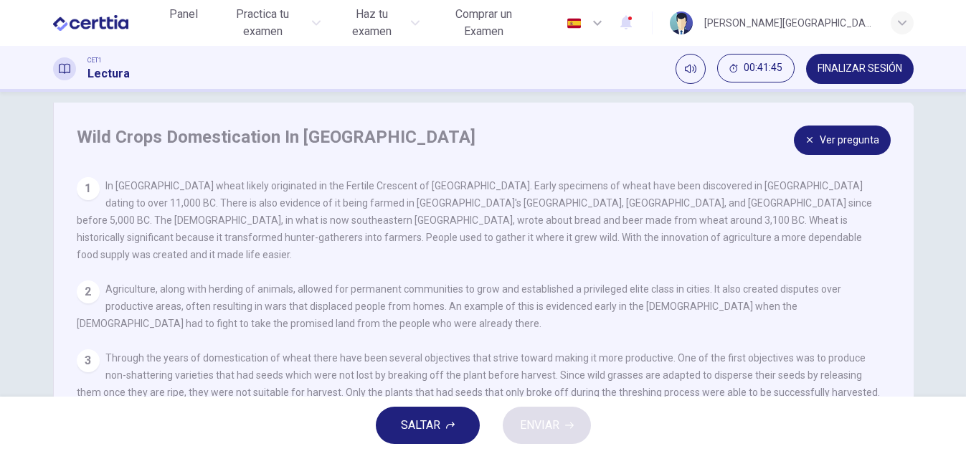
scroll to position [0, 0]
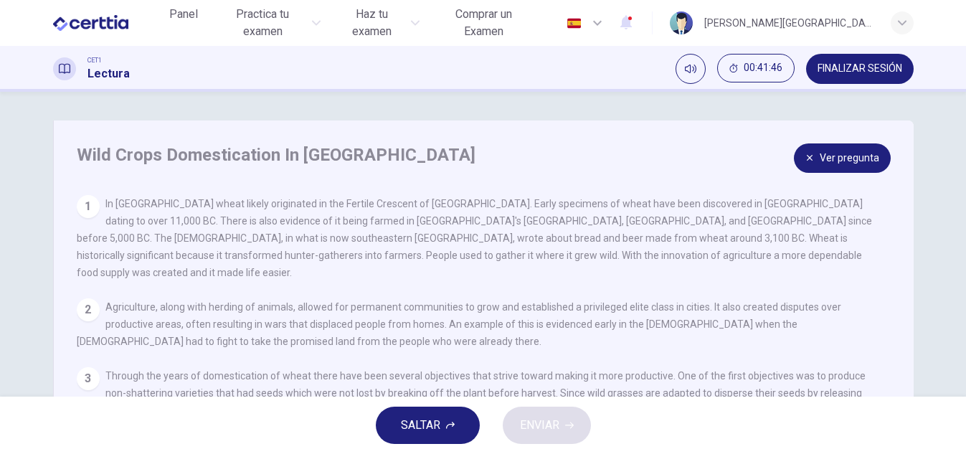
click at [848, 160] on button "Ver pregunta" at bounding box center [842, 157] width 97 height 29
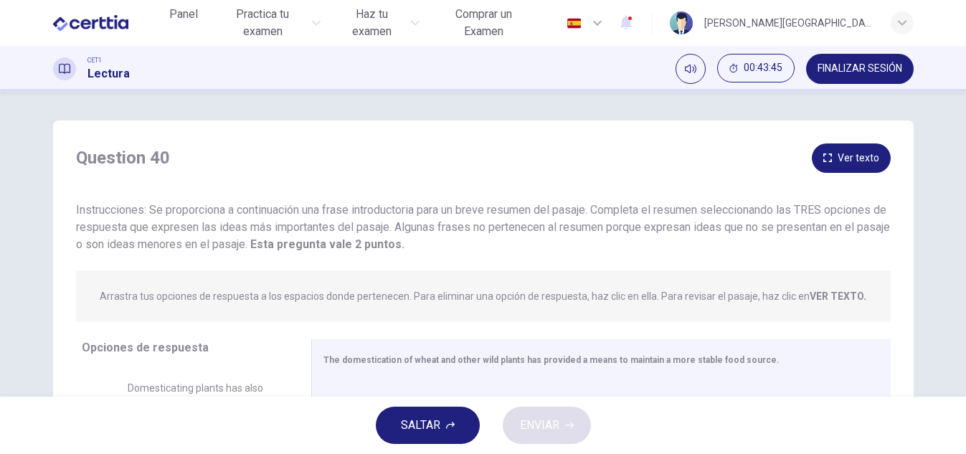
click at [828, 151] on button "Ver texto" at bounding box center [851, 157] width 79 height 29
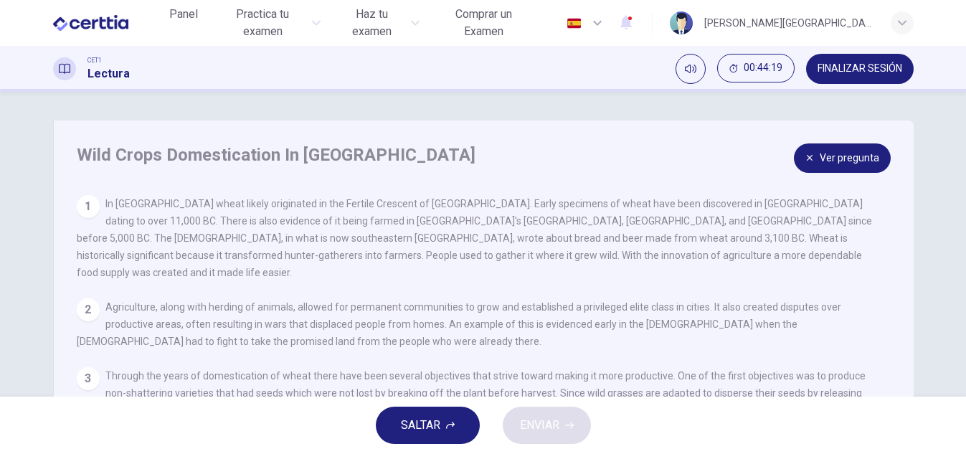
click at [861, 152] on button "Ver pregunta" at bounding box center [842, 157] width 97 height 29
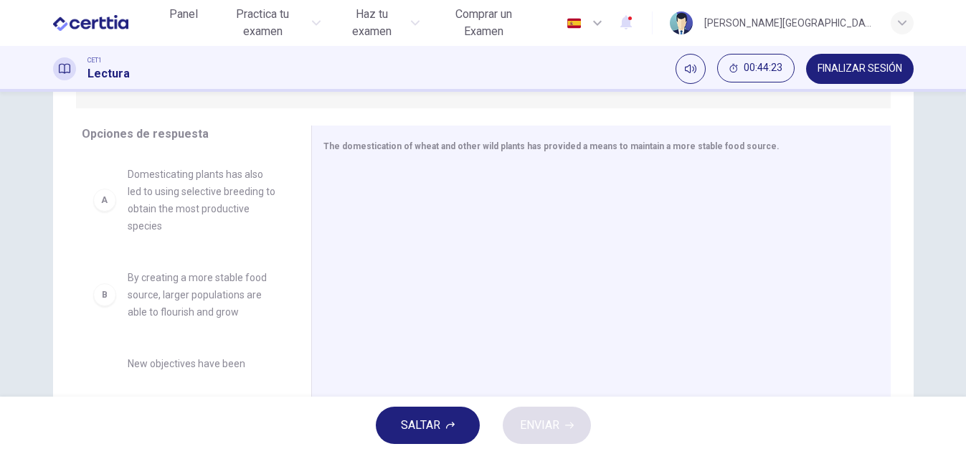
scroll to position [211, 0]
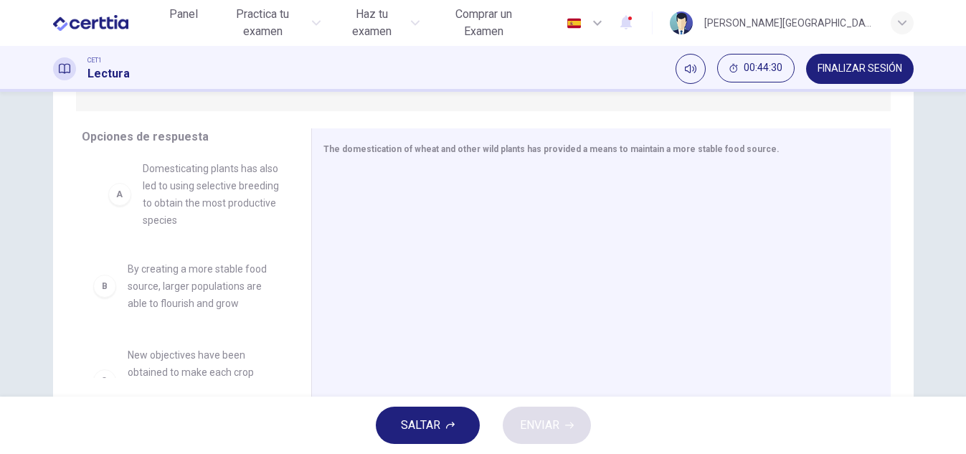
drag, startPoint x: 106, startPoint y: 207, endPoint x: 137, endPoint y: 196, distance: 32.7
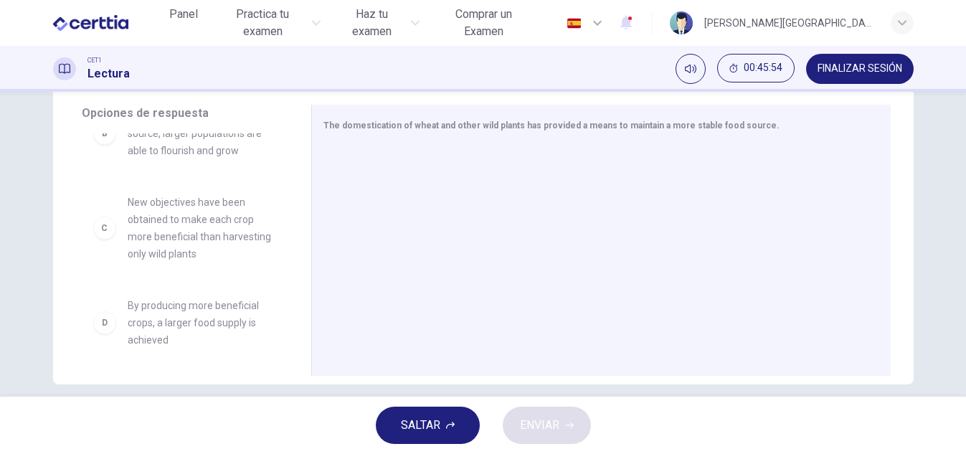
scroll to position [206, 0]
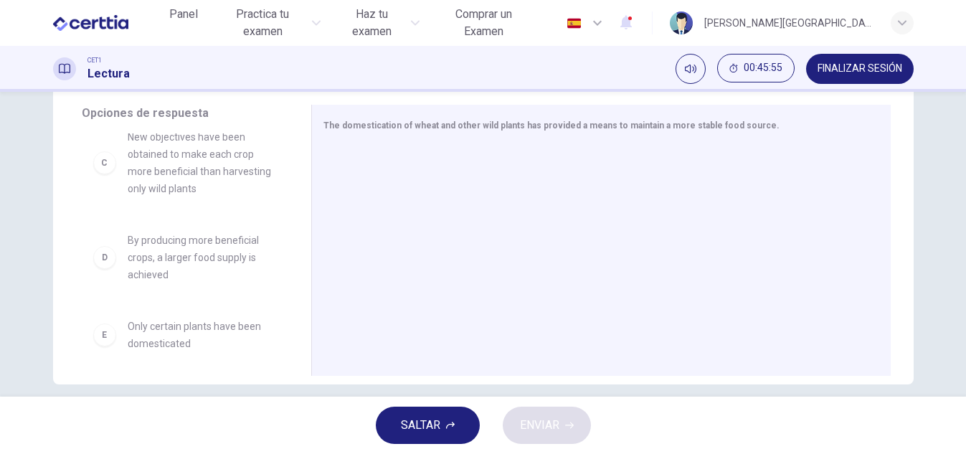
drag, startPoint x: 283, startPoint y: 301, endPoint x: 283, endPoint y: 351, distance: 49.5
click at [283, 351] on div "A Domesticating plants has also led to using selective breeding to obtain the m…" at bounding box center [191, 243] width 218 height 221
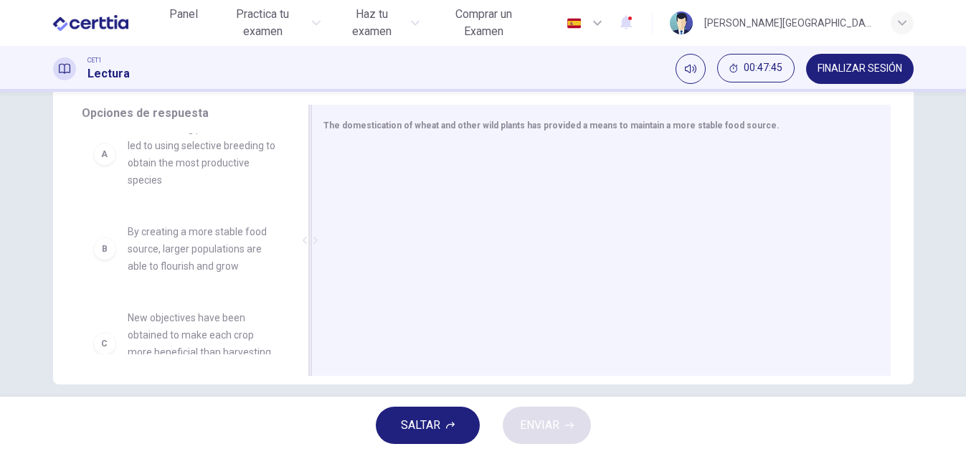
scroll to position [22, 0]
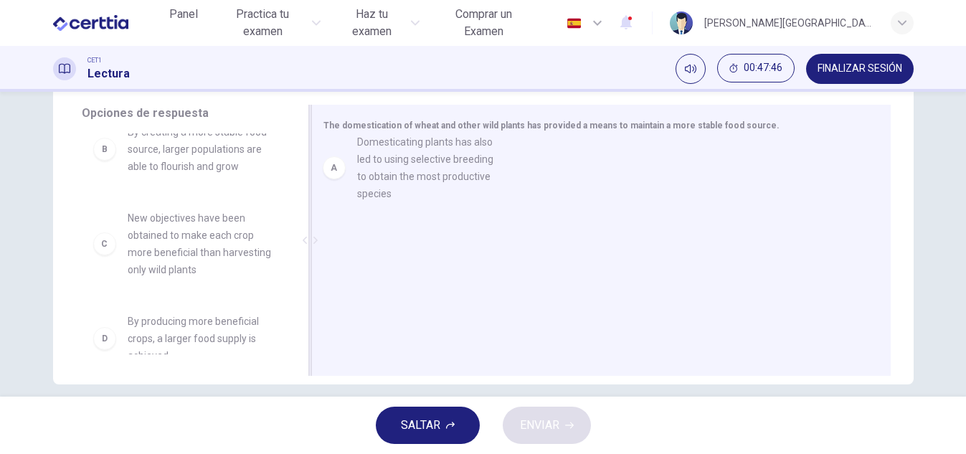
drag, startPoint x: 186, startPoint y: 148, endPoint x: 440, endPoint y: 164, distance: 254.4
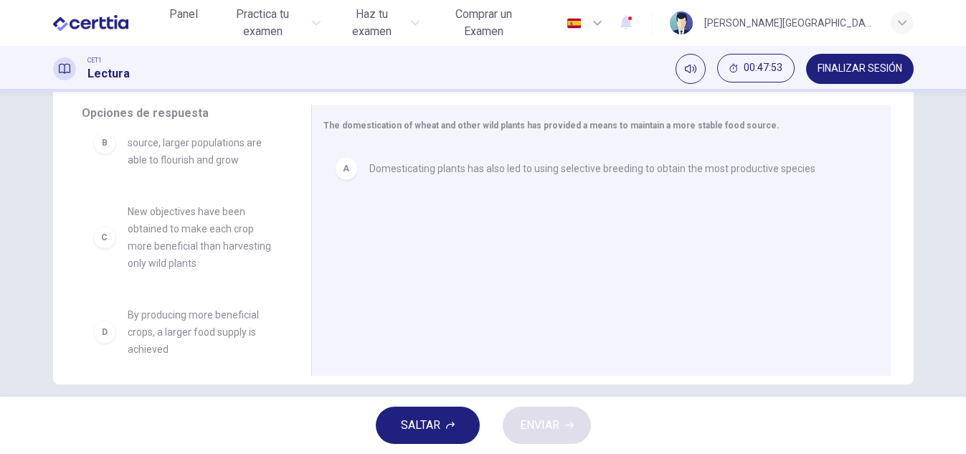
scroll to position [0, 0]
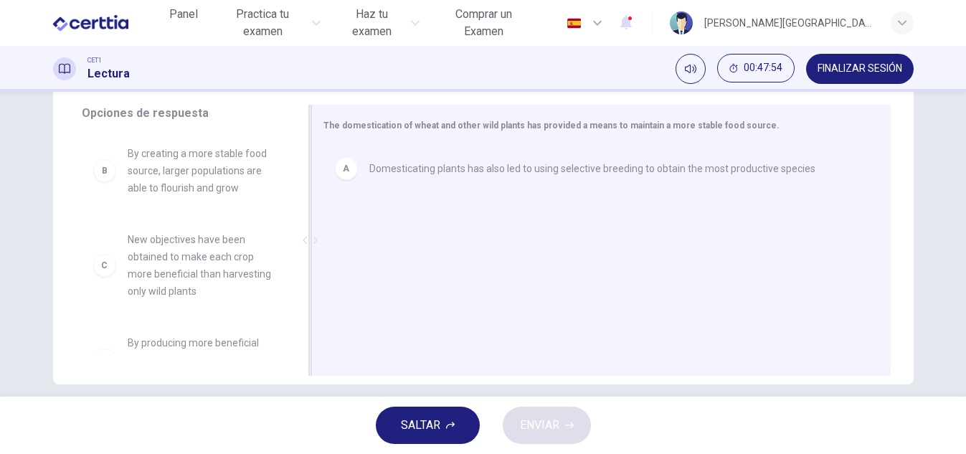
click at [308, 119] on div at bounding box center [310, 240] width 4 height 271
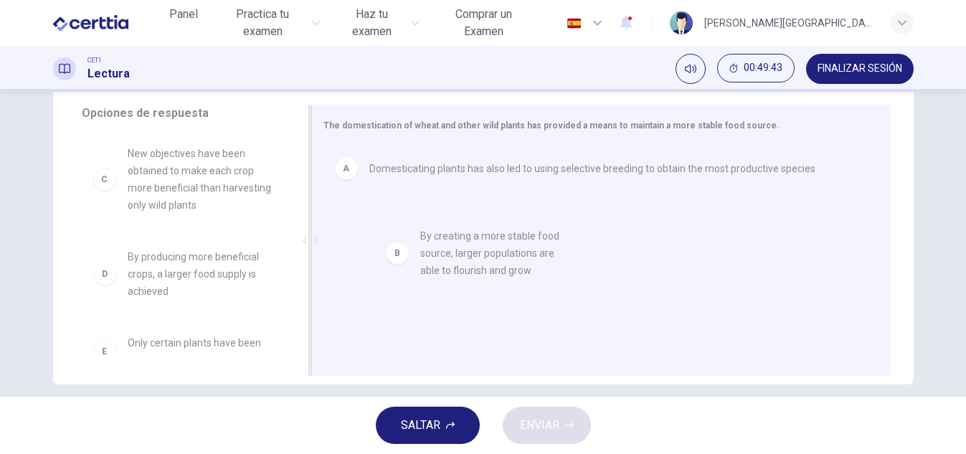
drag, startPoint x: 143, startPoint y: 172, endPoint x: 458, endPoint y: 255, distance: 324.8
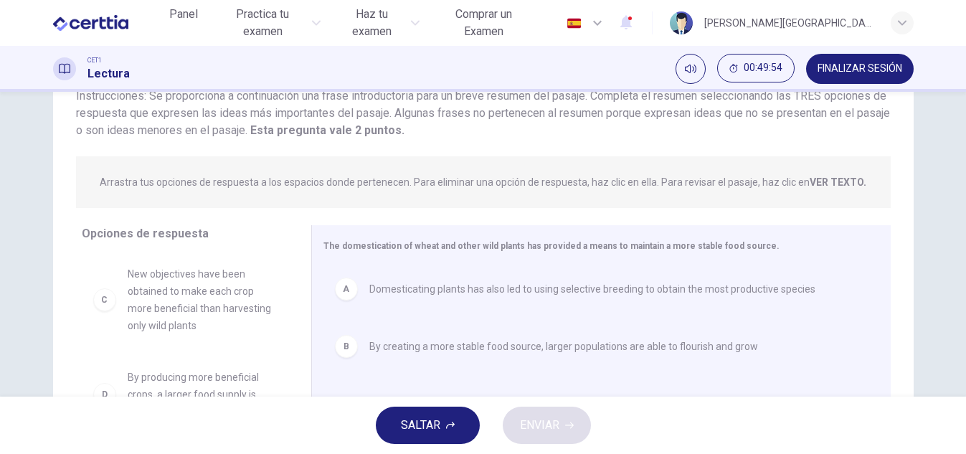
scroll to position [108, 0]
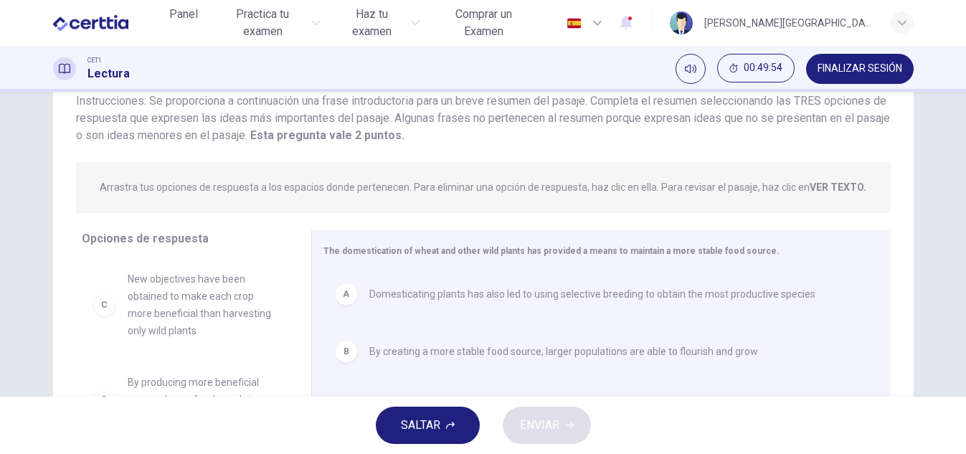
click at [957, 202] on div "Question 40 Ver texto Instrucciones: Se proporciona a continuación una [PERSON_…" at bounding box center [483, 244] width 966 height 305
click at [957, 199] on div "Question 40 Ver texto Instrucciones: Se proporciona a continuación una [PERSON_…" at bounding box center [483, 244] width 966 height 305
click at [957, 195] on div "Question 40 Ver texto Instrucciones: Se proporciona a continuación una [PERSON_…" at bounding box center [483, 244] width 966 height 305
click at [953, 156] on div "Question 40 Ver texto Instrucciones: Se proporciona a continuación una [PERSON_…" at bounding box center [483, 244] width 966 height 305
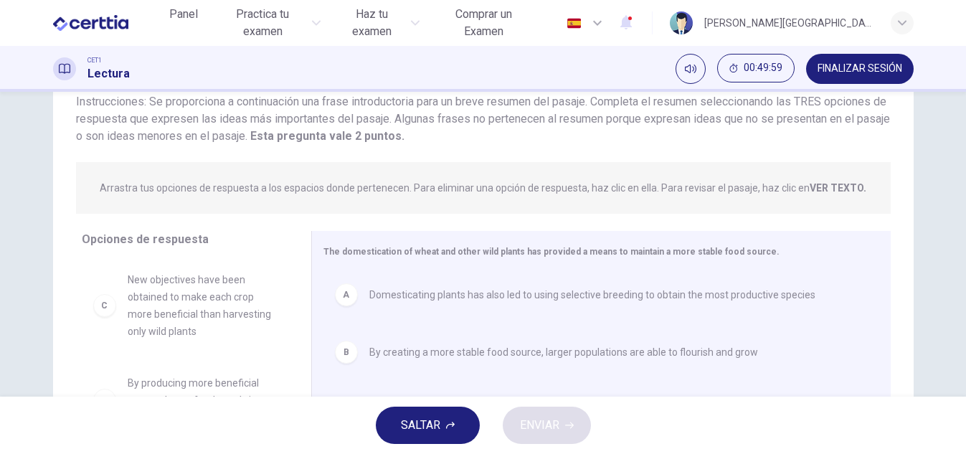
click at [957, 170] on div "Question 40 Ver texto Instrucciones: Se proporciona a continuación una [PERSON_…" at bounding box center [483, 244] width 966 height 305
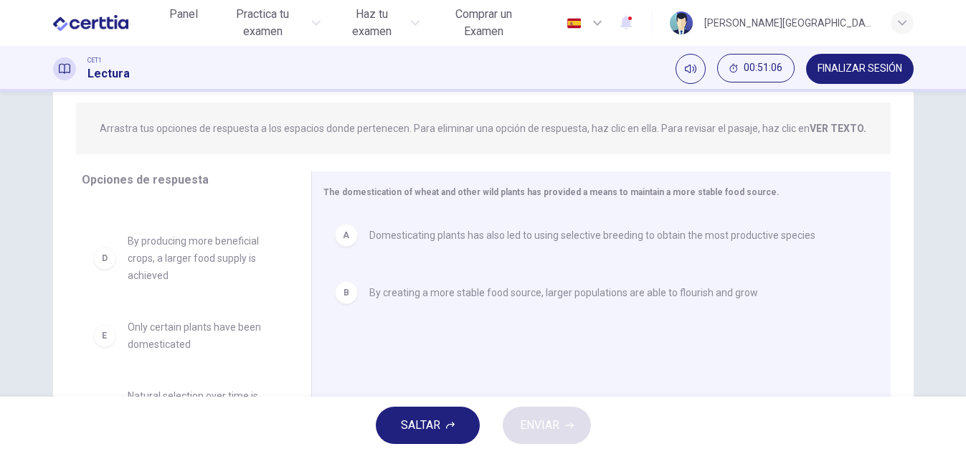
scroll to position [85, 0]
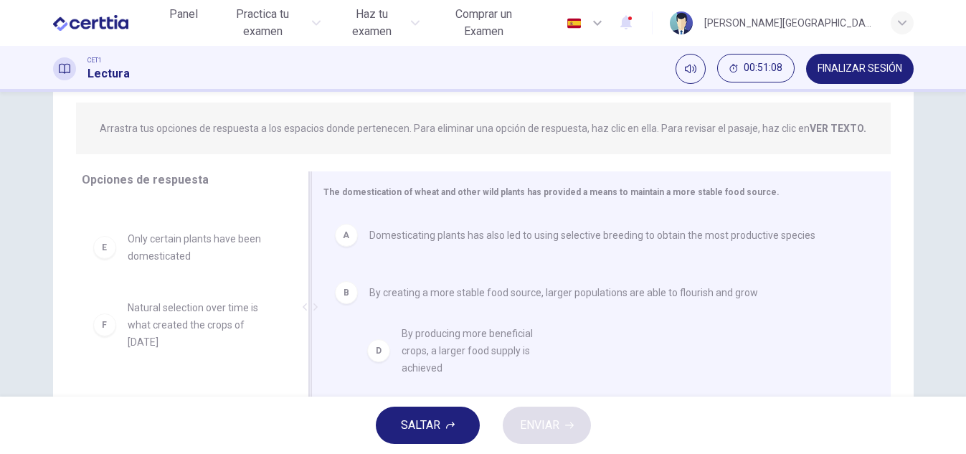
drag, startPoint x: 148, startPoint y: 257, endPoint x: 440, endPoint y: 352, distance: 306.9
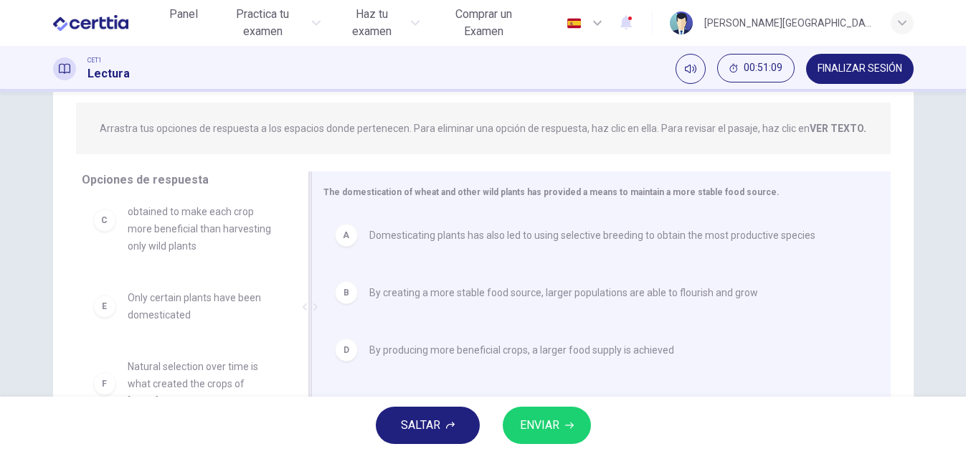
scroll to position [9, 0]
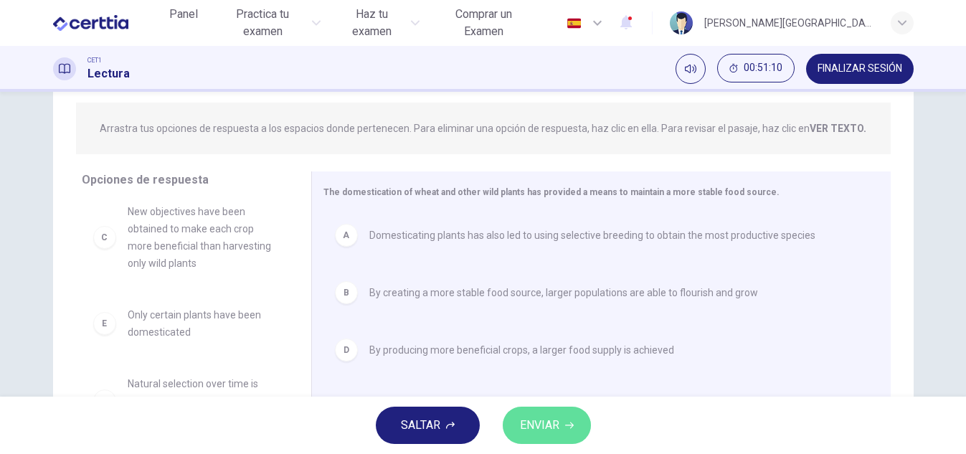
click at [564, 422] on button "ENVIAR" at bounding box center [547, 425] width 88 height 37
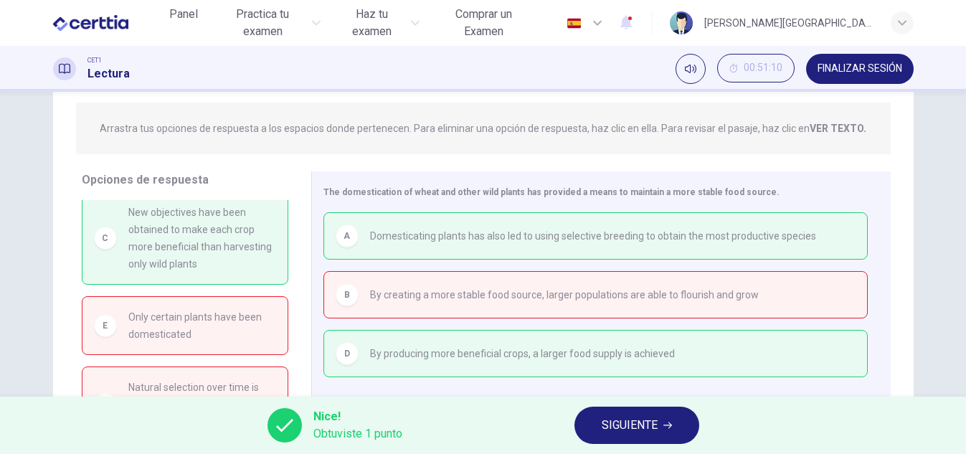
click at [628, 417] on span "SIGUIENTE" at bounding box center [630, 425] width 56 height 20
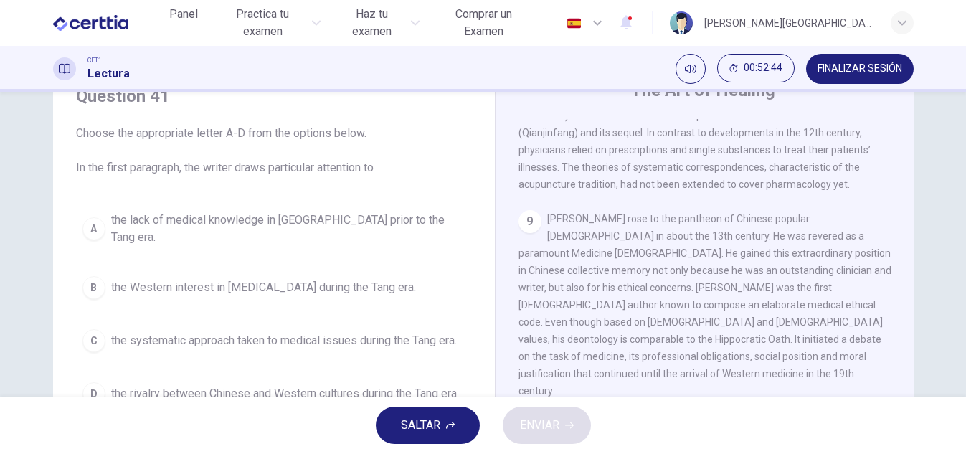
scroll to position [60, 0]
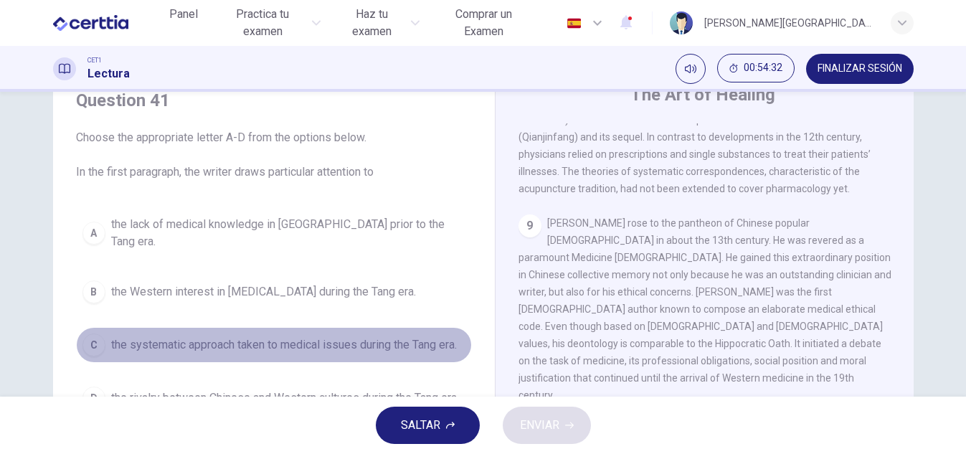
click at [275, 336] on span "the systematic approach taken to medical issues during the Tang era." at bounding box center [284, 344] width 346 height 17
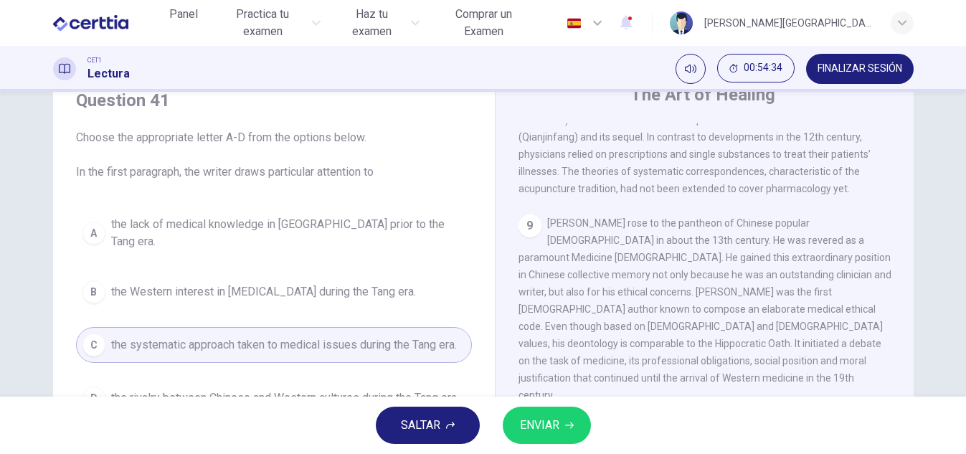
click at [548, 427] on span "ENVIAR" at bounding box center [539, 425] width 39 height 20
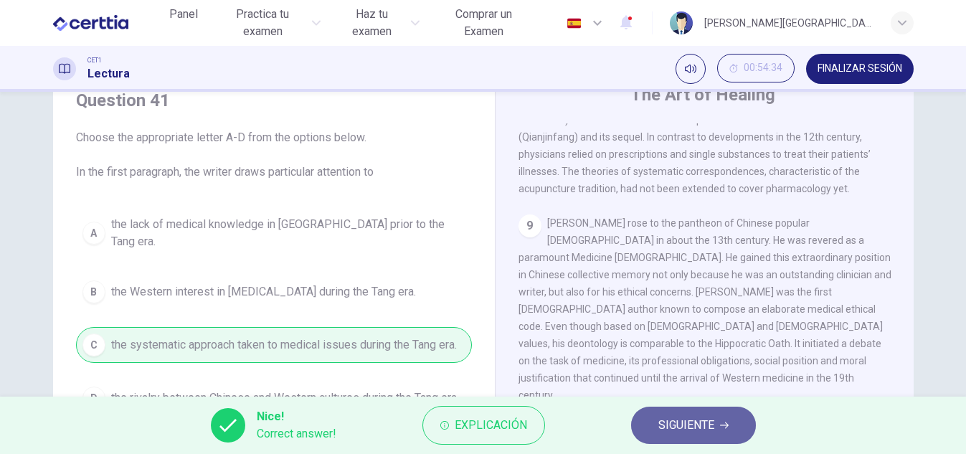
click at [671, 428] on span "SIGUIENTE" at bounding box center [686, 425] width 56 height 20
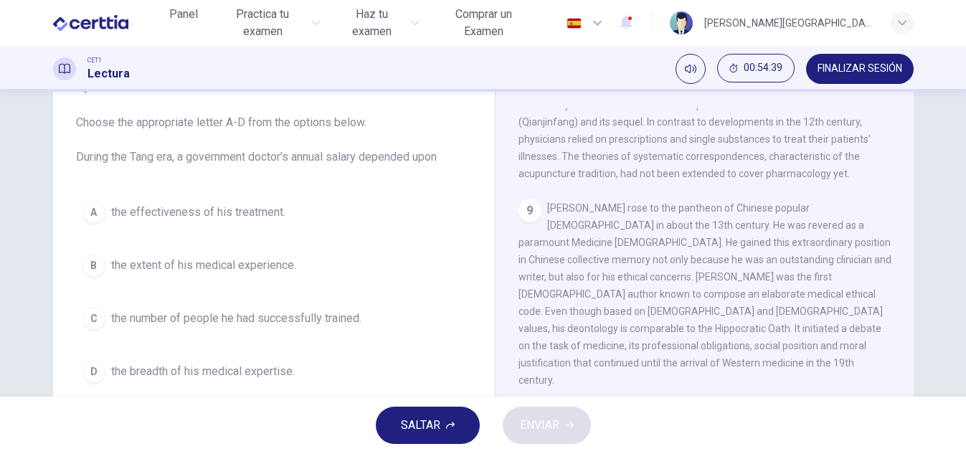
scroll to position [80, 0]
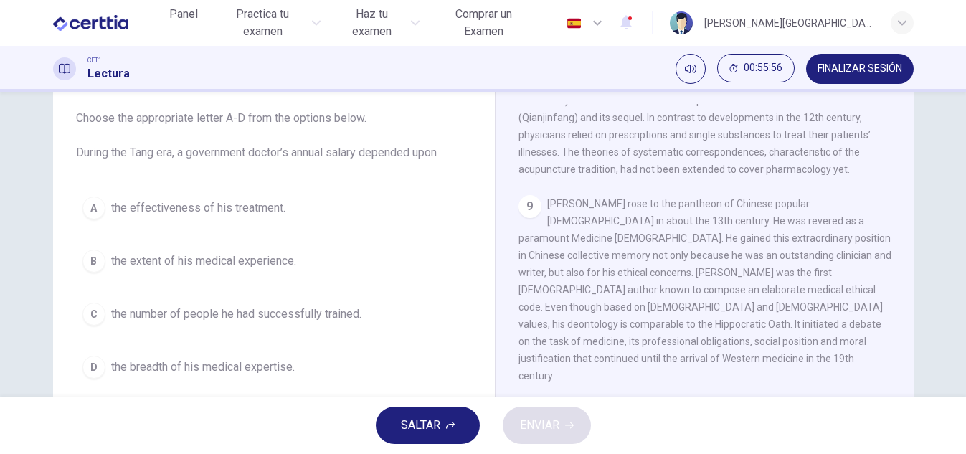
click at [223, 219] on button "A the effectiveness of his treatment." at bounding box center [274, 208] width 396 height 36
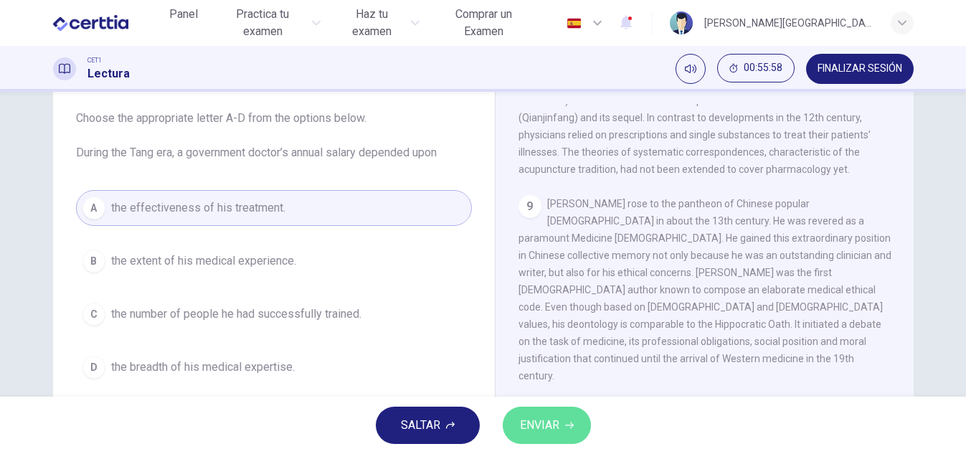
click at [560, 426] on button "ENVIAR" at bounding box center [547, 425] width 88 height 37
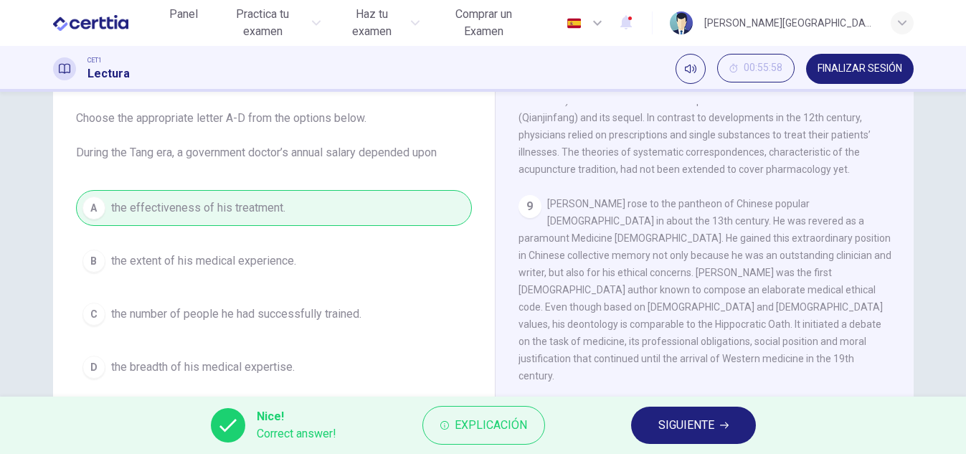
click at [652, 408] on button "SIGUIENTE" at bounding box center [693, 425] width 125 height 37
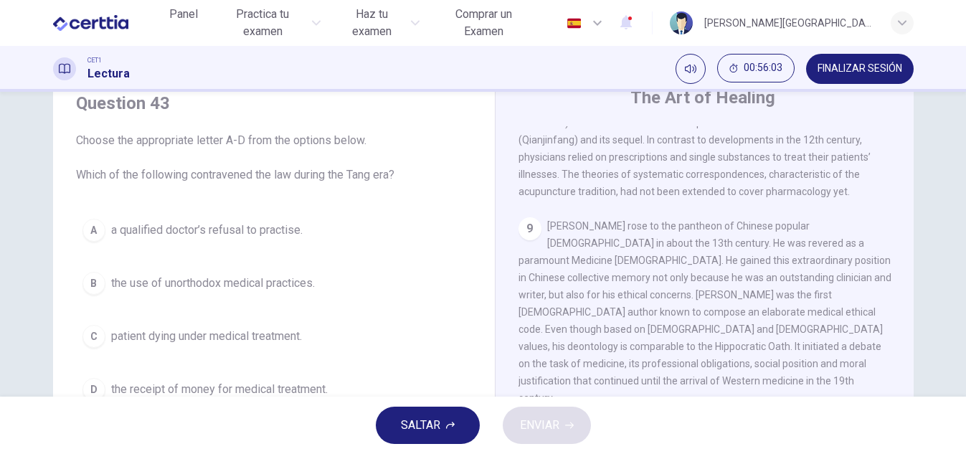
scroll to position [59, 0]
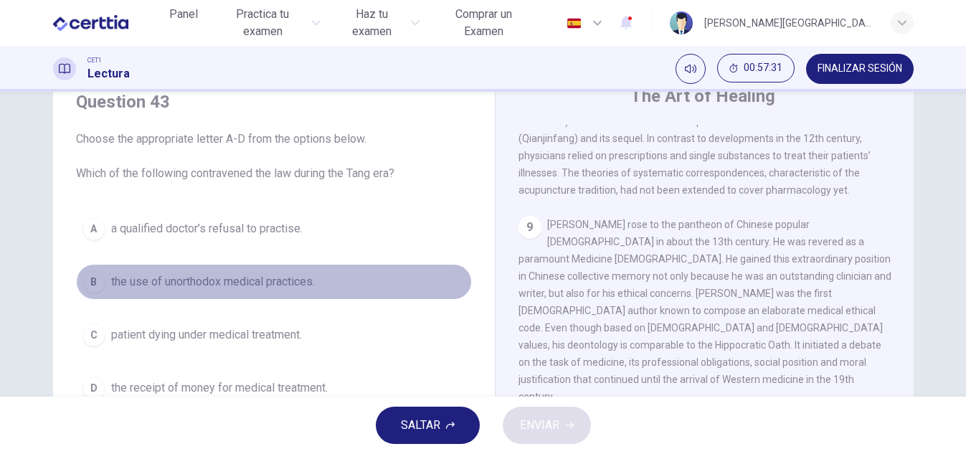
click at [151, 291] on button "B the use of unorthodox medical practices." at bounding box center [274, 282] width 396 height 36
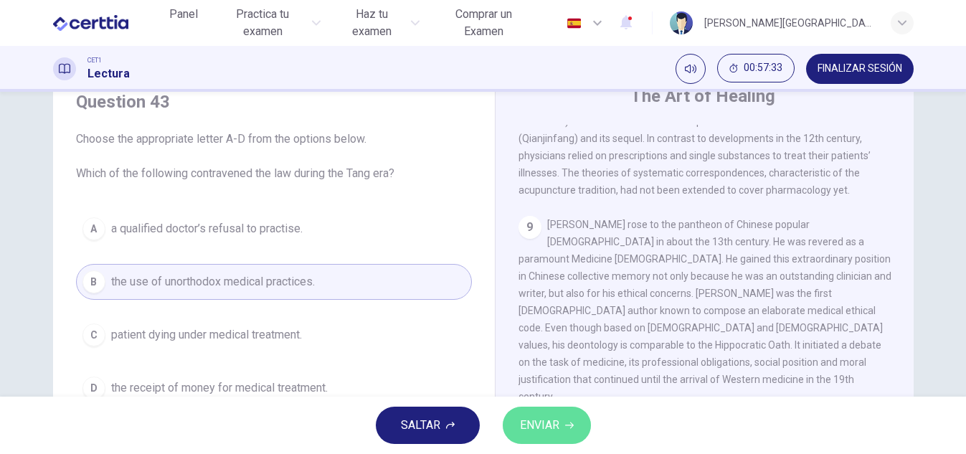
click at [546, 429] on span "ENVIAR" at bounding box center [539, 425] width 39 height 20
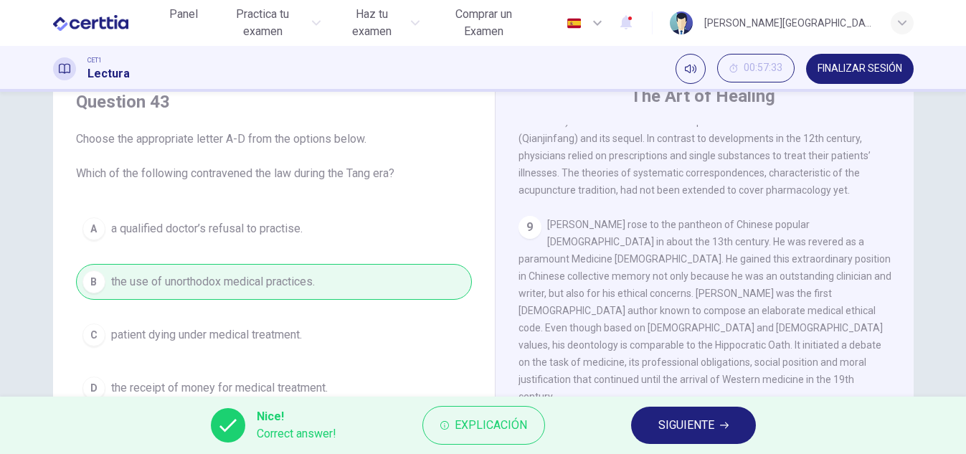
click at [701, 417] on span "SIGUIENTE" at bounding box center [686, 425] width 56 height 20
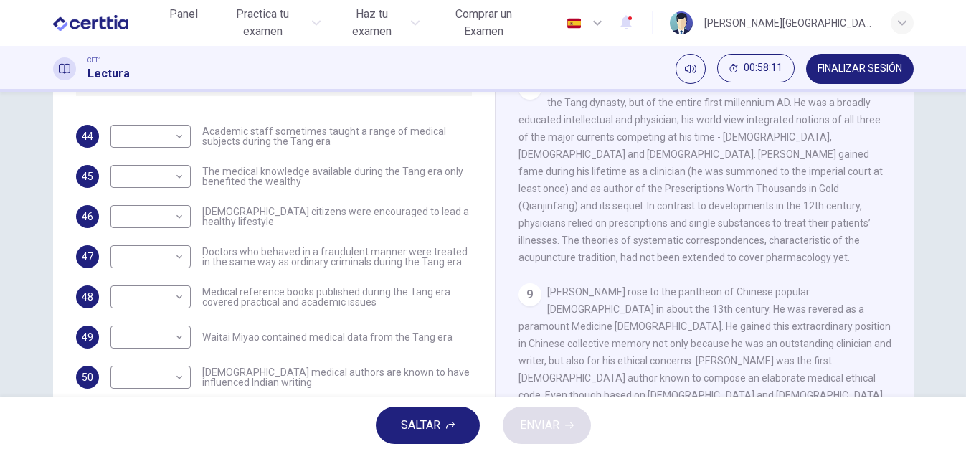
scroll to position [230, 0]
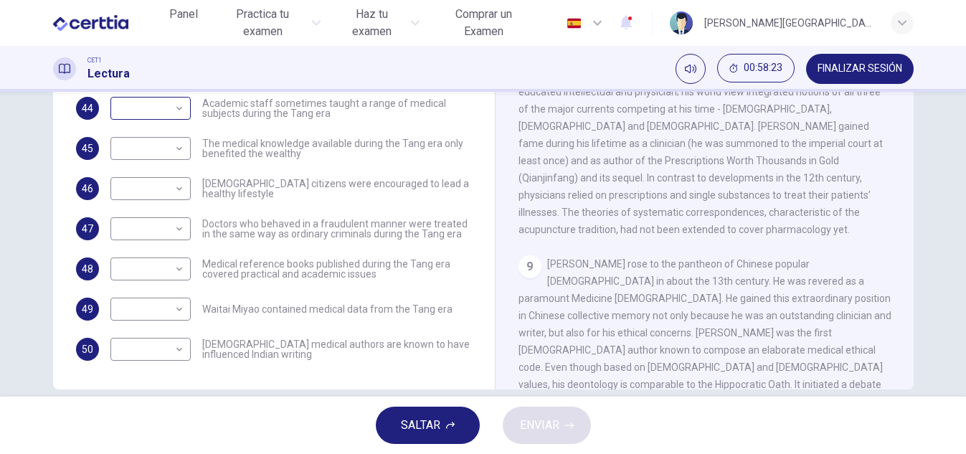
click at [172, 110] on body "Este sitio utiliza cookies, como se explica en nuestra Política de Privacidad .…" at bounding box center [483, 227] width 966 height 454
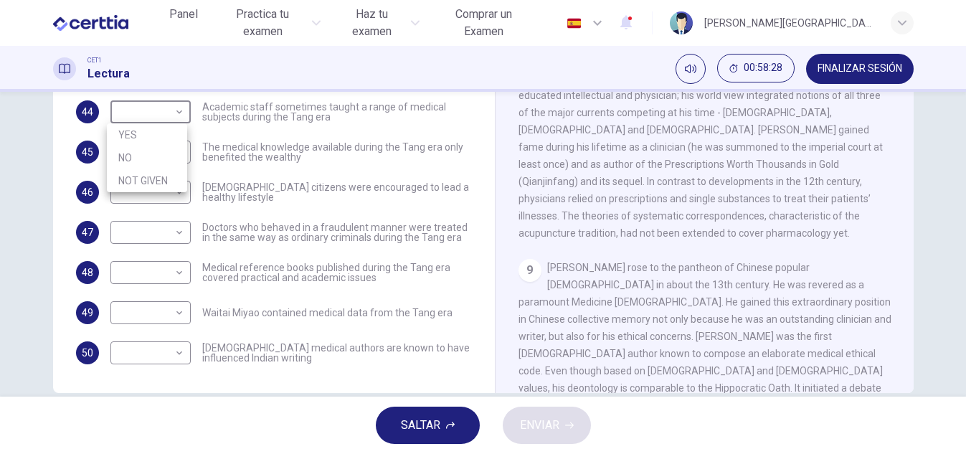
click at [174, 235] on div at bounding box center [483, 227] width 966 height 454
click at [174, 235] on body "Este sitio utiliza cookies, como se explica en nuestra Política de Privacidad .…" at bounding box center [483, 227] width 966 height 454
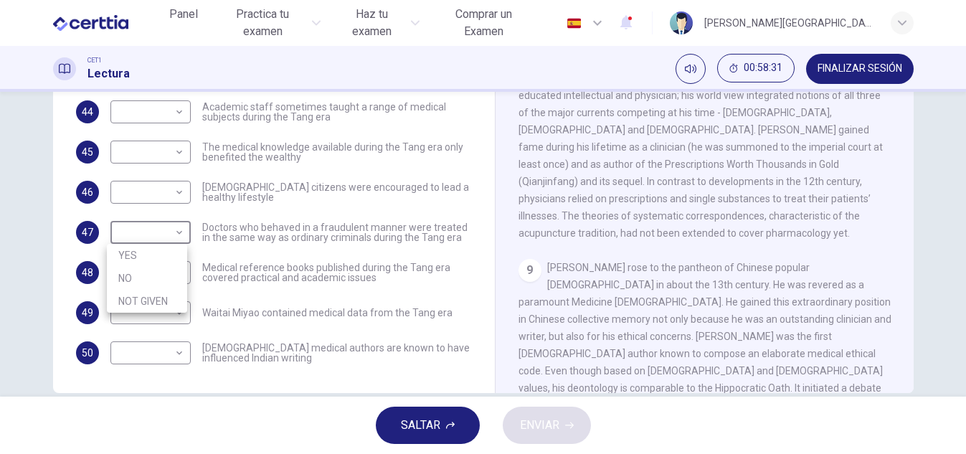
click at [244, 263] on div at bounding box center [483, 227] width 966 height 454
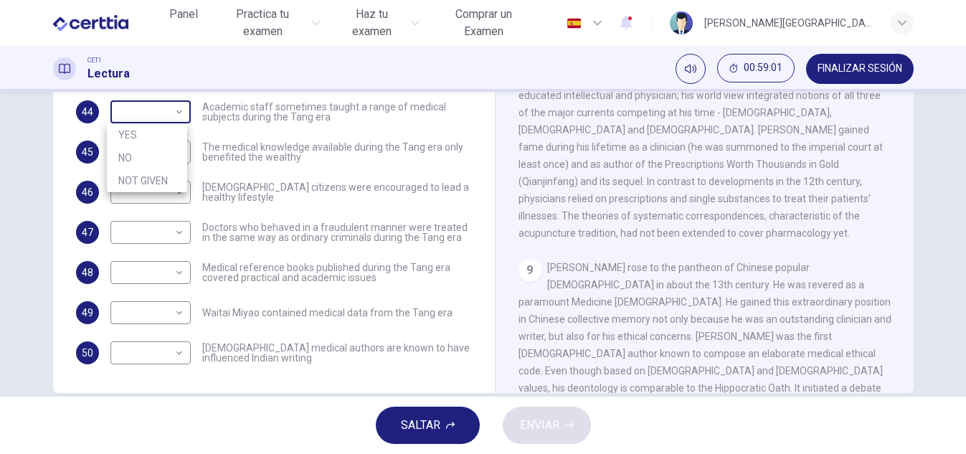
click at [179, 112] on body "Este sitio utiliza cookies, como se explica en nuestra Política de Privacidad .…" at bounding box center [483, 227] width 966 height 454
click at [222, 120] on div at bounding box center [483, 227] width 966 height 454
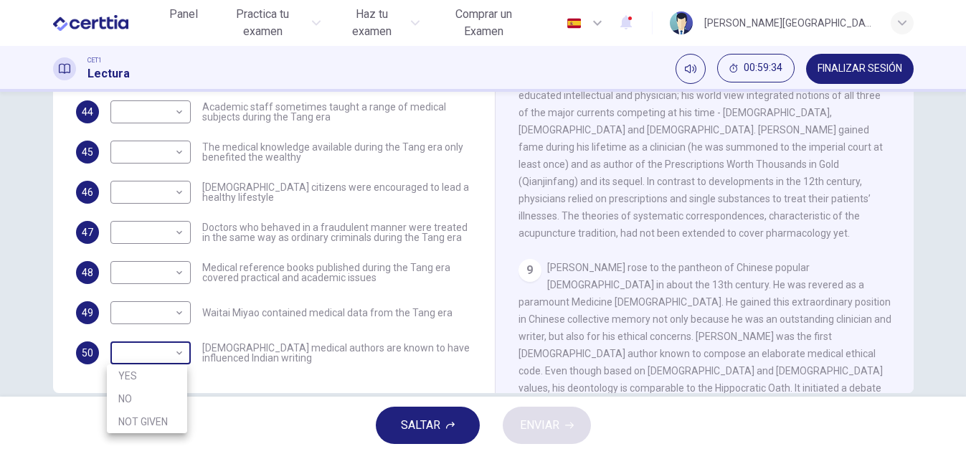
click at [178, 355] on body "Este sitio utiliza cookies, como se explica en nuestra Política de Privacidad .…" at bounding box center [483, 227] width 966 height 454
click at [293, 366] on div at bounding box center [483, 227] width 966 height 454
click at [175, 112] on body "Este sitio utiliza cookies, como se explica en nuestra Política de Privacidad .…" at bounding box center [483, 227] width 966 height 454
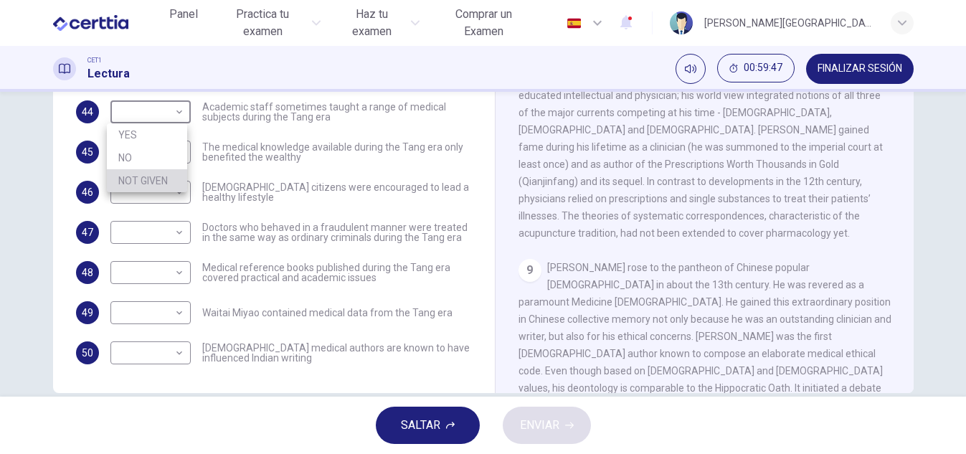
click at [161, 184] on li "NOT GIVEN" at bounding box center [147, 180] width 80 height 23
type input "*********"
click at [179, 152] on body "Este sitio utiliza cookies, como se explica en nuestra Política de Privacidad .…" at bounding box center [483, 227] width 966 height 454
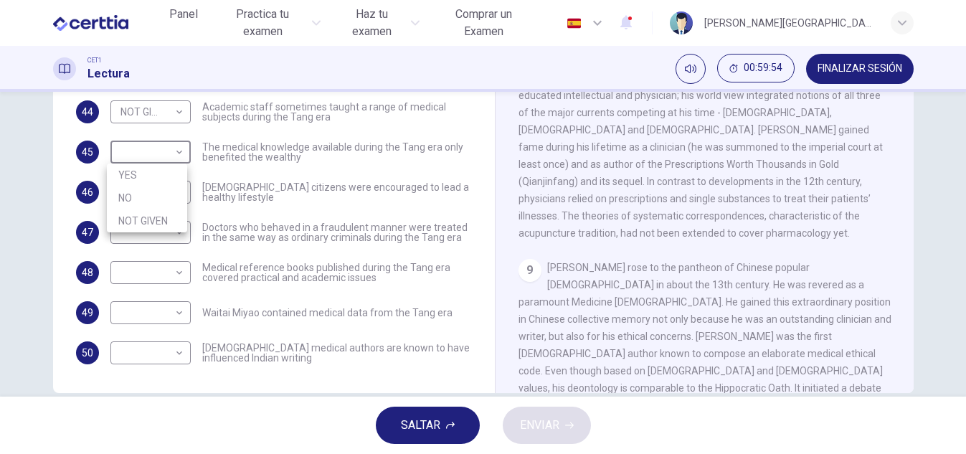
click at [138, 191] on li "NO" at bounding box center [147, 197] width 80 height 23
type input "**"
click at [176, 191] on body "Este sitio utiliza cookies, como se explica en nuestra Política de Privacidad .…" at bounding box center [483, 227] width 966 height 454
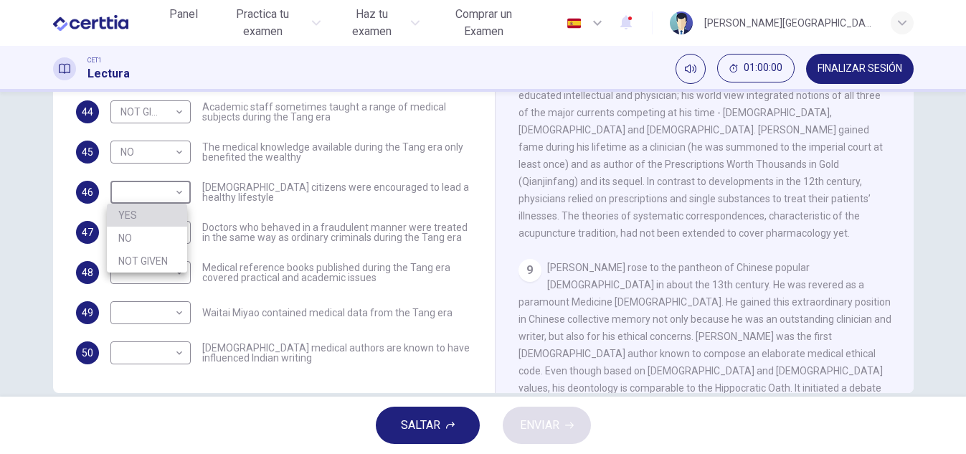
click at [148, 212] on li "YES" at bounding box center [147, 215] width 80 height 23
type input "***"
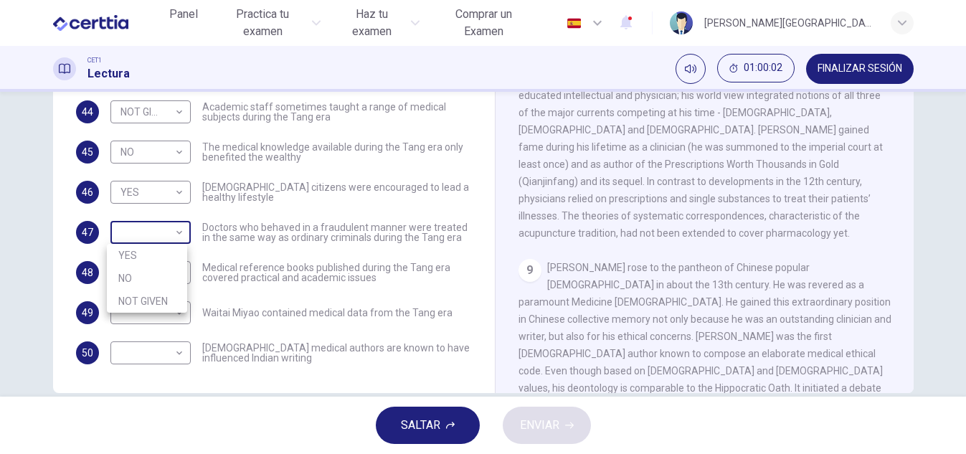
click at [172, 231] on body "Este sitio utiliza cookies, como se explica en nuestra Política de Privacidad .…" at bounding box center [483, 227] width 966 height 454
click at [146, 256] on li "YES" at bounding box center [147, 255] width 80 height 23
type input "***"
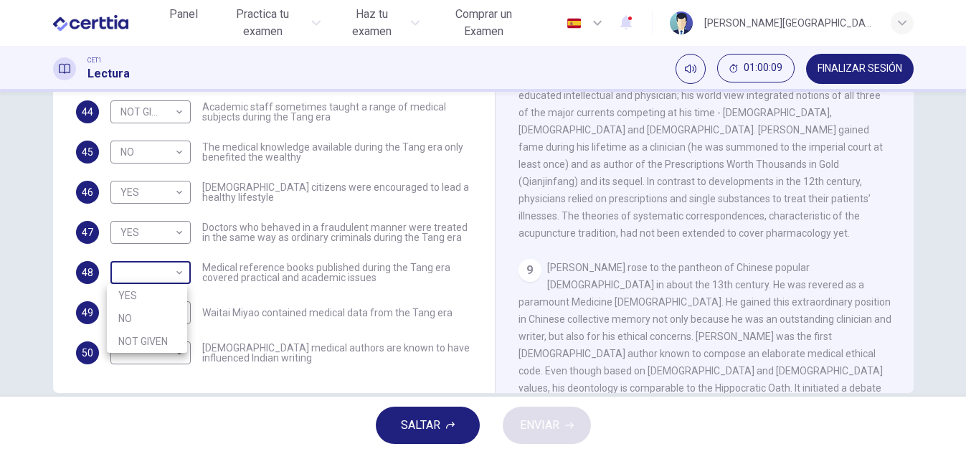
click at [174, 270] on body "Este sitio utiliza cookies, como se explica en nuestra Política de Privacidad .…" at bounding box center [483, 227] width 966 height 454
click at [144, 292] on li "YES" at bounding box center [147, 295] width 80 height 23
type input "***"
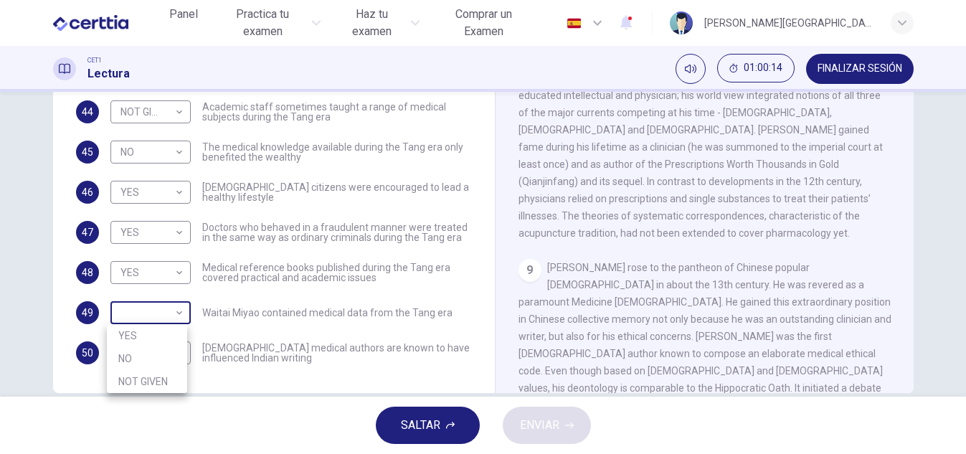
click at [174, 312] on body "Este sitio utiliza cookies, como se explica en nuestra Política de Privacidad .…" at bounding box center [483, 227] width 966 height 454
click at [263, 378] on div at bounding box center [483, 227] width 966 height 454
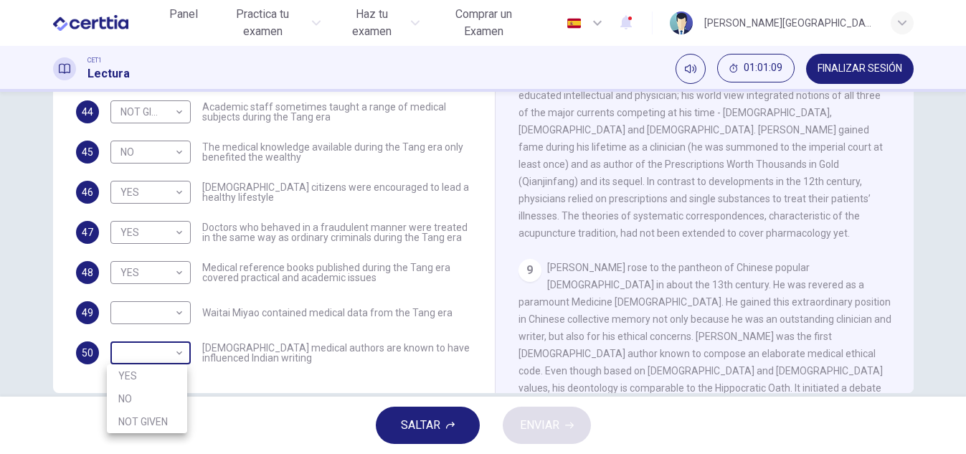
click at [175, 354] on body "Este sitio utiliza cookies, como se explica en nuestra Política de Privacidad .…" at bounding box center [483, 227] width 966 height 454
click at [136, 369] on li "YES" at bounding box center [147, 375] width 80 height 23
type input "***"
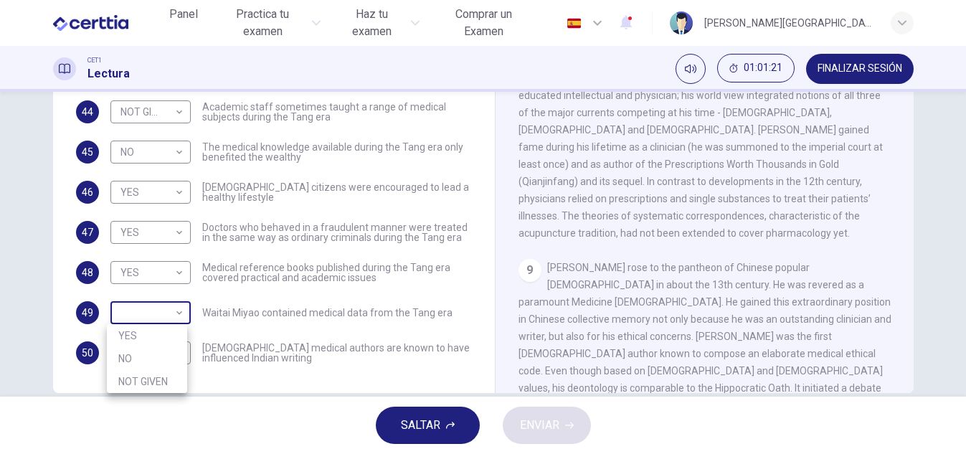
click at [173, 314] on body "Este sitio utiliza cookies, como se explica en nuestra Política de Privacidad .…" at bounding box center [483, 227] width 966 height 454
click at [136, 377] on li "NOT GIVEN" at bounding box center [147, 381] width 80 height 23
type input "*********"
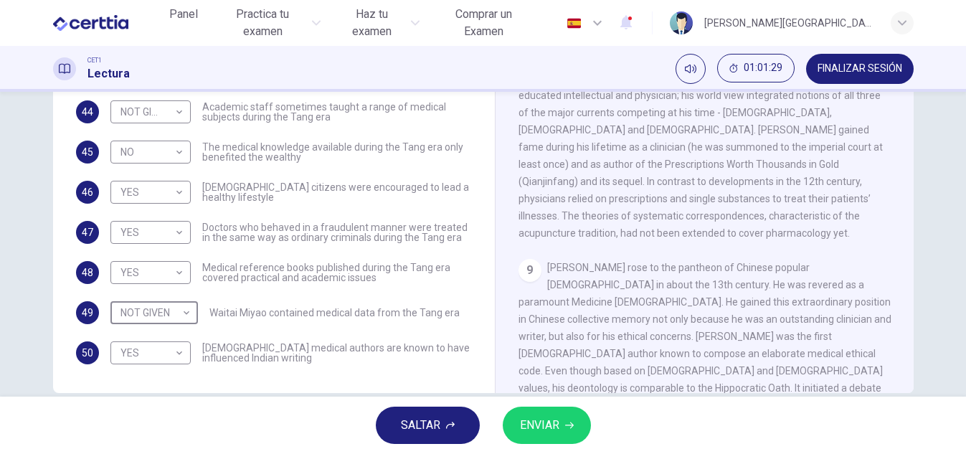
click at [570, 415] on button "ENVIAR" at bounding box center [547, 425] width 88 height 37
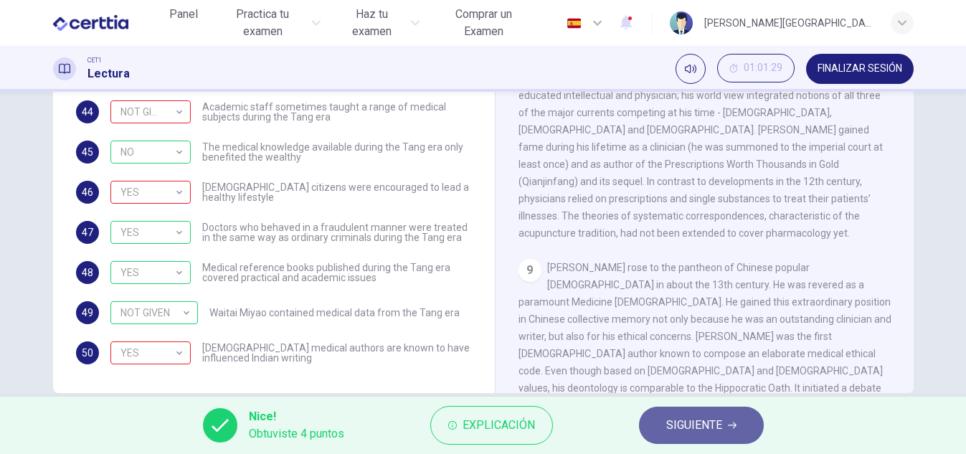
click at [694, 431] on span "SIGUIENTE" at bounding box center [694, 425] width 56 height 20
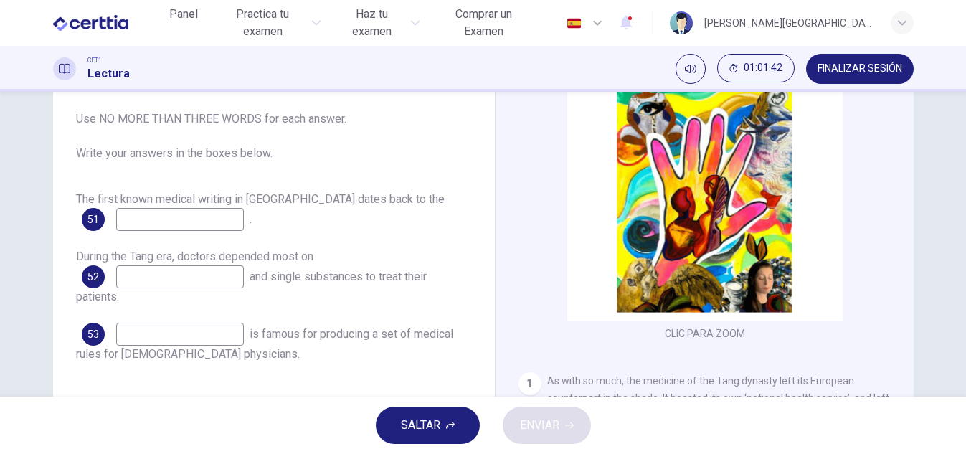
scroll to position [112, 0]
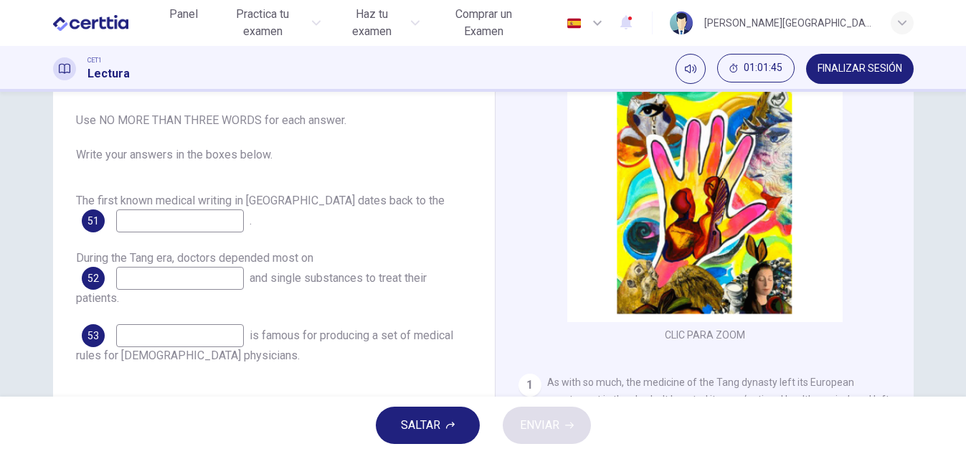
click at [181, 219] on input at bounding box center [180, 220] width 128 height 23
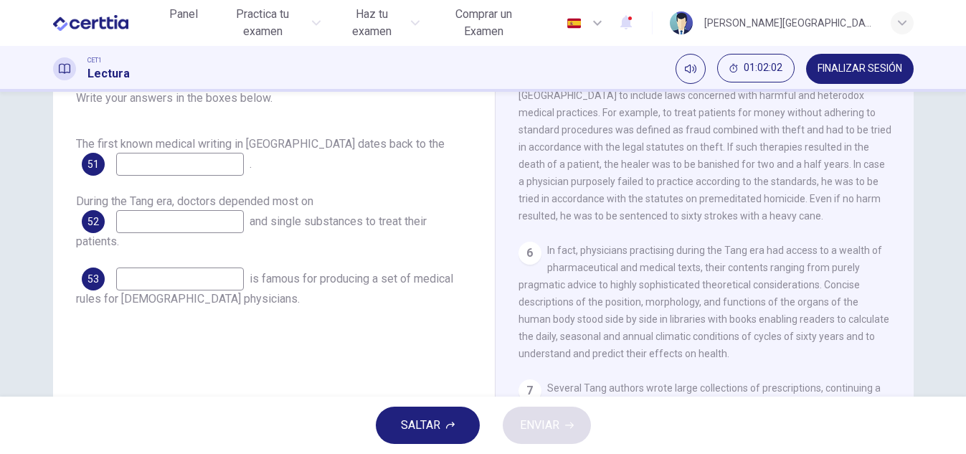
scroll to position [136, 0]
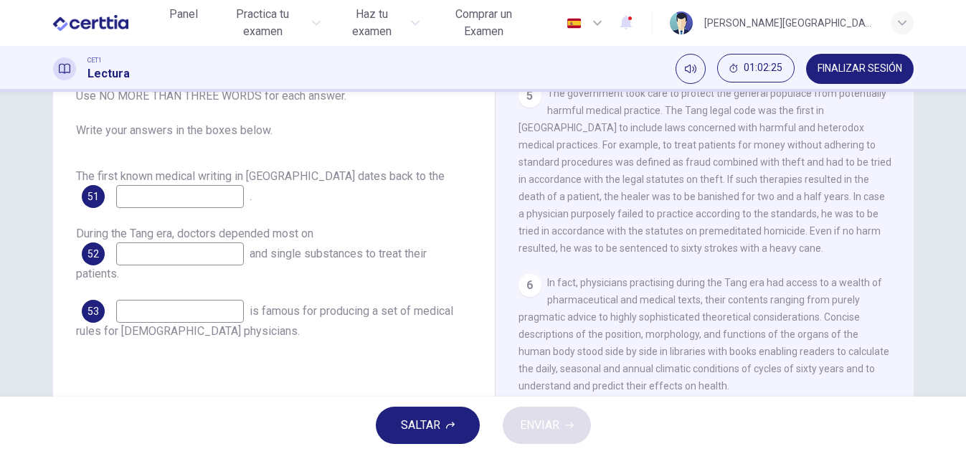
click at [138, 316] on input at bounding box center [180, 311] width 128 height 23
type input "**********"
click at [159, 249] on input at bounding box center [180, 253] width 128 height 23
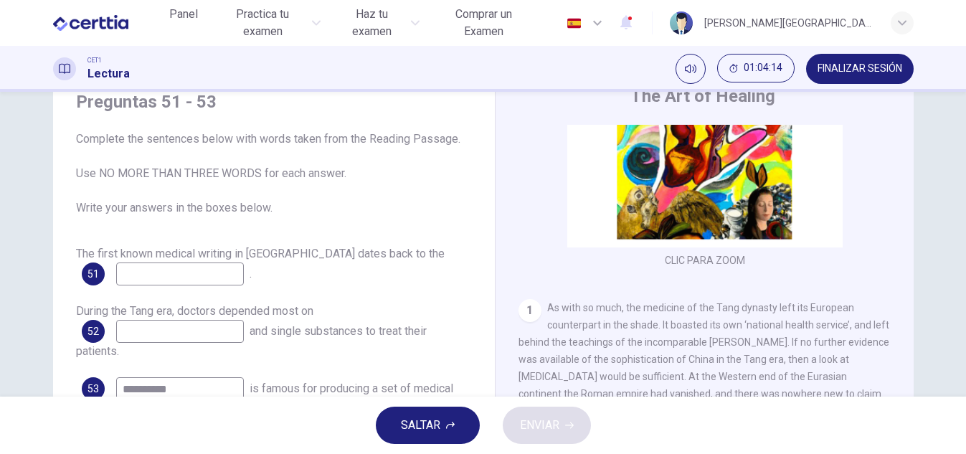
scroll to position [50, 0]
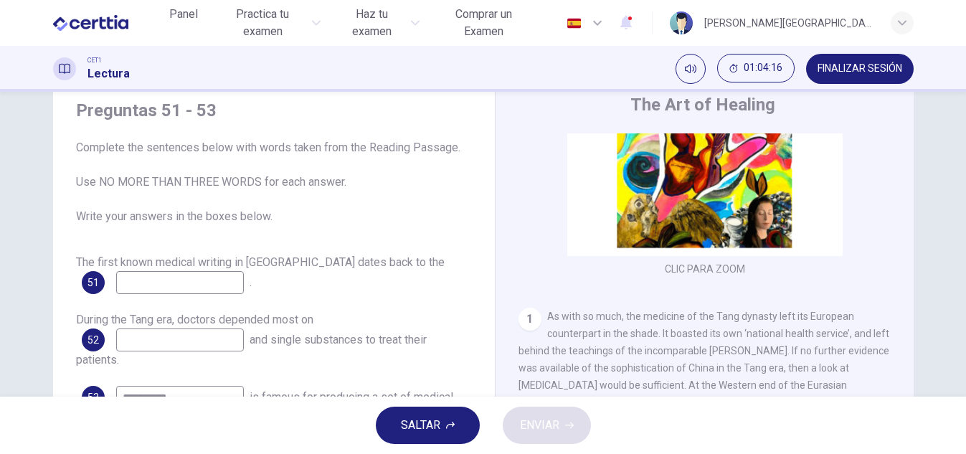
click at [170, 333] on input at bounding box center [180, 339] width 128 height 23
click at [158, 285] on input at bounding box center [180, 282] width 128 height 23
type input "*"
click at [156, 282] on input "**********" at bounding box center [180, 282] width 128 height 23
click at [197, 282] on input "**********" at bounding box center [180, 282] width 128 height 23
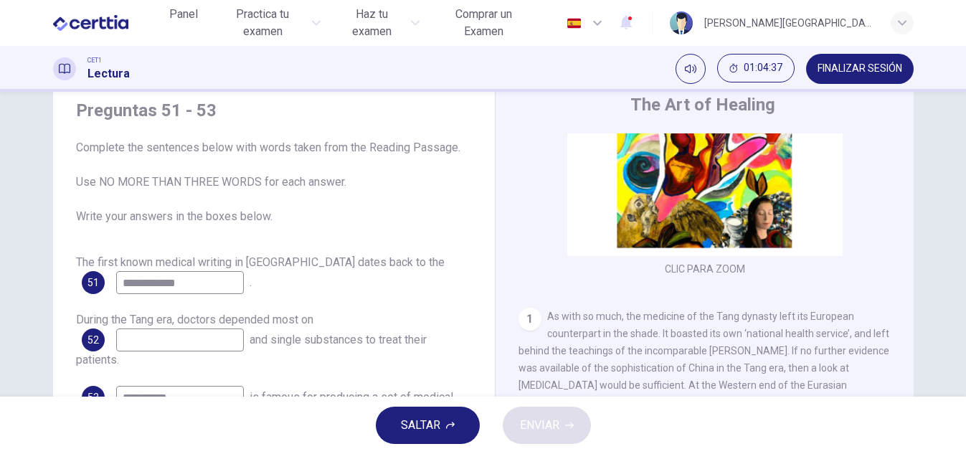
type input "**********"
click at [156, 339] on input at bounding box center [180, 339] width 128 height 23
type input "**********"
click at [534, 417] on span "ENVIAR" at bounding box center [539, 425] width 39 height 20
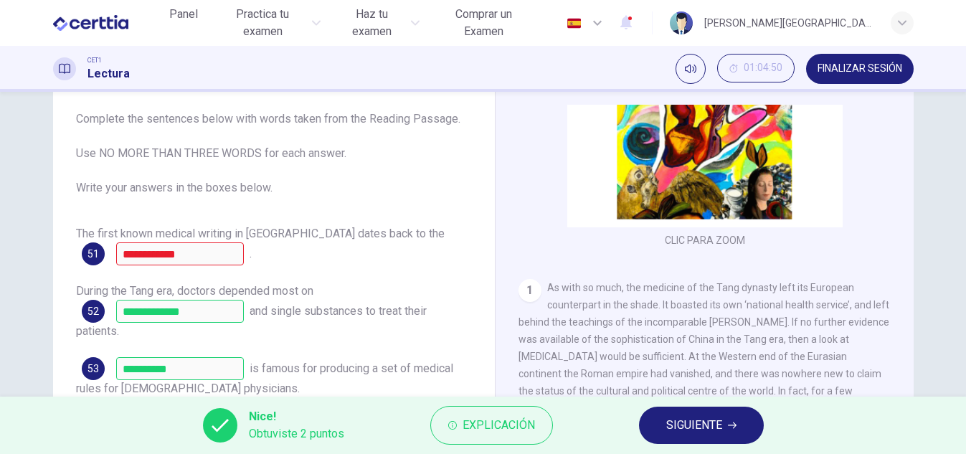
scroll to position [108, 0]
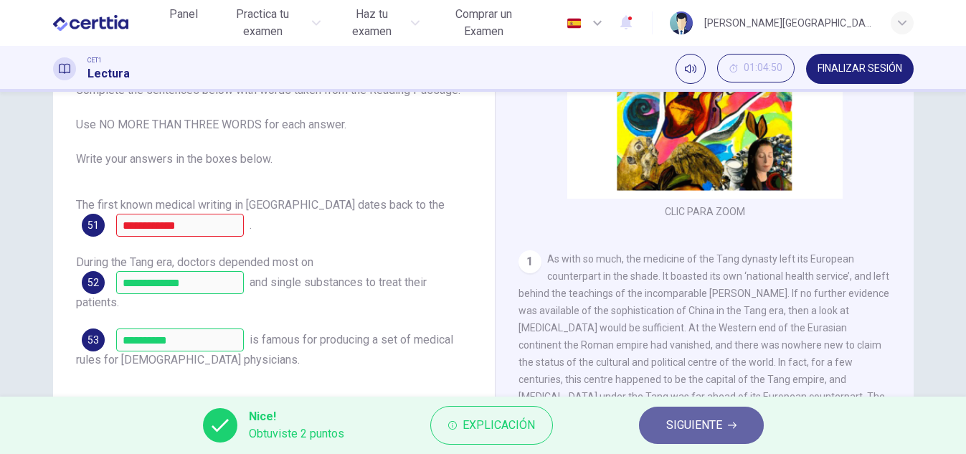
click at [731, 423] on icon "button" at bounding box center [732, 425] width 9 height 9
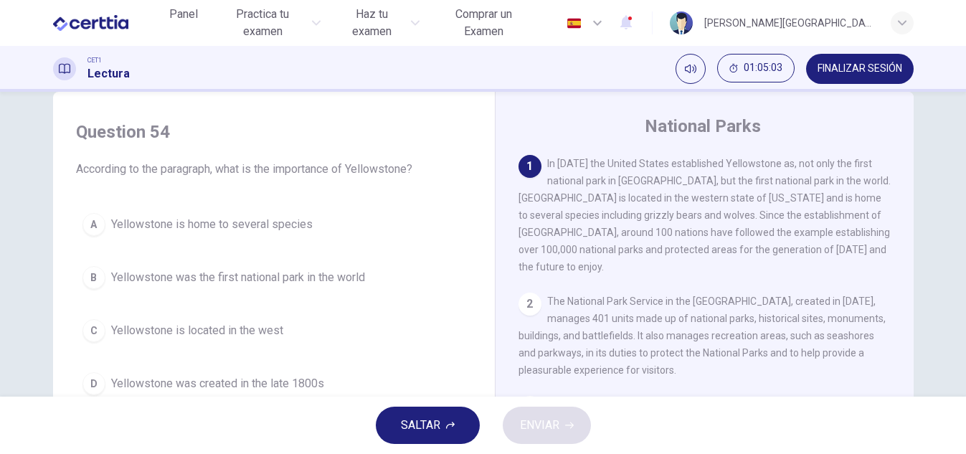
scroll to position [57, 0]
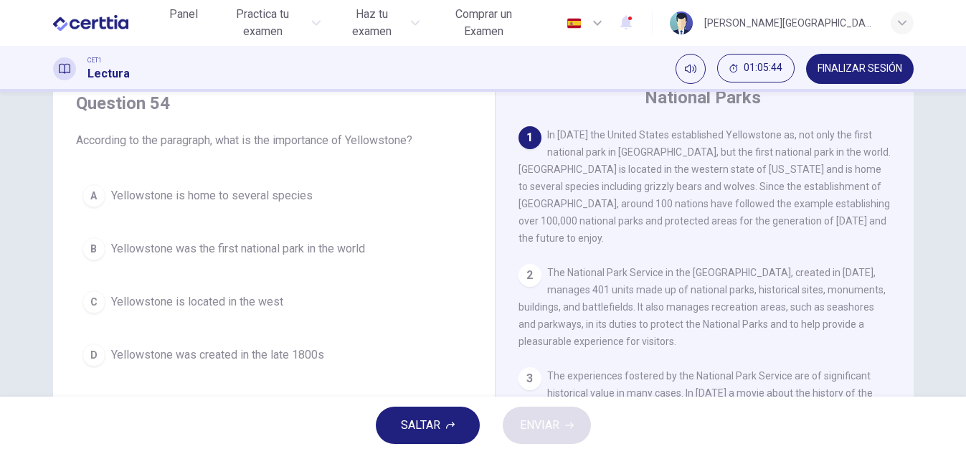
click at [306, 244] on span "Yellowstone was the first national park in the world" at bounding box center [238, 248] width 254 height 17
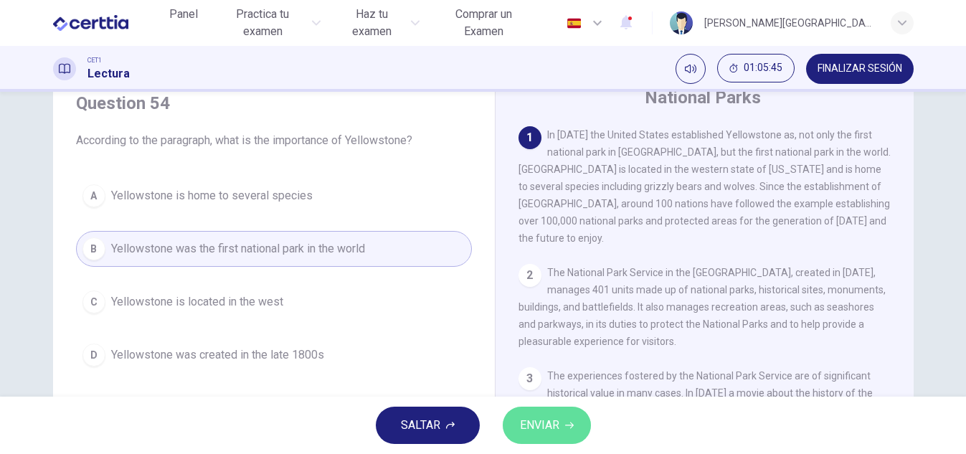
click at [548, 435] on button "ENVIAR" at bounding box center [547, 425] width 88 height 37
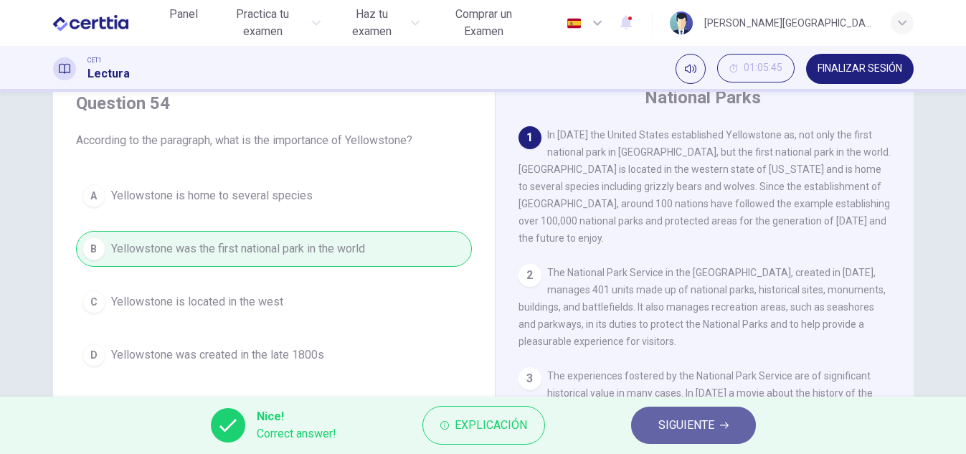
click at [662, 434] on span "SIGUIENTE" at bounding box center [686, 425] width 56 height 20
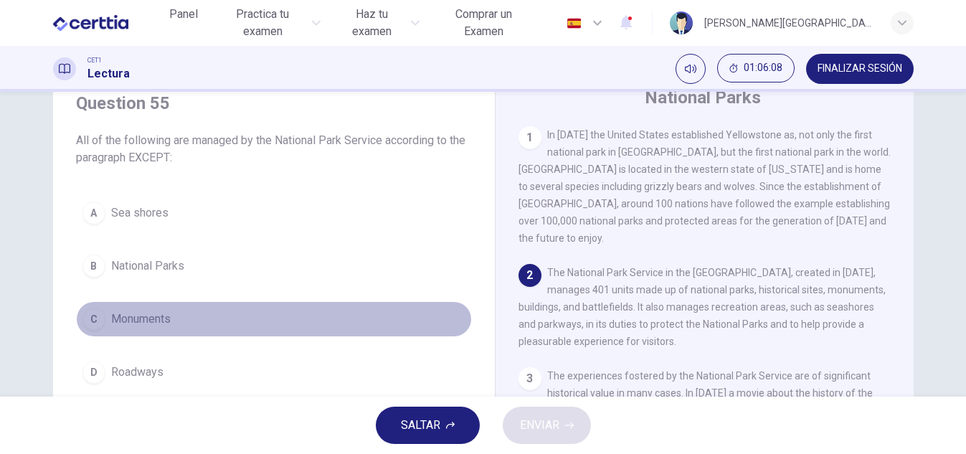
click at [134, 313] on span "Monuments" at bounding box center [141, 319] width 60 height 17
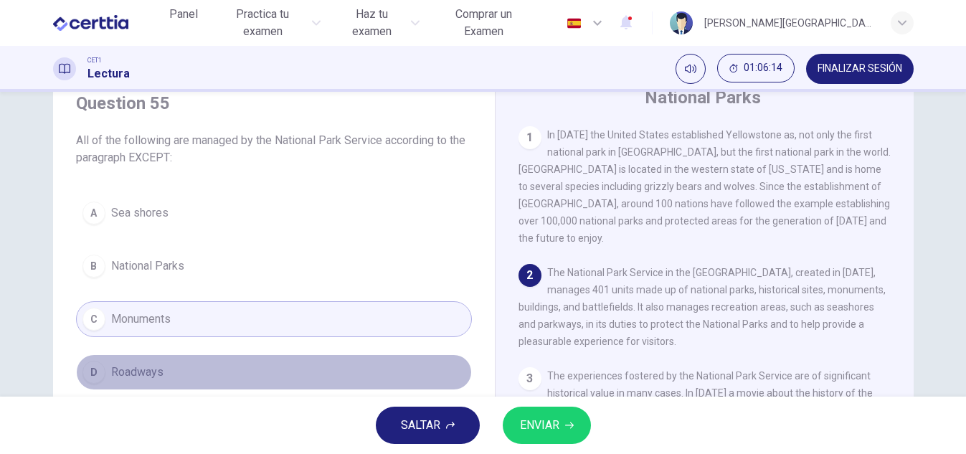
click at [148, 367] on span "Roadways" at bounding box center [137, 372] width 52 height 17
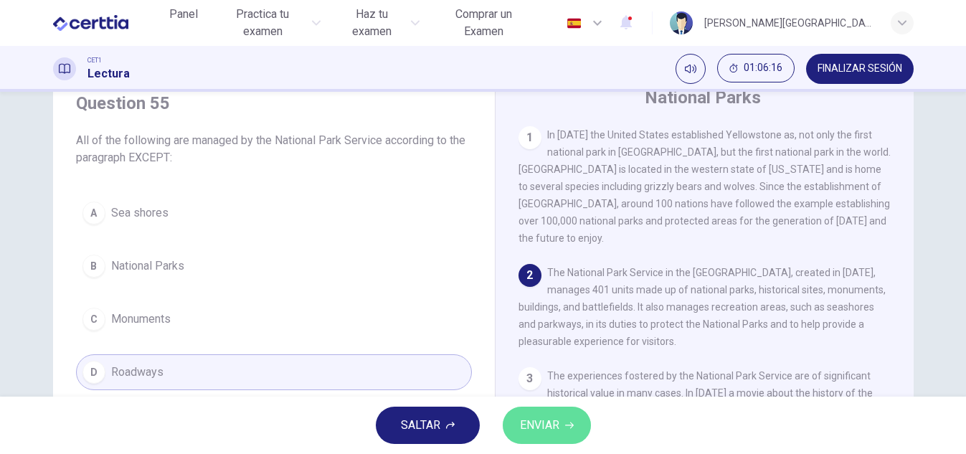
click at [516, 426] on button "ENVIAR" at bounding box center [547, 425] width 88 height 37
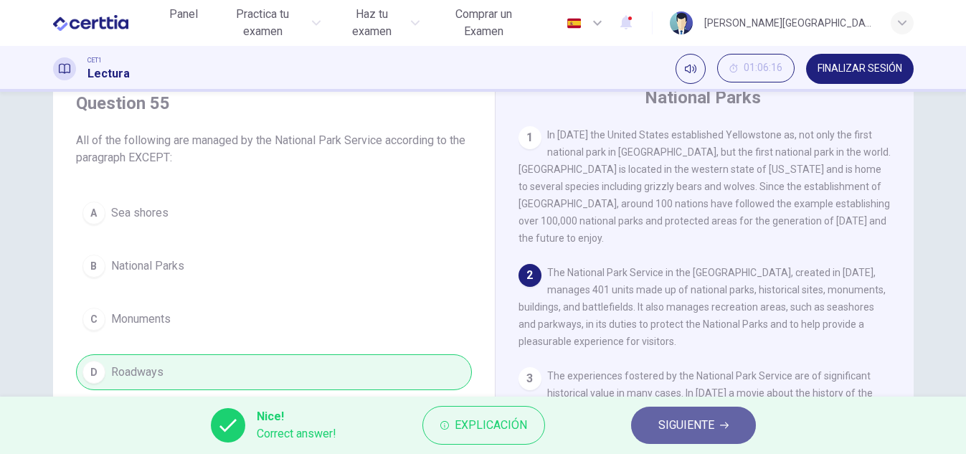
click at [656, 423] on button "SIGUIENTE" at bounding box center [693, 425] width 125 height 37
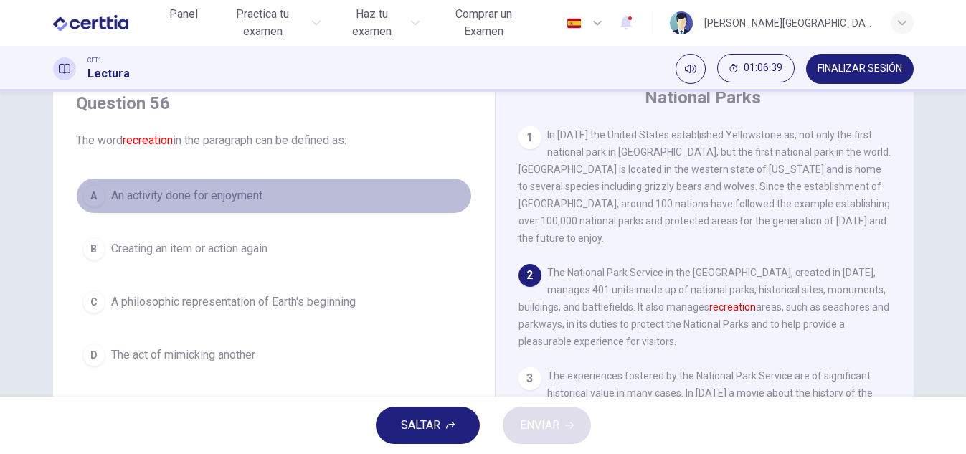
click at [147, 197] on span "An activity done for enjoyment" at bounding box center [186, 195] width 151 height 17
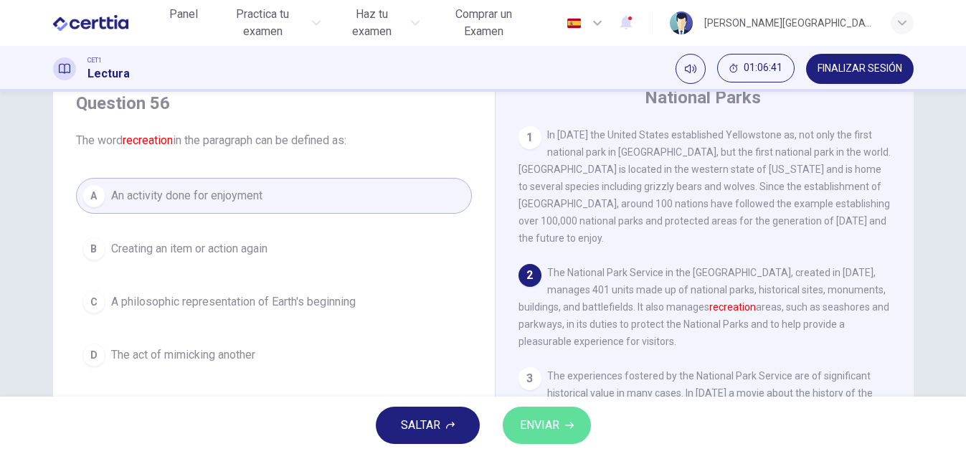
click at [532, 418] on span "ENVIAR" at bounding box center [539, 425] width 39 height 20
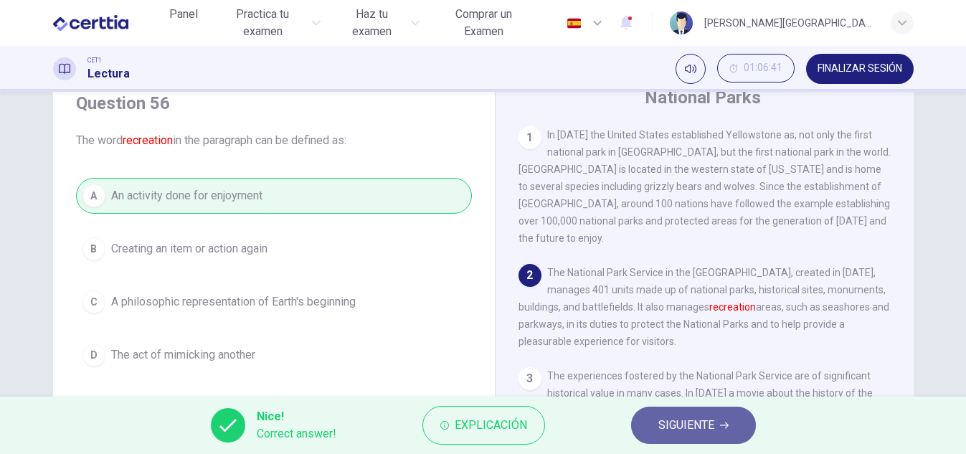
click at [688, 439] on button "SIGUIENTE" at bounding box center [693, 425] width 125 height 37
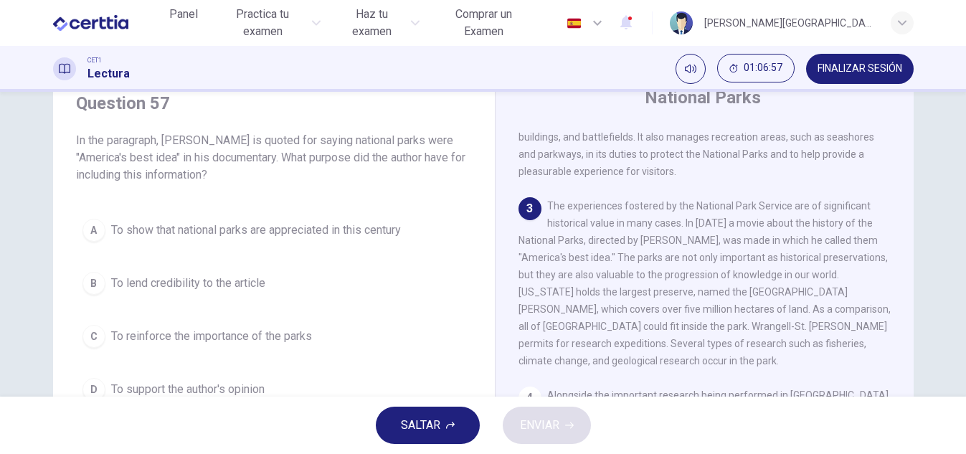
scroll to position [86, 0]
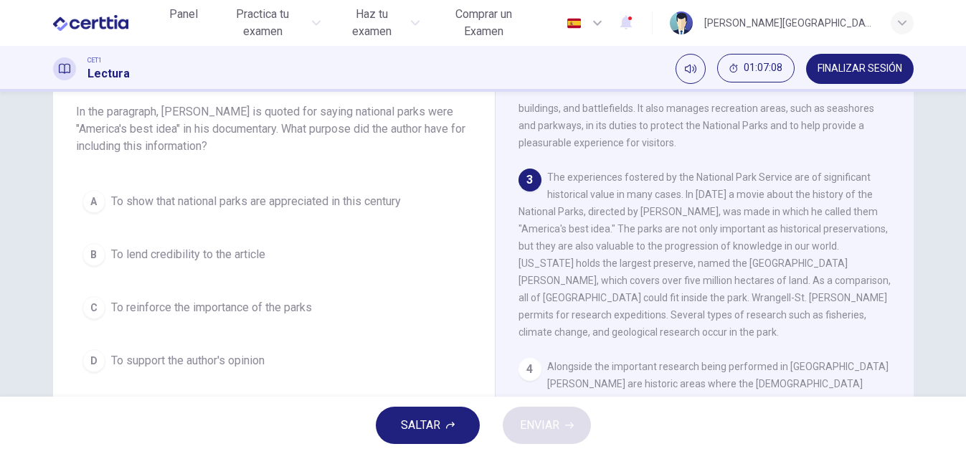
click at [130, 306] on span "To reinforce the importance of the parks" at bounding box center [211, 307] width 201 height 17
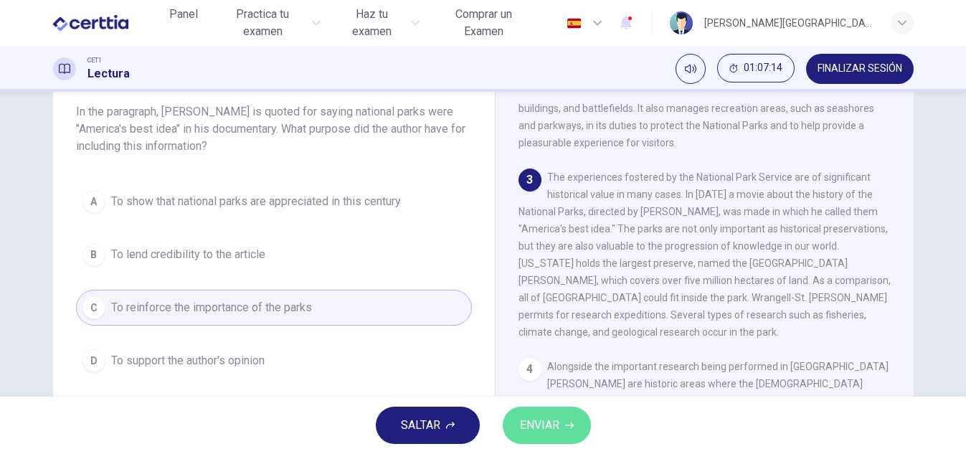
click at [557, 426] on span "ENVIAR" at bounding box center [539, 425] width 39 height 20
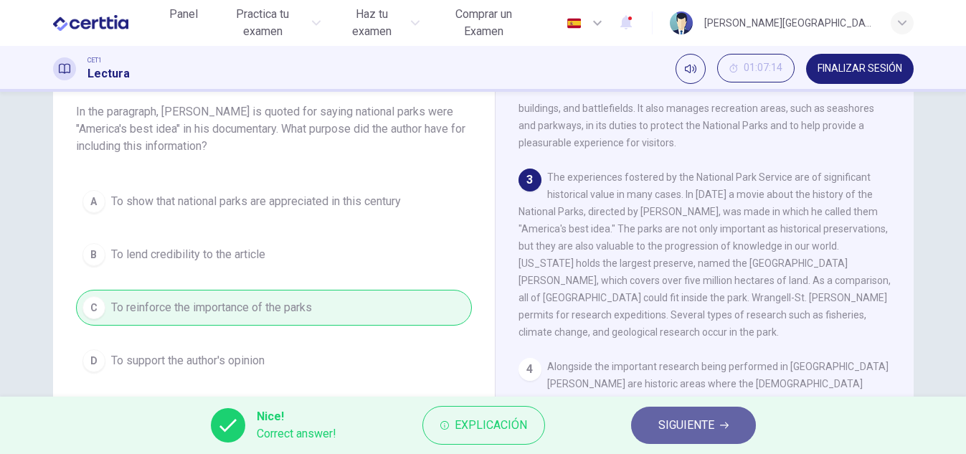
click at [663, 422] on span "SIGUIENTE" at bounding box center [686, 425] width 56 height 20
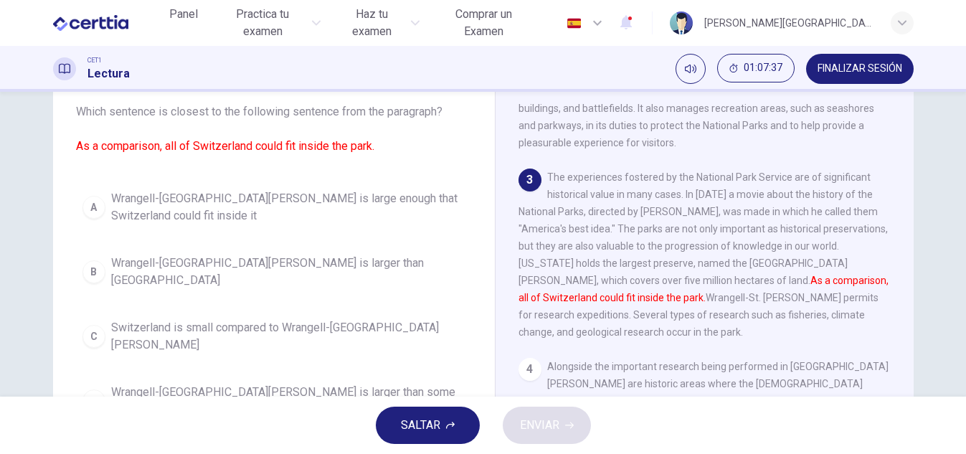
click at [156, 205] on span "Wrangell-[GEOGRAPHIC_DATA][PERSON_NAME] is large enough that Switzerland could …" at bounding box center [288, 207] width 354 height 34
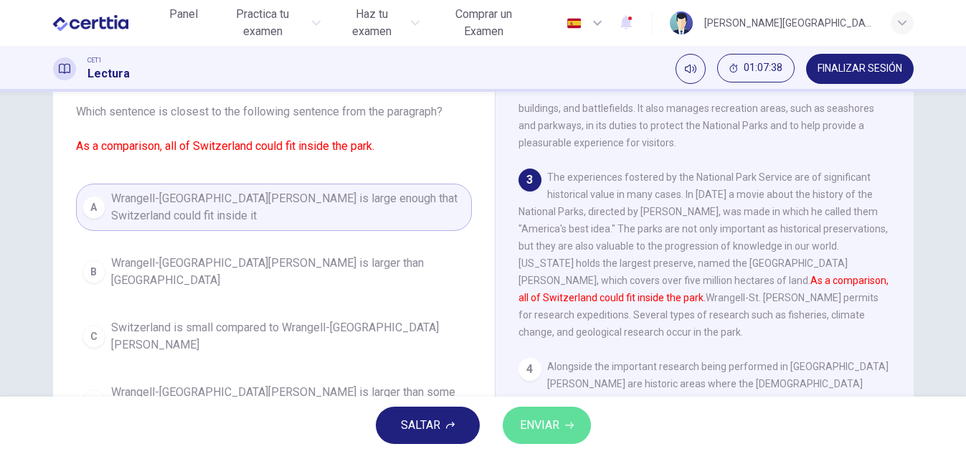
click at [544, 422] on span "ENVIAR" at bounding box center [539, 425] width 39 height 20
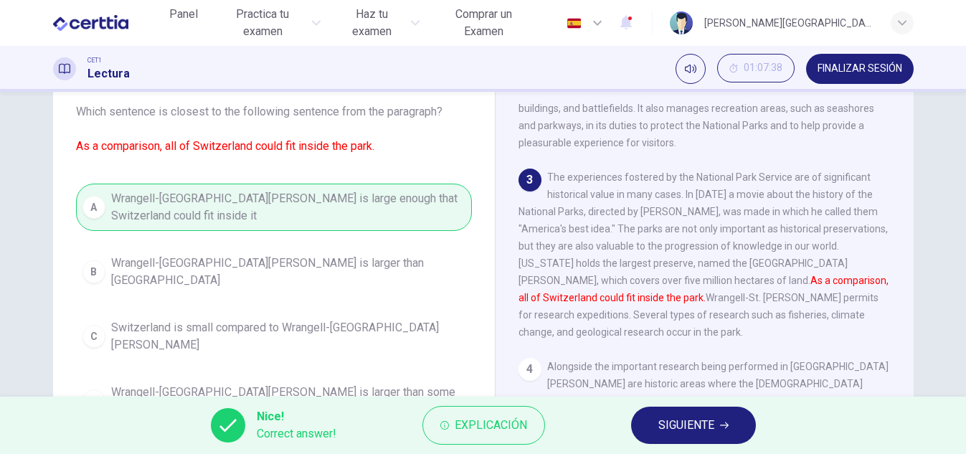
click at [684, 425] on span "SIGUIENTE" at bounding box center [686, 425] width 56 height 20
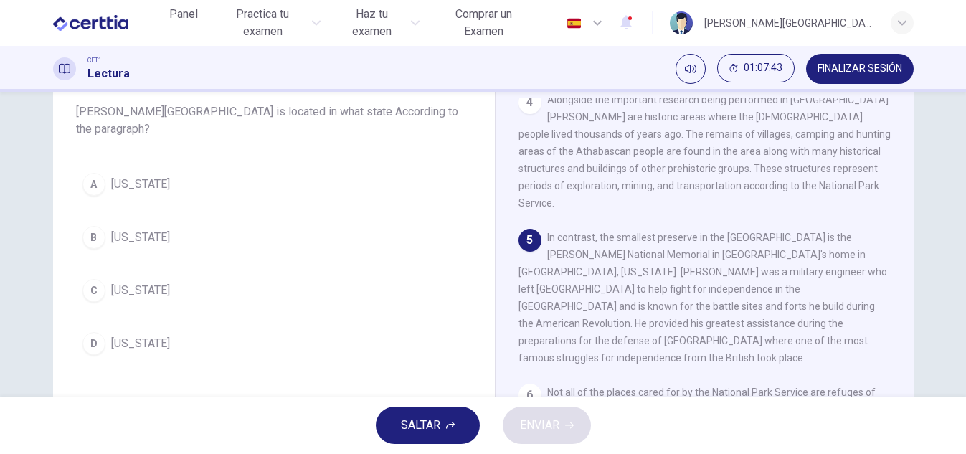
scroll to position [440, 0]
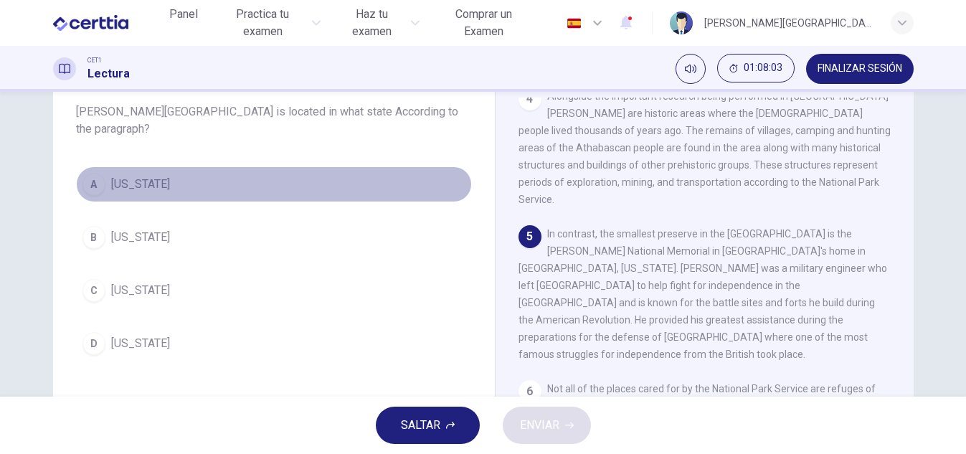
click at [157, 179] on span "[US_STATE]" at bounding box center [140, 184] width 59 height 17
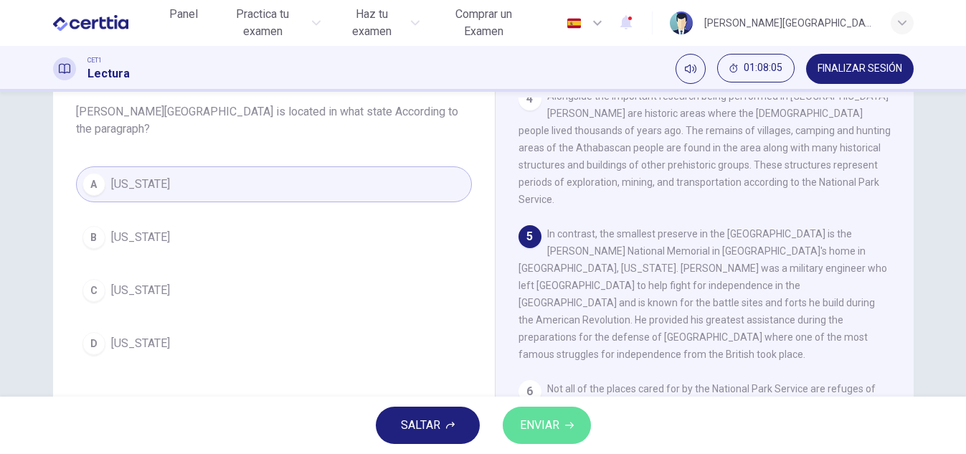
click at [554, 422] on span "ENVIAR" at bounding box center [539, 425] width 39 height 20
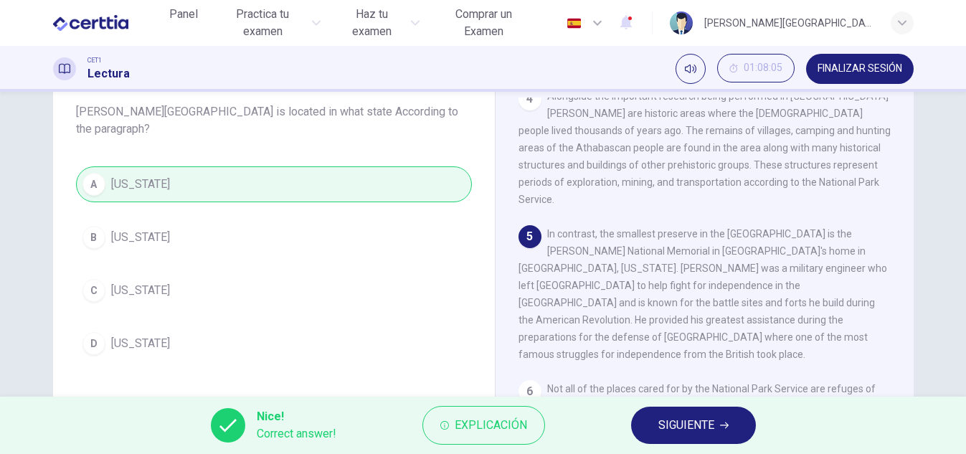
click at [684, 424] on span "SIGUIENTE" at bounding box center [686, 425] width 56 height 20
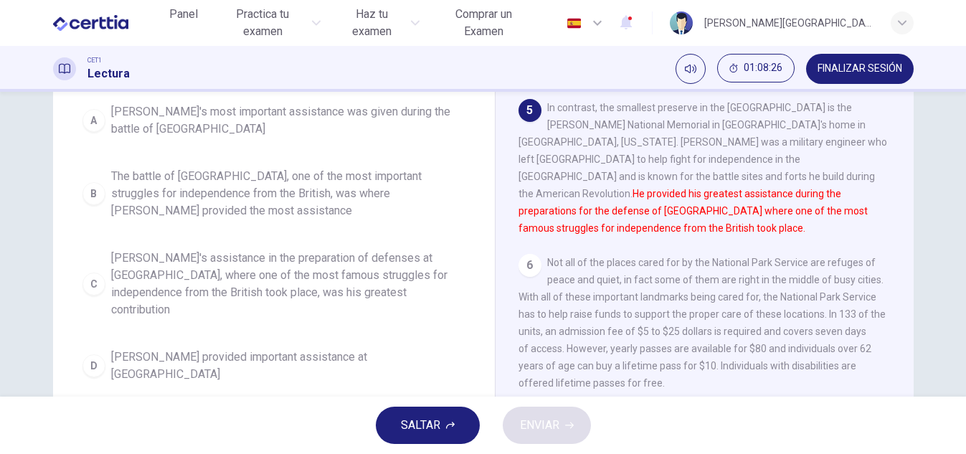
scroll to position [214, 0]
click at [340, 308] on span "[PERSON_NAME]'s assistance in the preparation of defenses at [GEOGRAPHIC_DATA],…" at bounding box center [288, 282] width 354 height 69
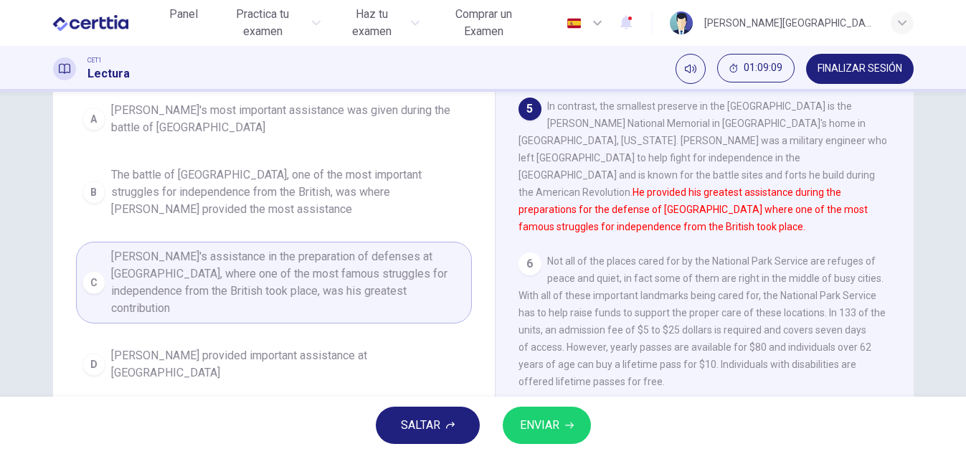
click at [590, 419] on button "ENVIAR" at bounding box center [547, 425] width 88 height 37
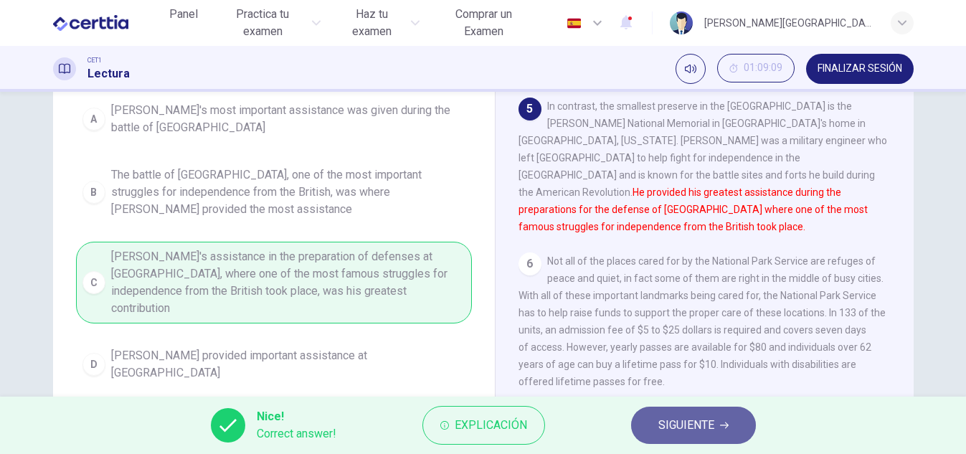
click at [651, 422] on button "SIGUIENTE" at bounding box center [693, 425] width 125 height 37
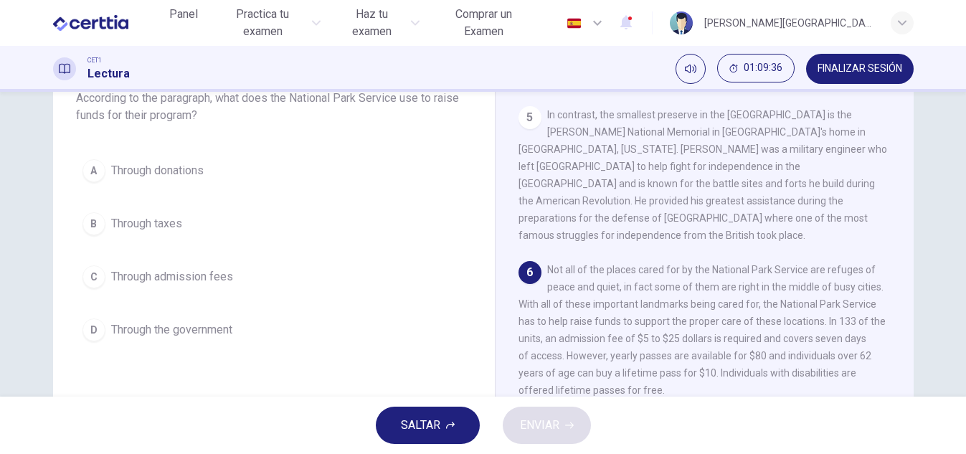
scroll to position [122, 0]
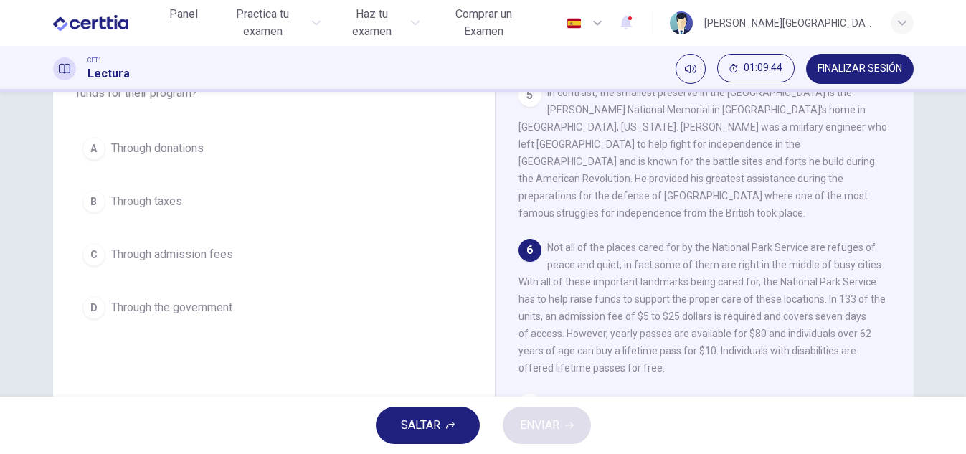
click at [148, 195] on span "Through taxes" at bounding box center [146, 201] width 71 height 17
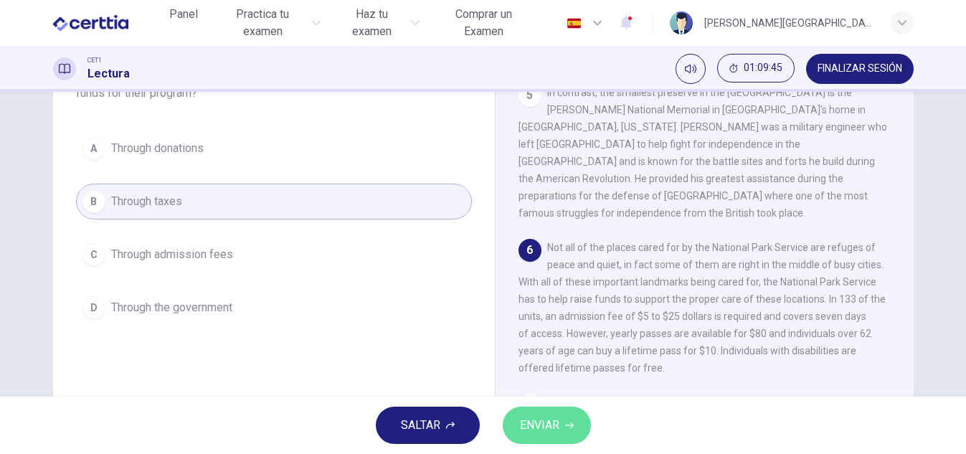
click at [560, 425] on button "ENVIAR" at bounding box center [547, 425] width 88 height 37
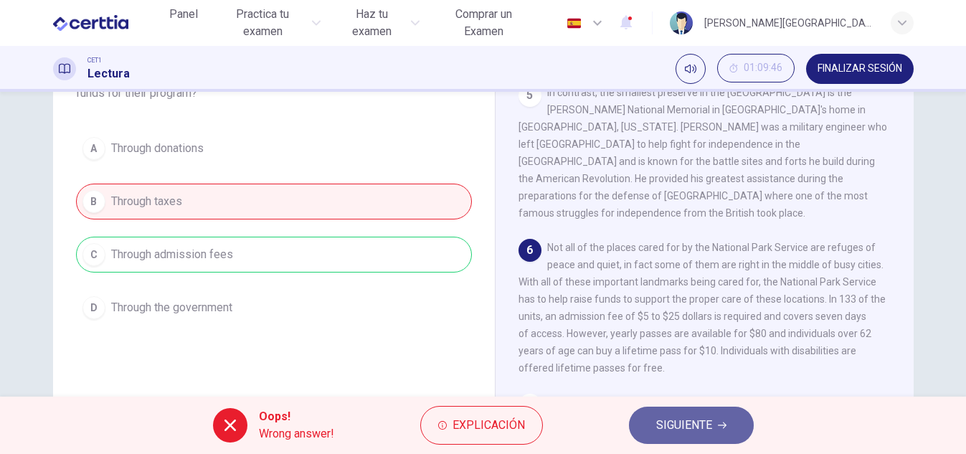
click at [663, 416] on span "SIGUIENTE" at bounding box center [684, 425] width 56 height 20
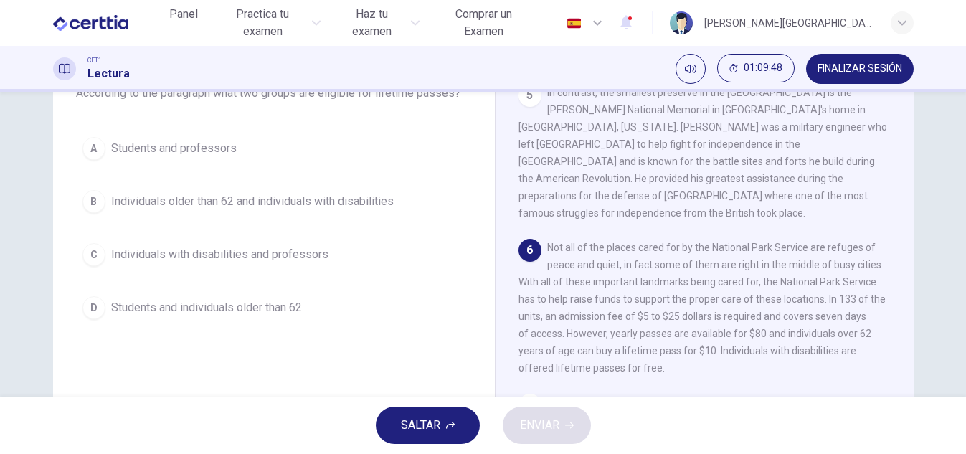
click at [432, 417] on span "SALTAR" at bounding box center [420, 425] width 39 height 20
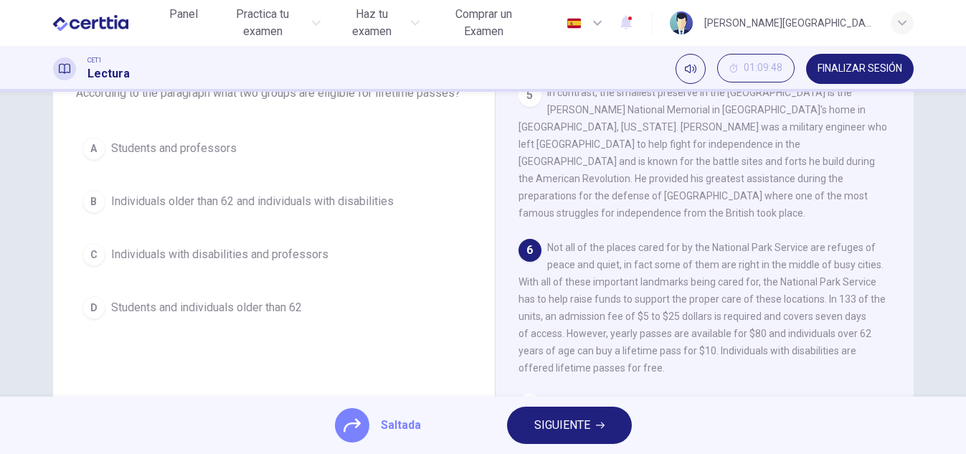
click at [539, 429] on span "SIGUIENTE" at bounding box center [562, 425] width 56 height 20
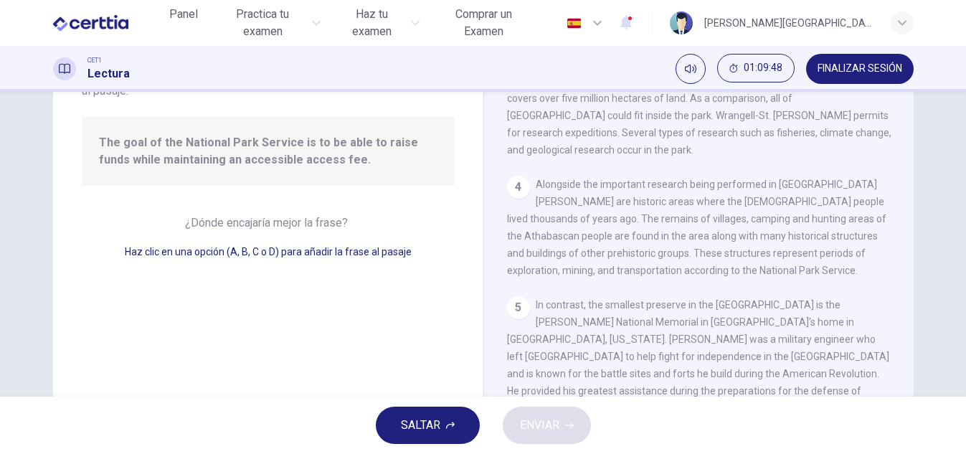
scroll to position [568, 0]
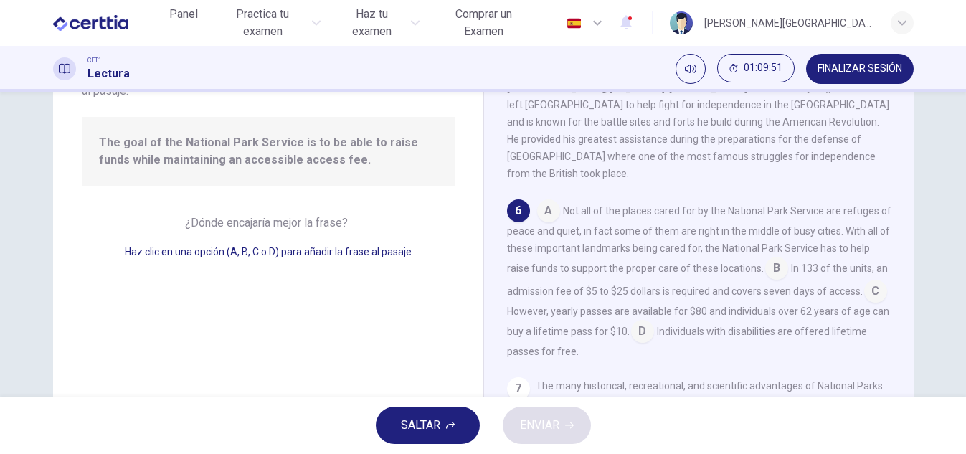
click at [469, 428] on button "SALTAR" at bounding box center [428, 425] width 104 height 37
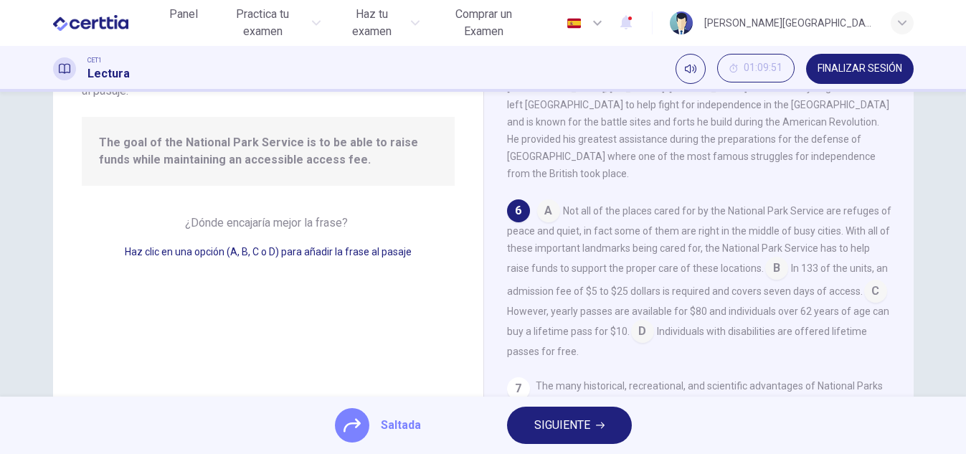
click at [541, 424] on span "SIGUIENTE" at bounding box center [562, 425] width 56 height 20
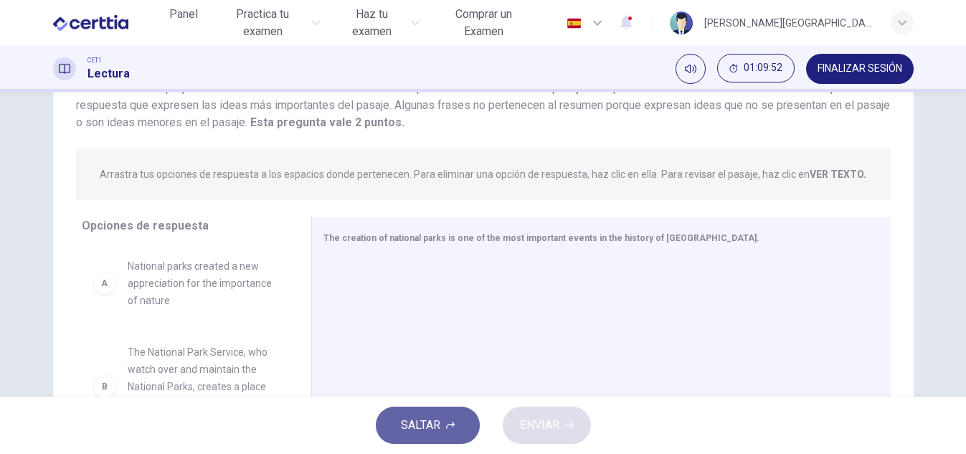
click at [455, 423] on button "SALTAR" at bounding box center [428, 425] width 104 height 37
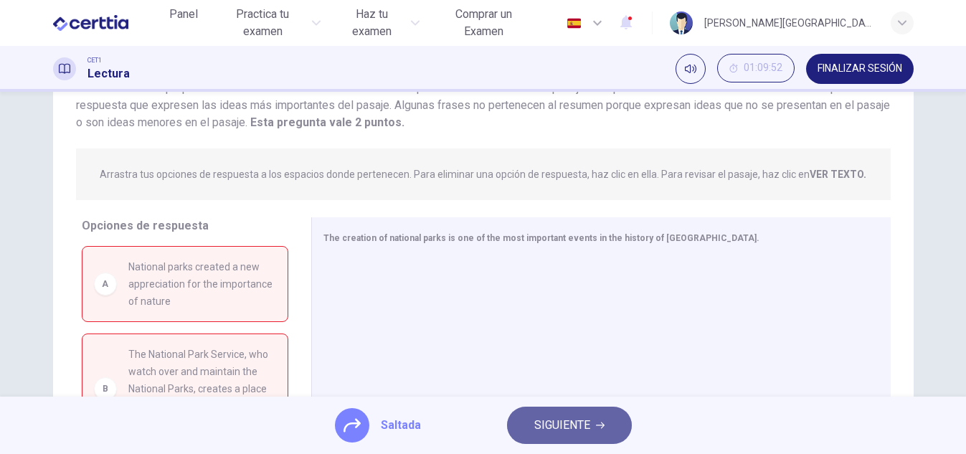
click at [534, 422] on span "SIGUIENTE" at bounding box center [562, 425] width 56 height 20
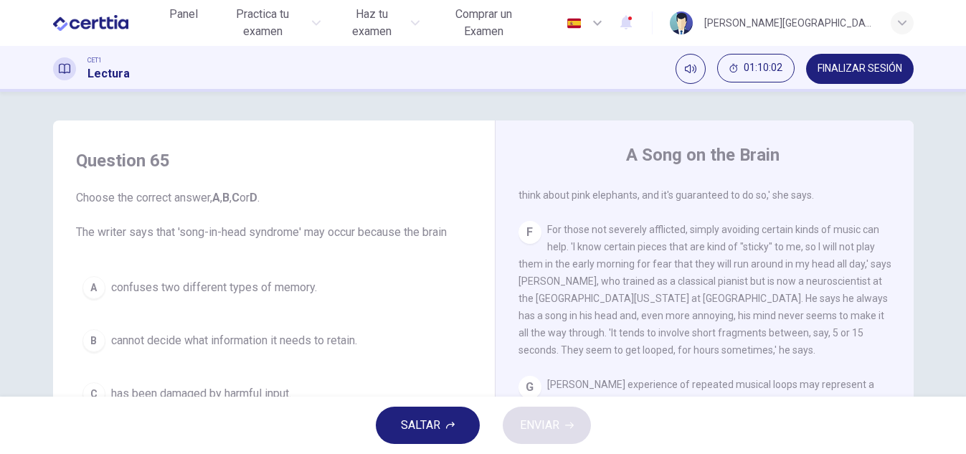
scroll to position [933, 0]
click at [479, 427] on button "SALTAR" at bounding box center [428, 425] width 104 height 37
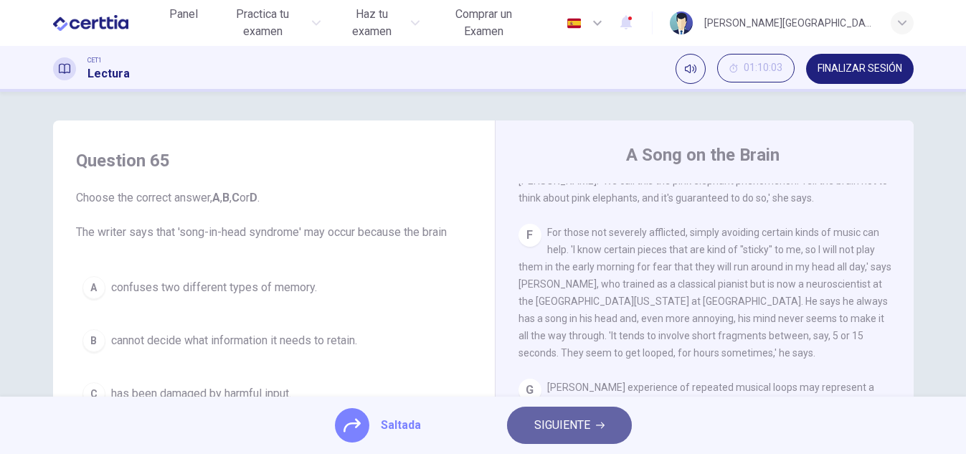
click at [540, 425] on span "SIGUIENTE" at bounding box center [562, 425] width 56 height 20
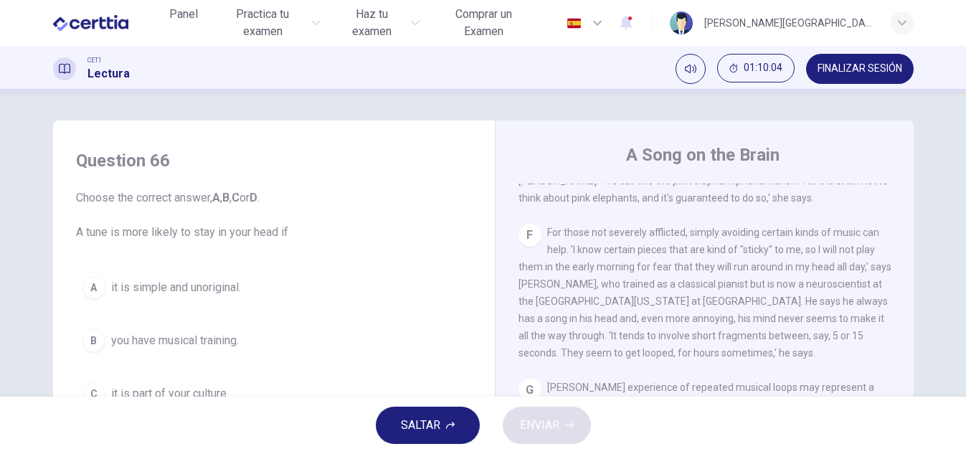
click at [446, 429] on icon "button" at bounding box center [450, 425] width 9 height 9
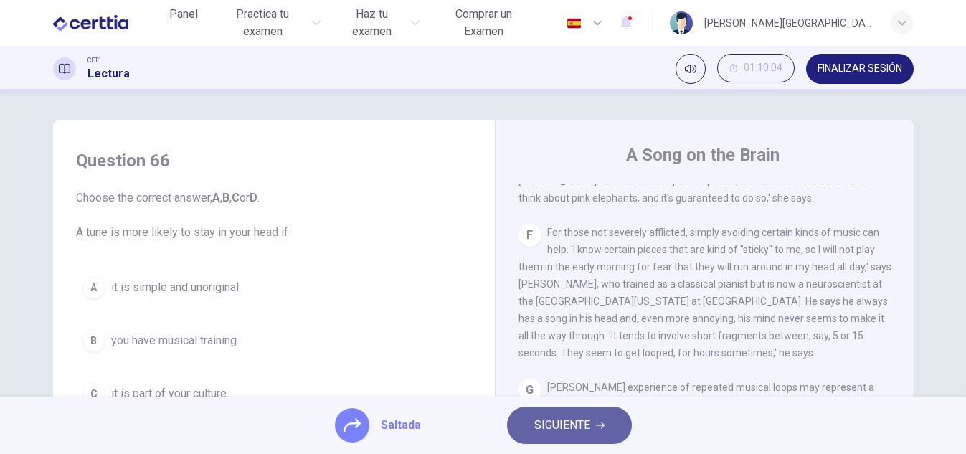
click at [534, 423] on span "SIGUIENTE" at bounding box center [562, 425] width 56 height 20
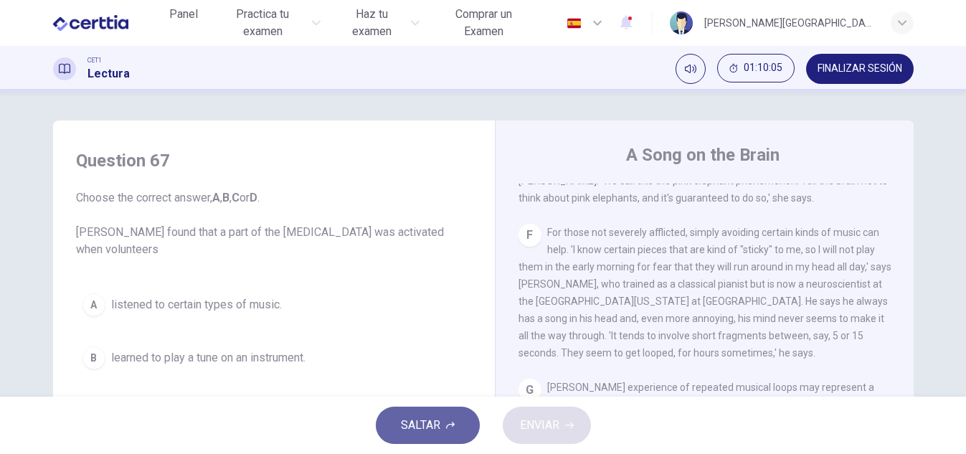
click at [434, 422] on span "SALTAR" at bounding box center [420, 425] width 39 height 20
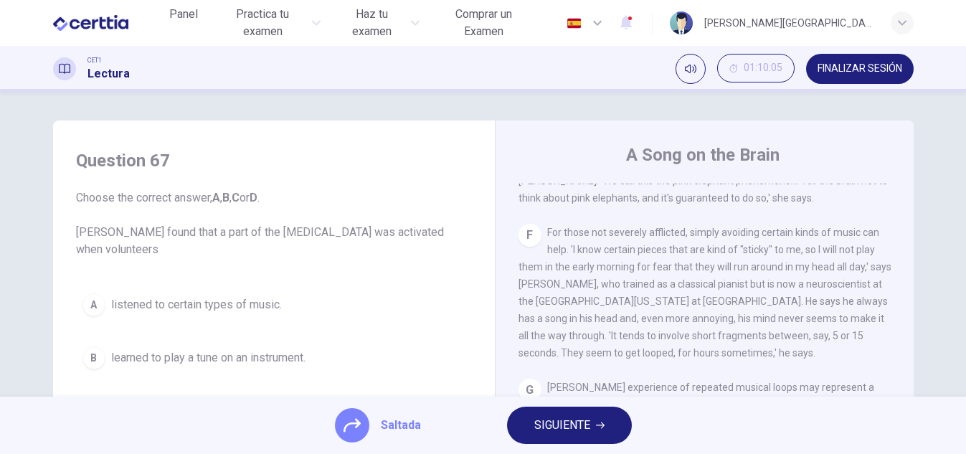
click at [542, 424] on span "SIGUIENTE" at bounding box center [562, 425] width 56 height 20
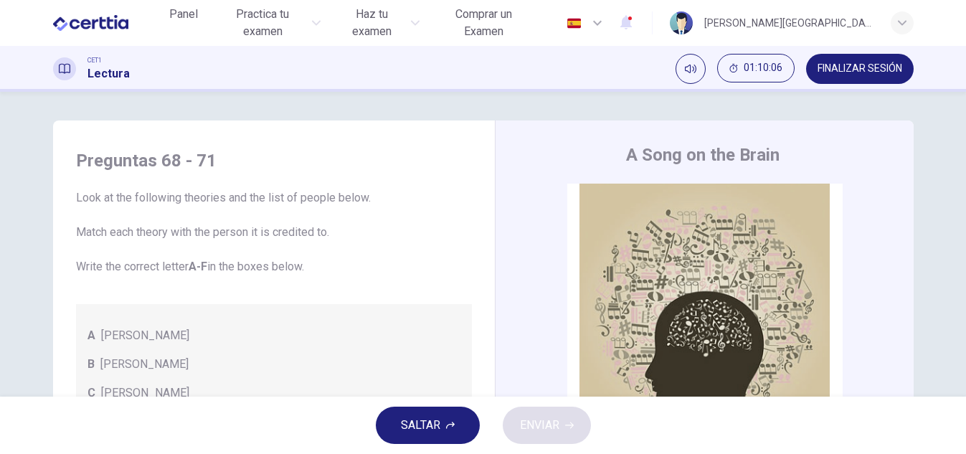
click at [436, 425] on span "SALTAR" at bounding box center [420, 425] width 39 height 20
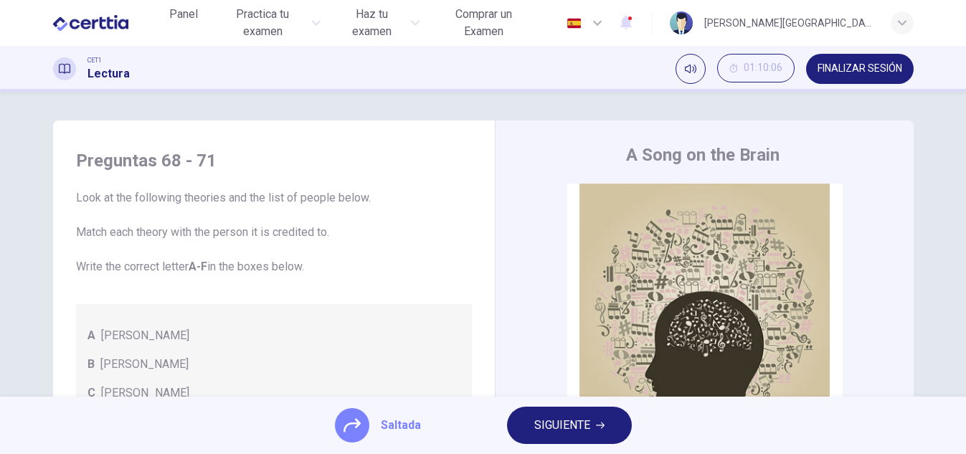
click at [565, 415] on button "SIGUIENTE" at bounding box center [569, 425] width 125 height 37
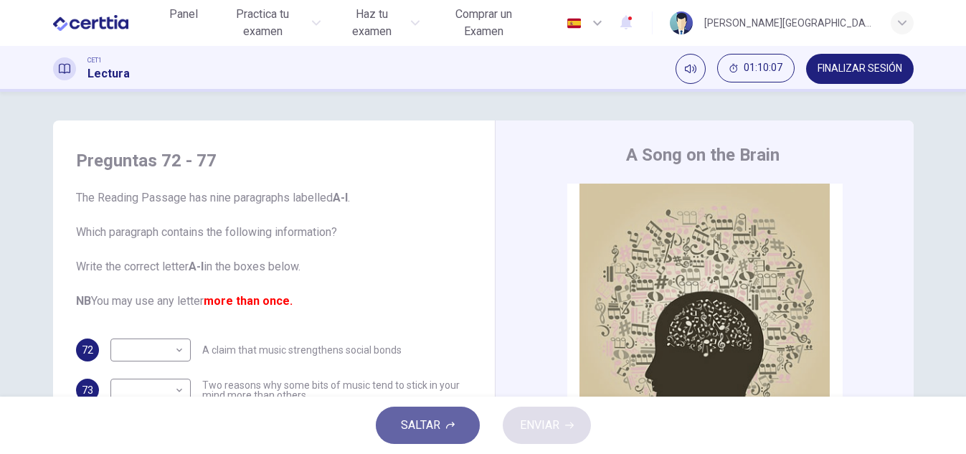
click at [415, 422] on span "SALTAR" at bounding box center [420, 425] width 39 height 20
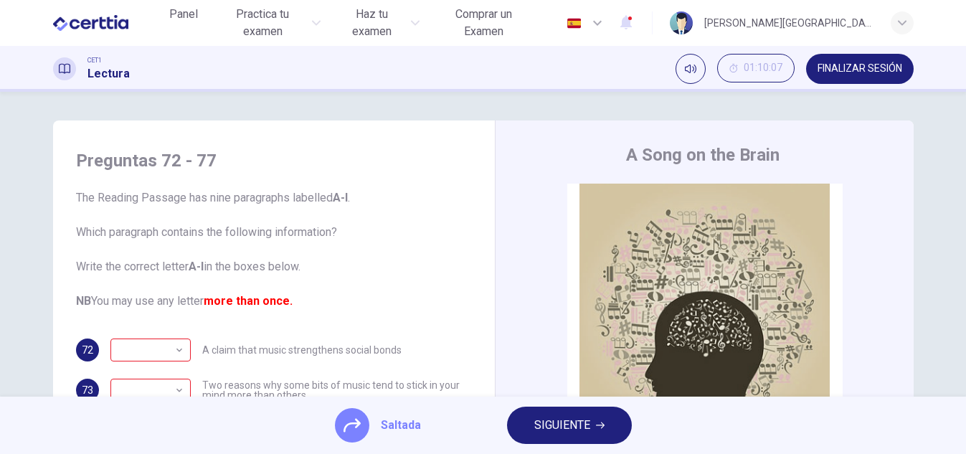
click at [536, 422] on span "SIGUIENTE" at bounding box center [562, 425] width 56 height 20
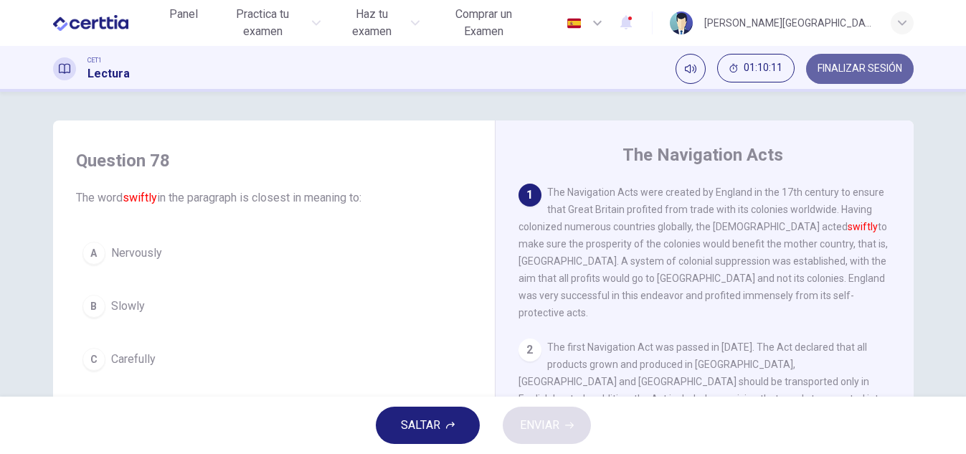
click at [881, 75] on button "FINALIZAR SESIÓN" at bounding box center [860, 69] width 108 height 30
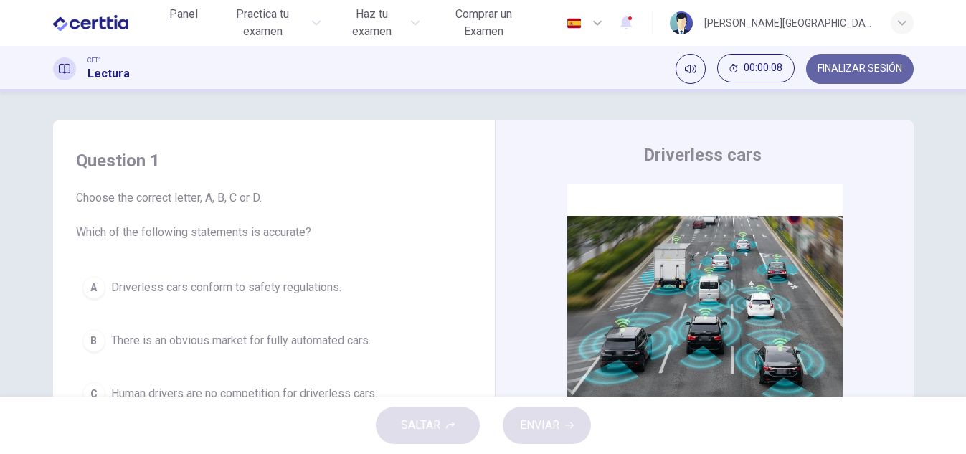
click at [831, 75] on button "FINALIZAR SESIÓN" at bounding box center [860, 69] width 108 height 30
